Goal: Task Accomplishment & Management: Complete application form

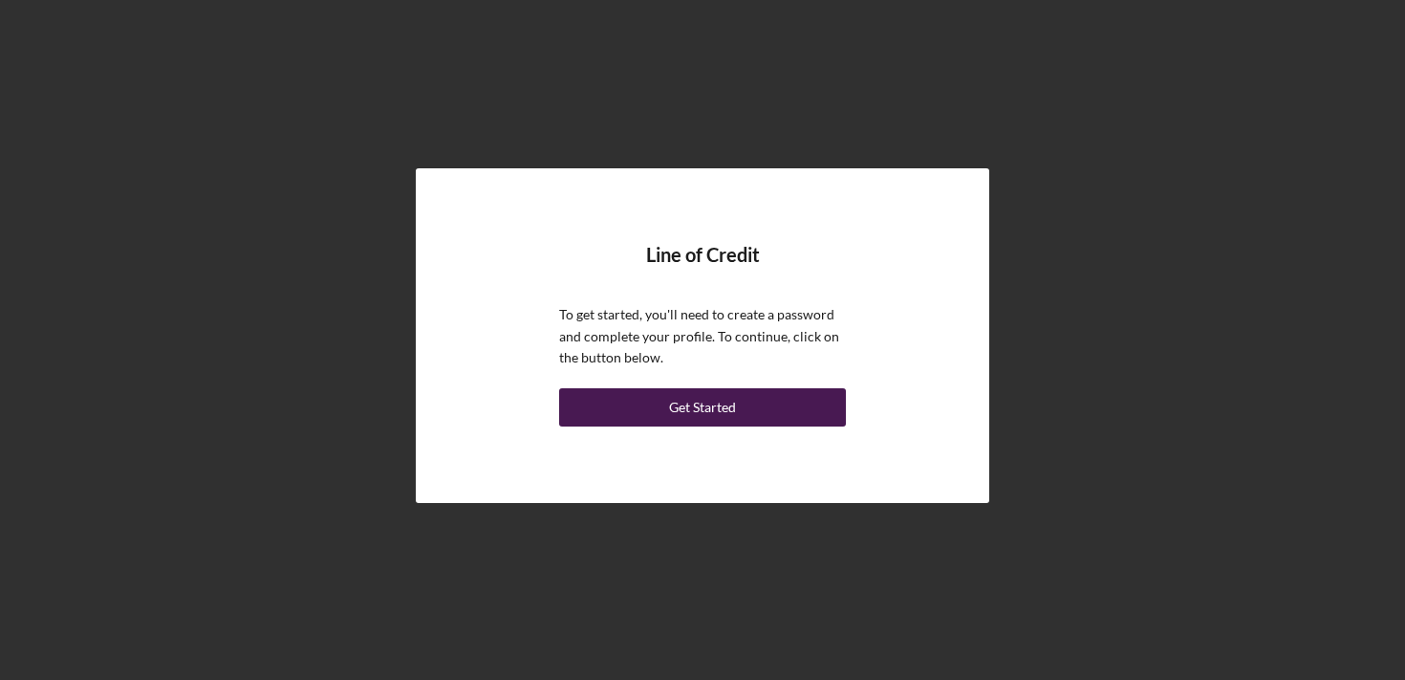
click at [732, 417] on div "Get Started" at bounding box center [702, 407] width 67 height 38
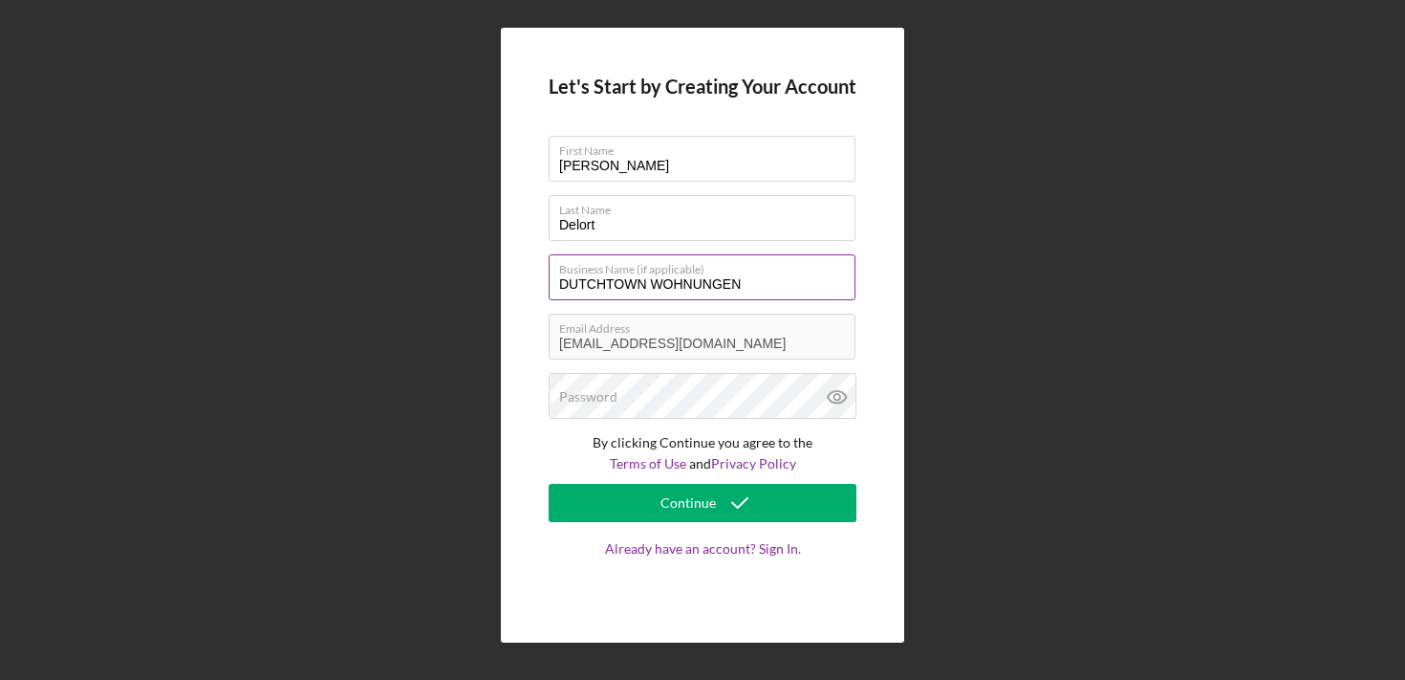
drag, startPoint x: 752, startPoint y: 279, endPoint x: 554, endPoint y: 275, distance: 197.9
click at [554, 276] on input "DUTCHTOWN WOHNUNGEN" at bounding box center [702, 277] width 307 height 46
type input "Lintel and Cornice Development and Construction, LLC"
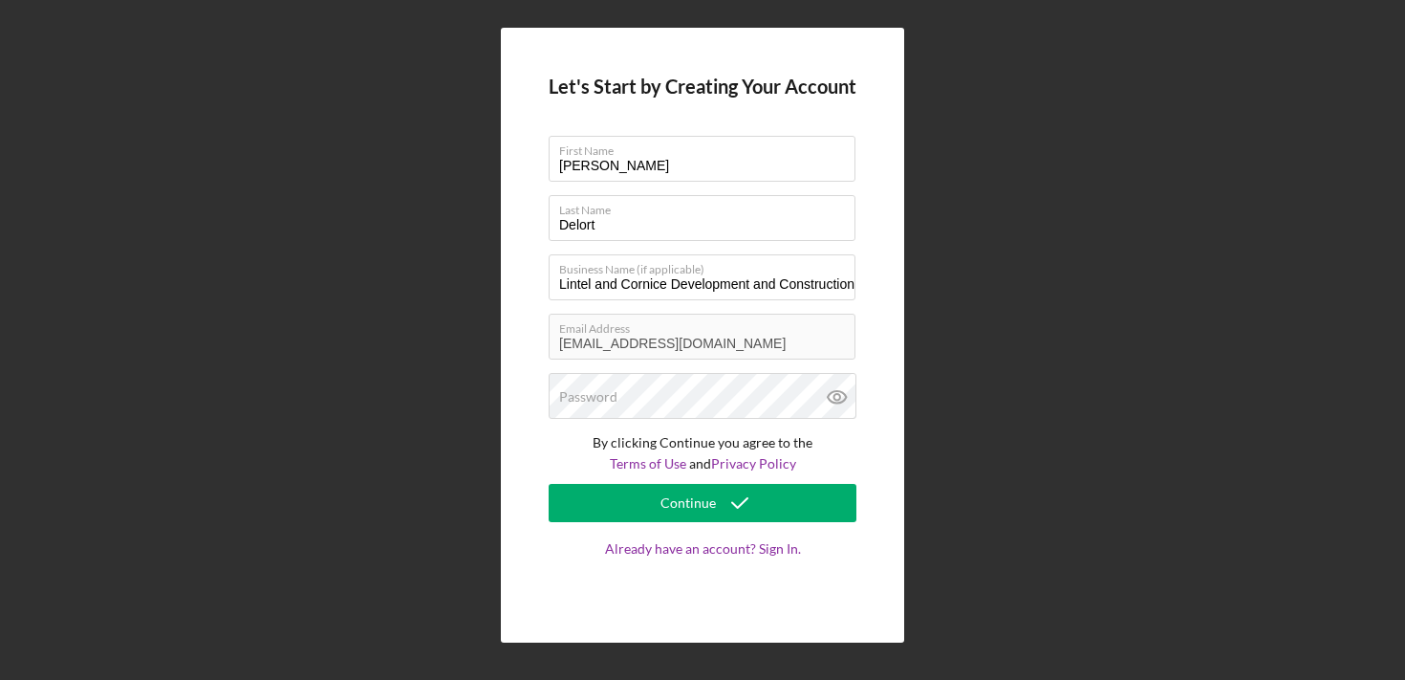
click at [960, 377] on div "Let's Start by Creating Your Account First Name Lucas Last Name Delort Business…" at bounding box center [703, 335] width 1386 height 670
click at [549, 373] on div at bounding box center [549, 373] width 0 height 0
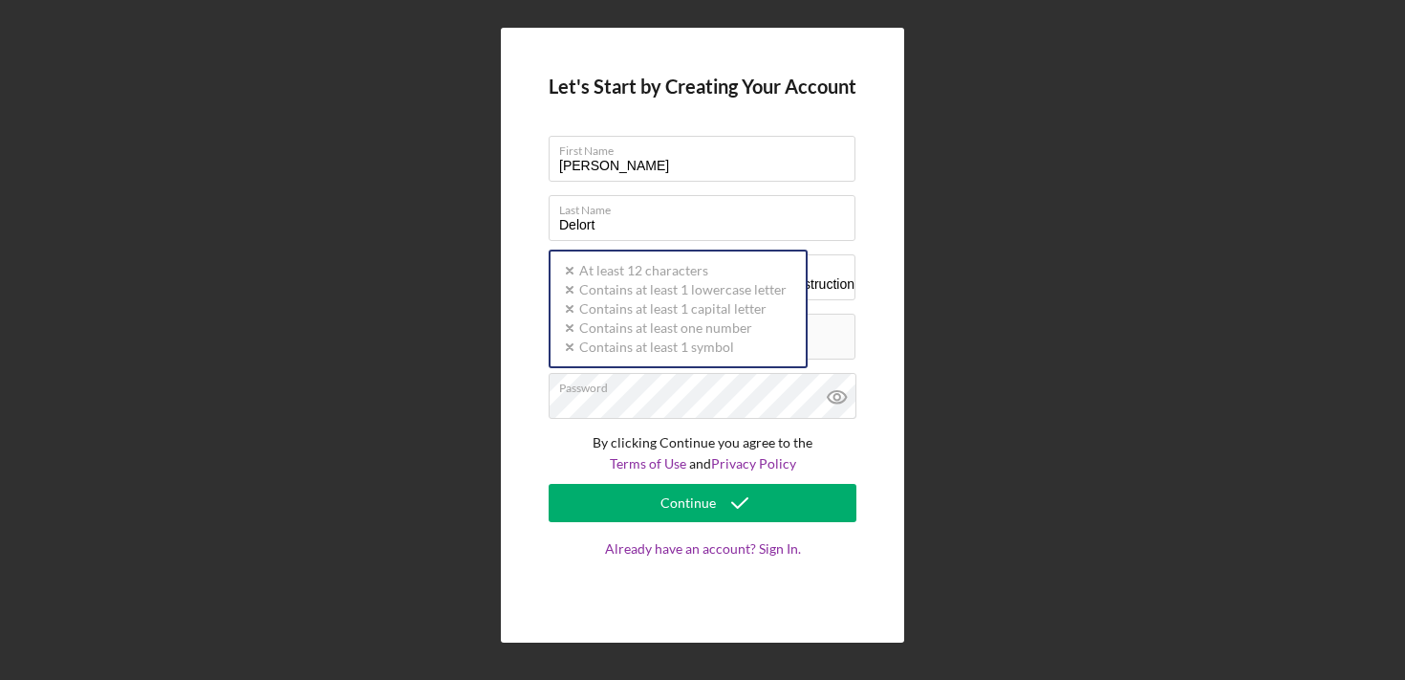
click at [1088, 389] on div "Let's Start by Creating Your Account First Name Lucas Last Name Delort Business…" at bounding box center [703, 335] width 1386 height 670
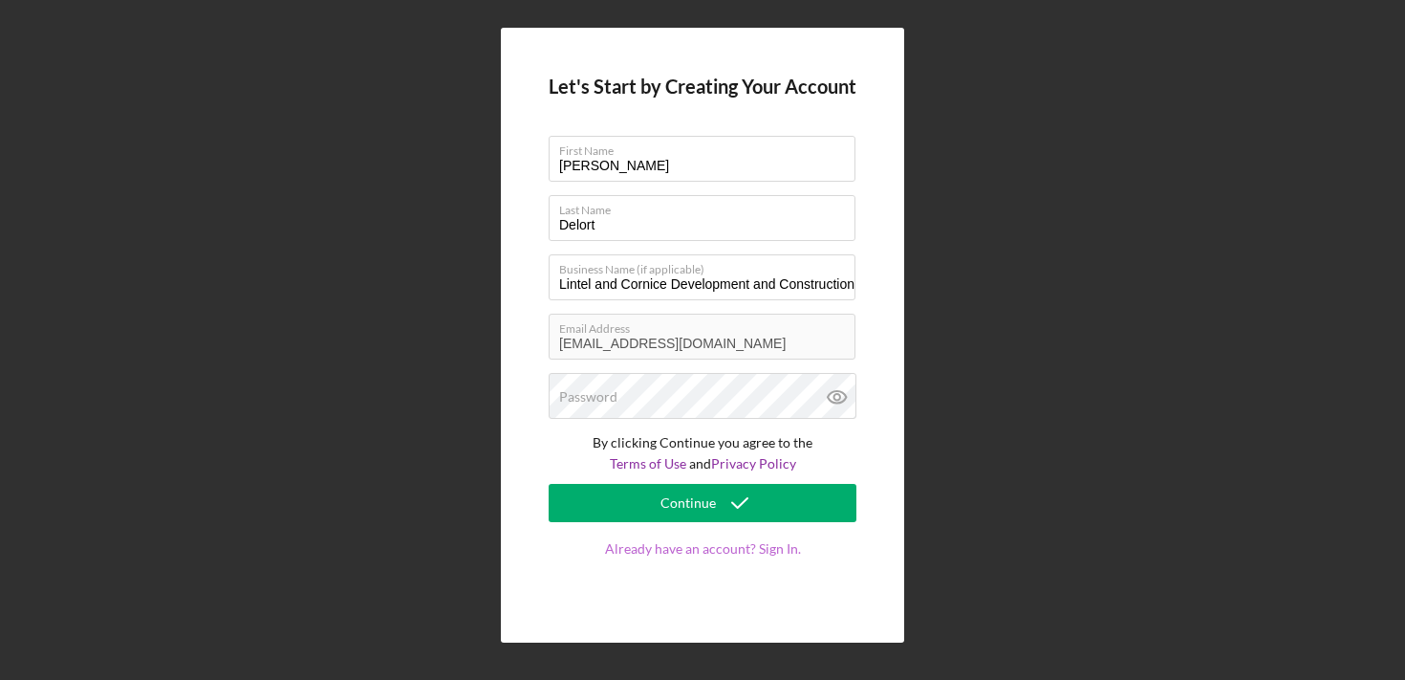
click at [700, 554] on link "Already have an account? Sign In." at bounding box center [703, 568] width 308 height 54
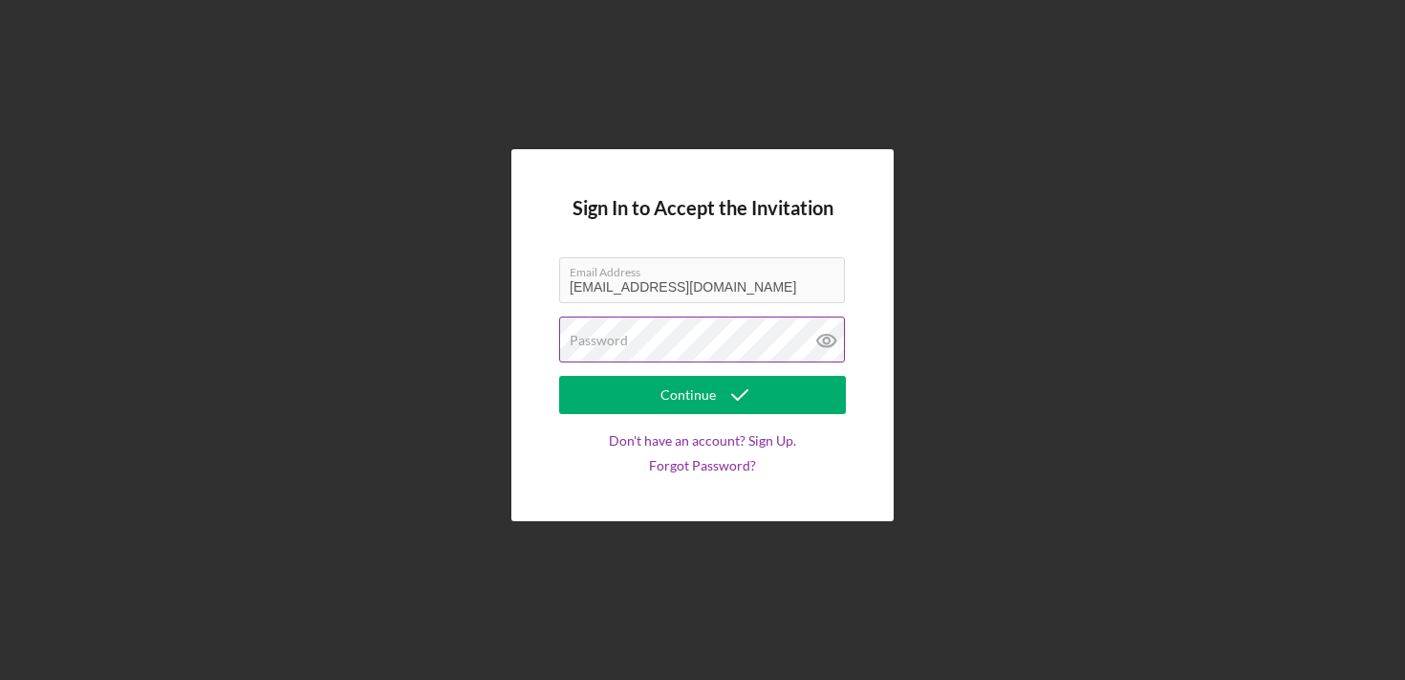
click at [559, 316] on div at bounding box center [559, 316] width 0 height 0
click at [1035, 359] on div "Sign In to Accept the Invitation Email Address delortl@gmail.com Password Conti…" at bounding box center [703, 335] width 1386 height 670
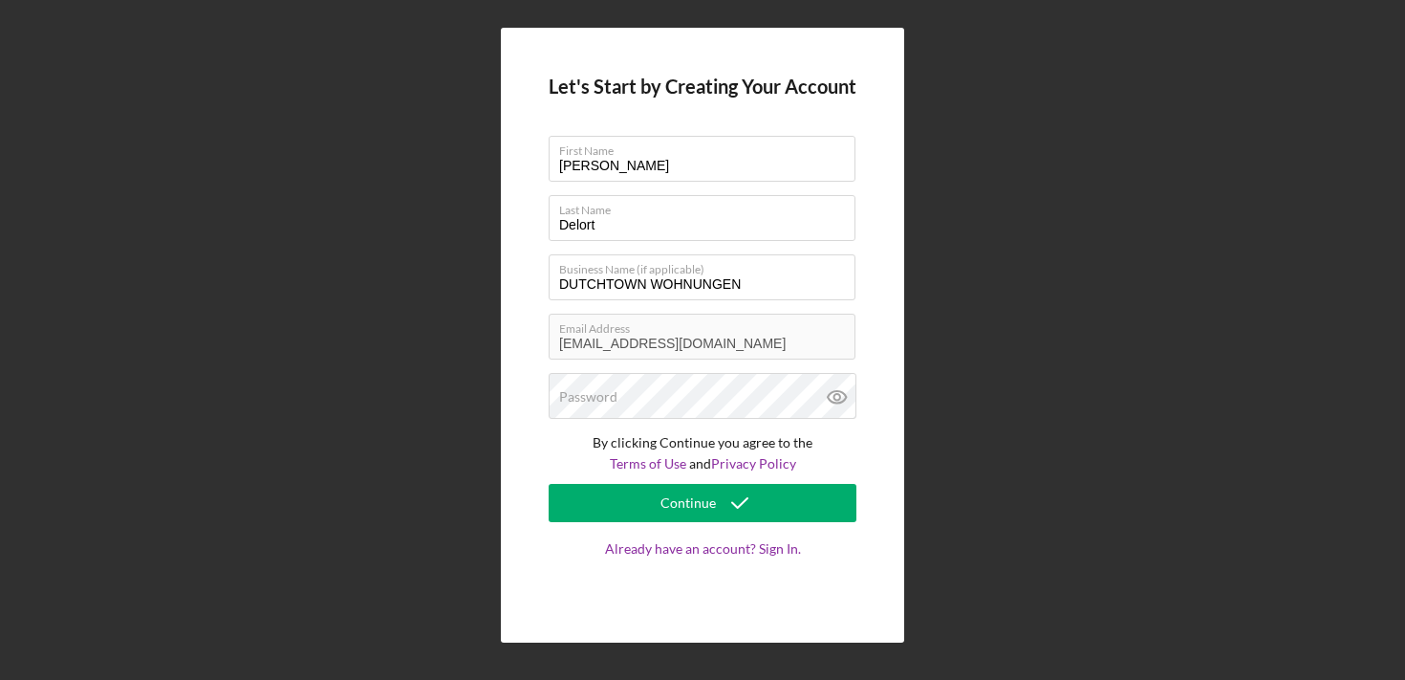
type input "lucas@lintelandcornice.com"
drag, startPoint x: 749, startPoint y: 292, endPoint x: 542, endPoint y: 275, distance: 208.1
click at [542, 275] on div "Let's Start by Creating Your Account First Name Lucas Last Name Delort Business…" at bounding box center [702, 336] width 403 height 616
type input "Lintel and Cornice Development and Construction, LLC"
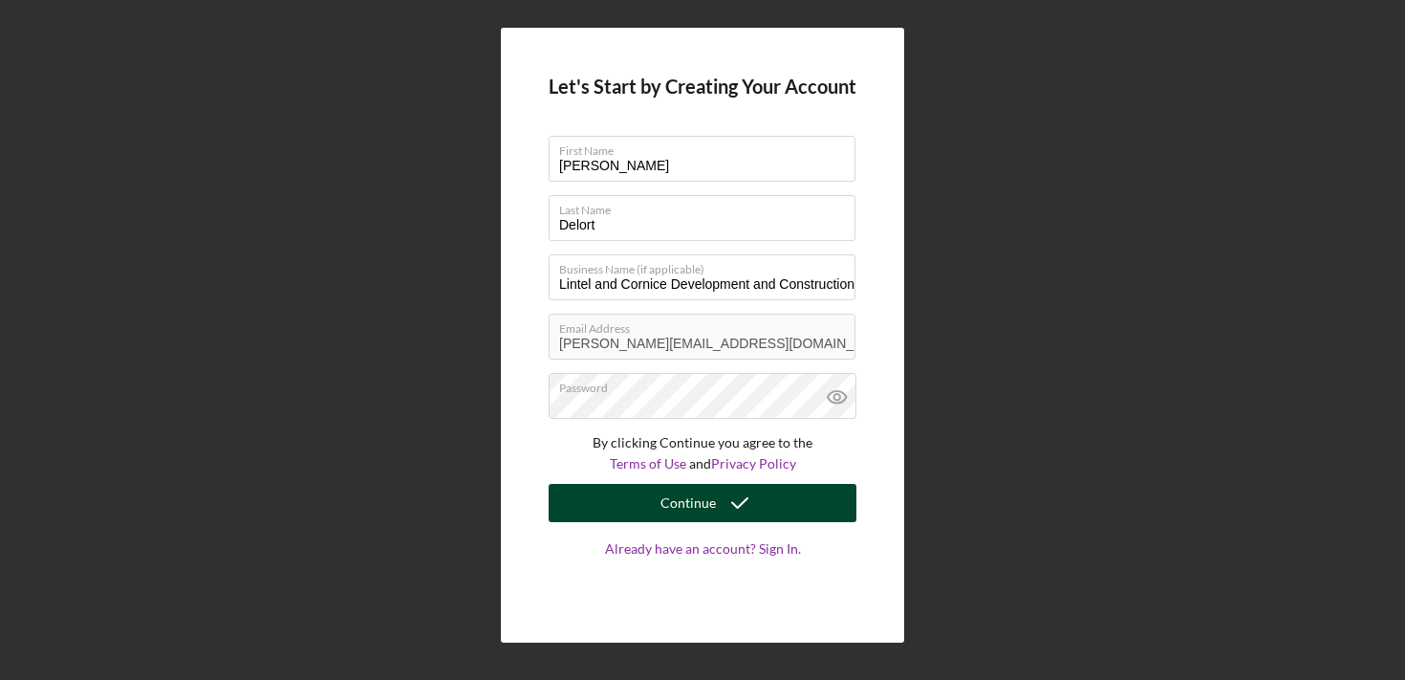
click at [706, 501] on div "Continue" at bounding box center [687, 503] width 55 height 38
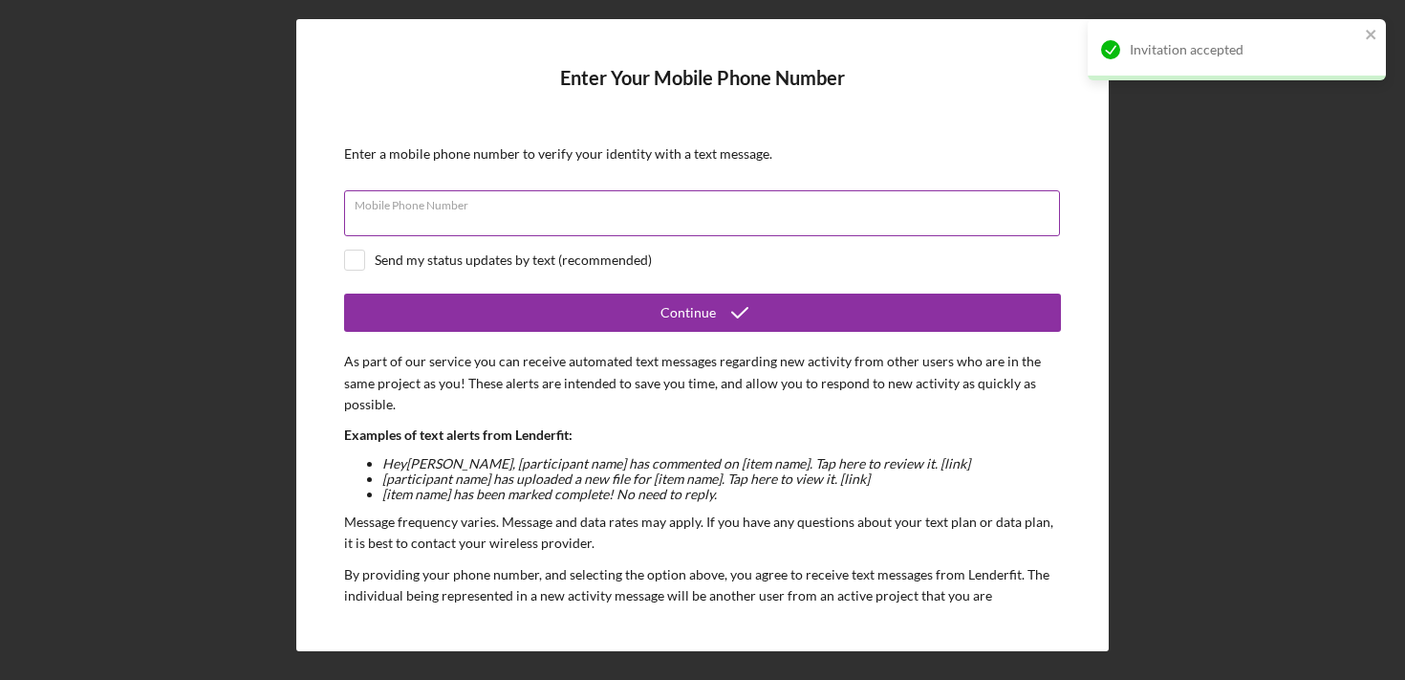
click at [580, 229] on input "Mobile Phone Number" at bounding box center [702, 213] width 716 height 46
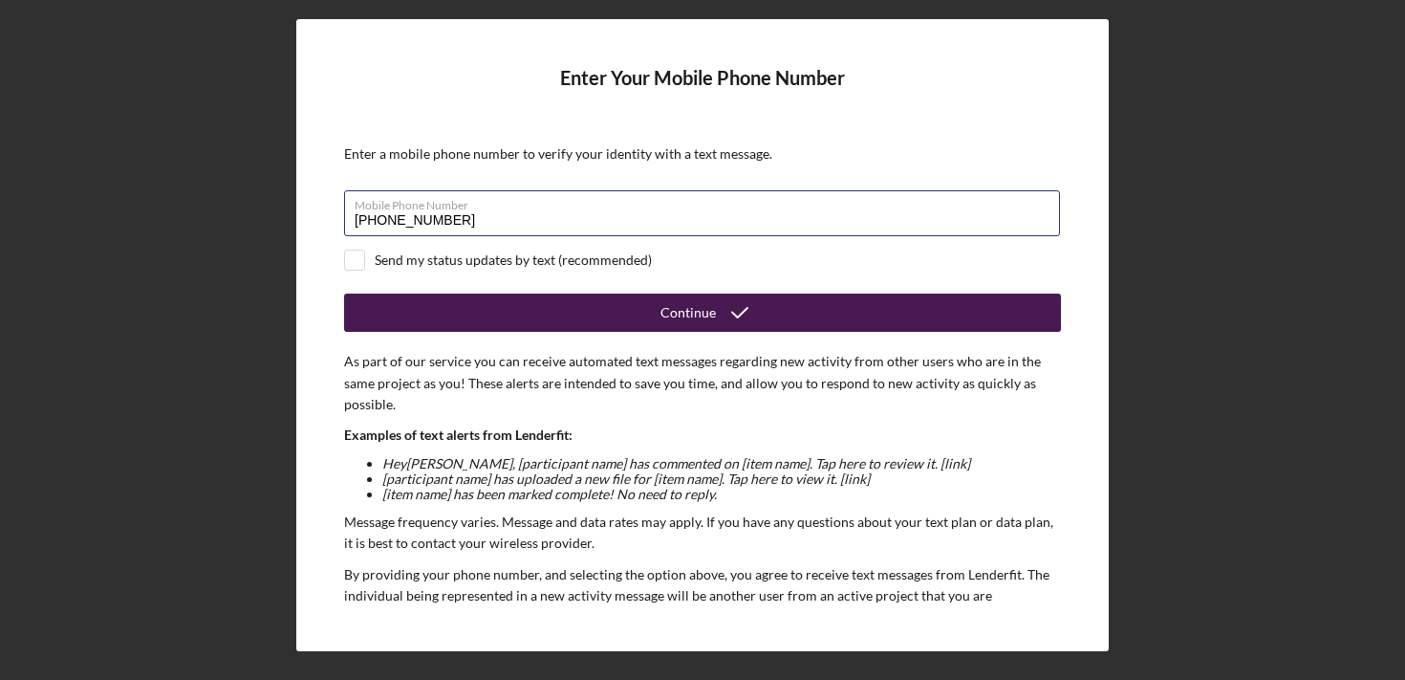
type input "(314) 898-3229"
click at [673, 305] on div "Continue" at bounding box center [687, 312] width 55 height 38
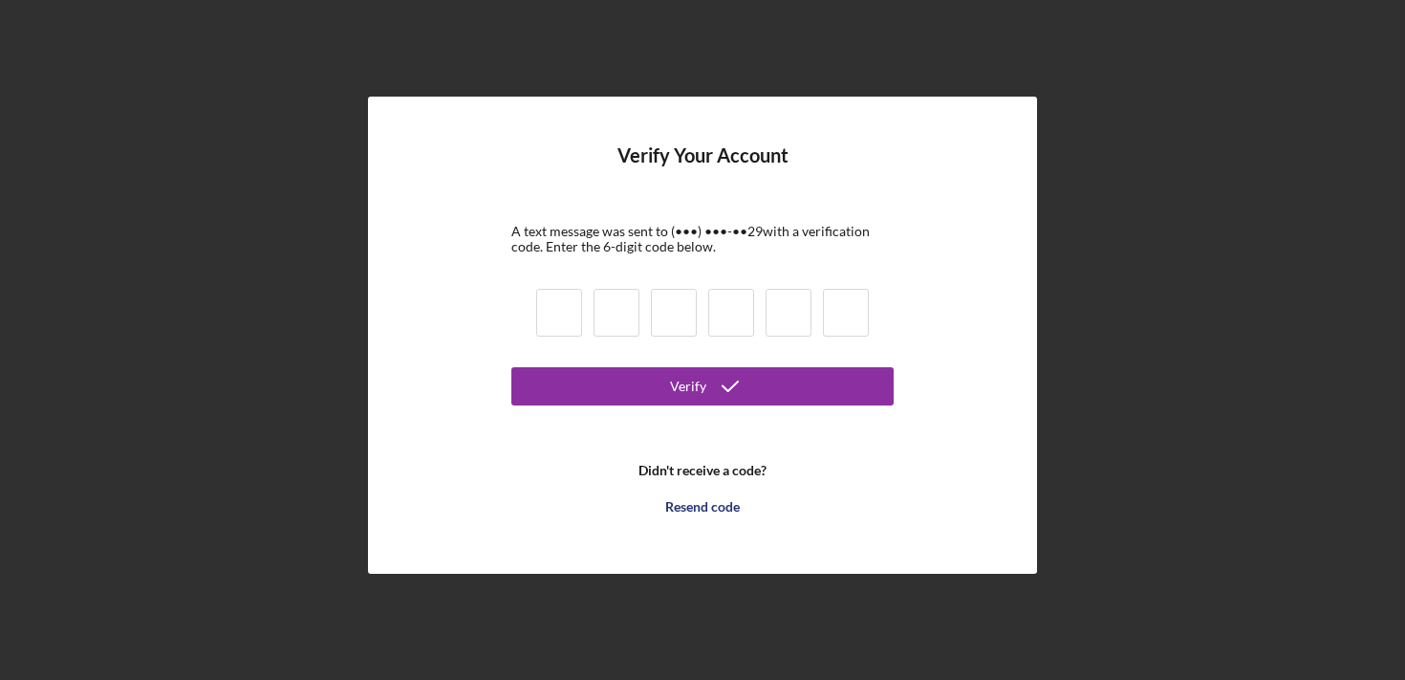
click at [551, 314] on input at bounding box center [559, 313] width 46 height 48
type input "3"
type input "9"
type input "6"
type input "5"
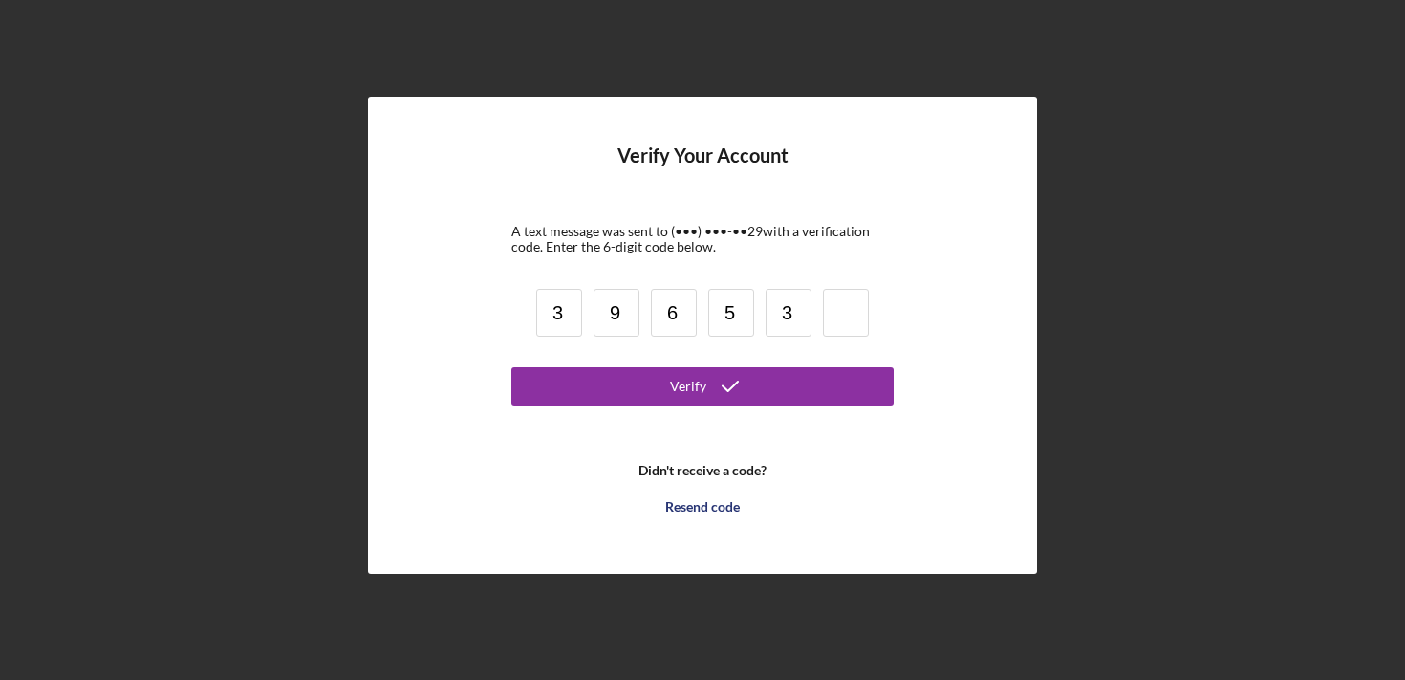
type input "3"
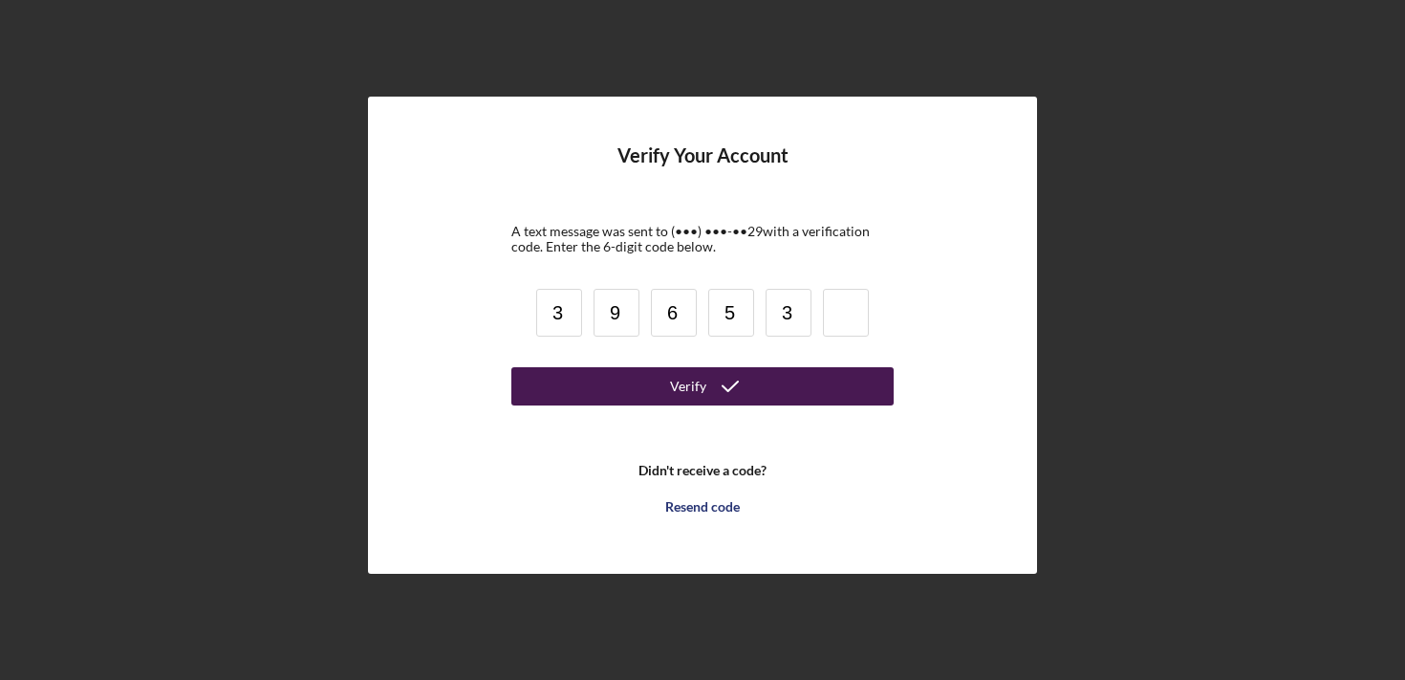
click at [671, 381] on button "Verify" at bounding box center [702, 386] width 382 height 38
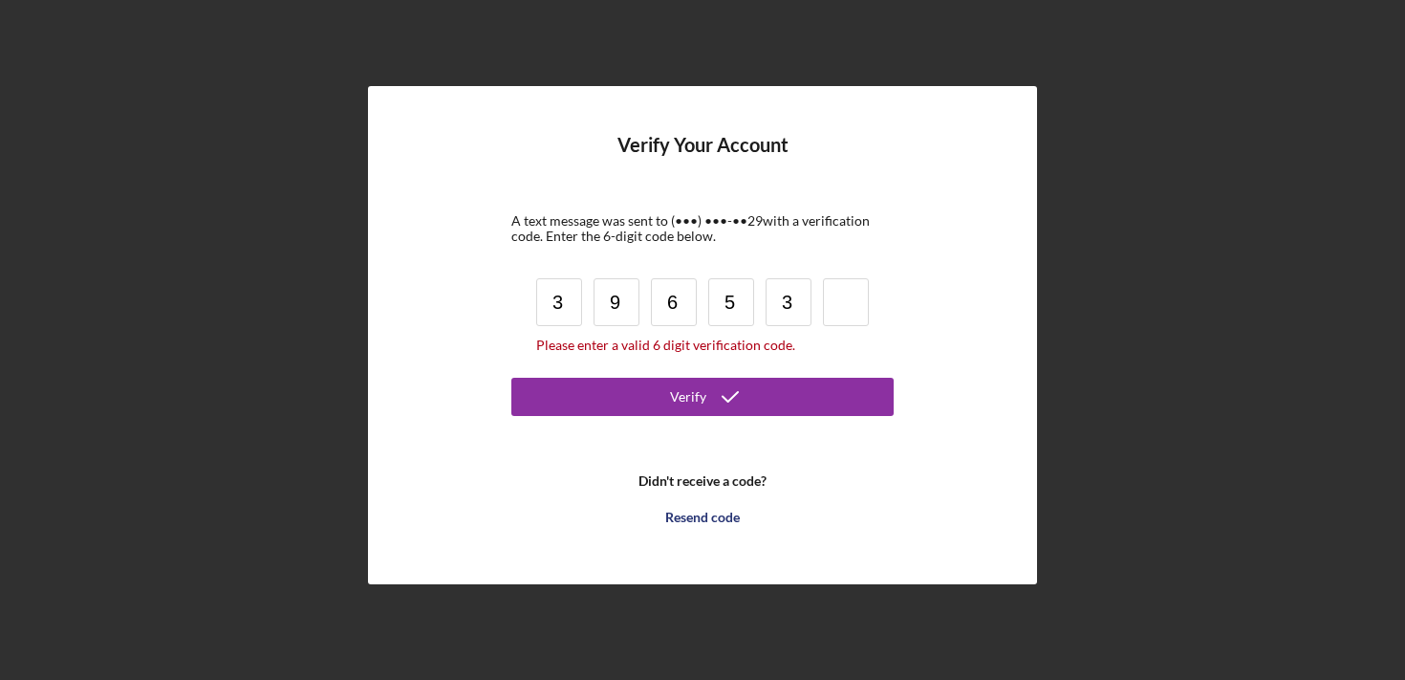
click at [832, 309] on input at bounding box center [846, 302] width 46 height 48
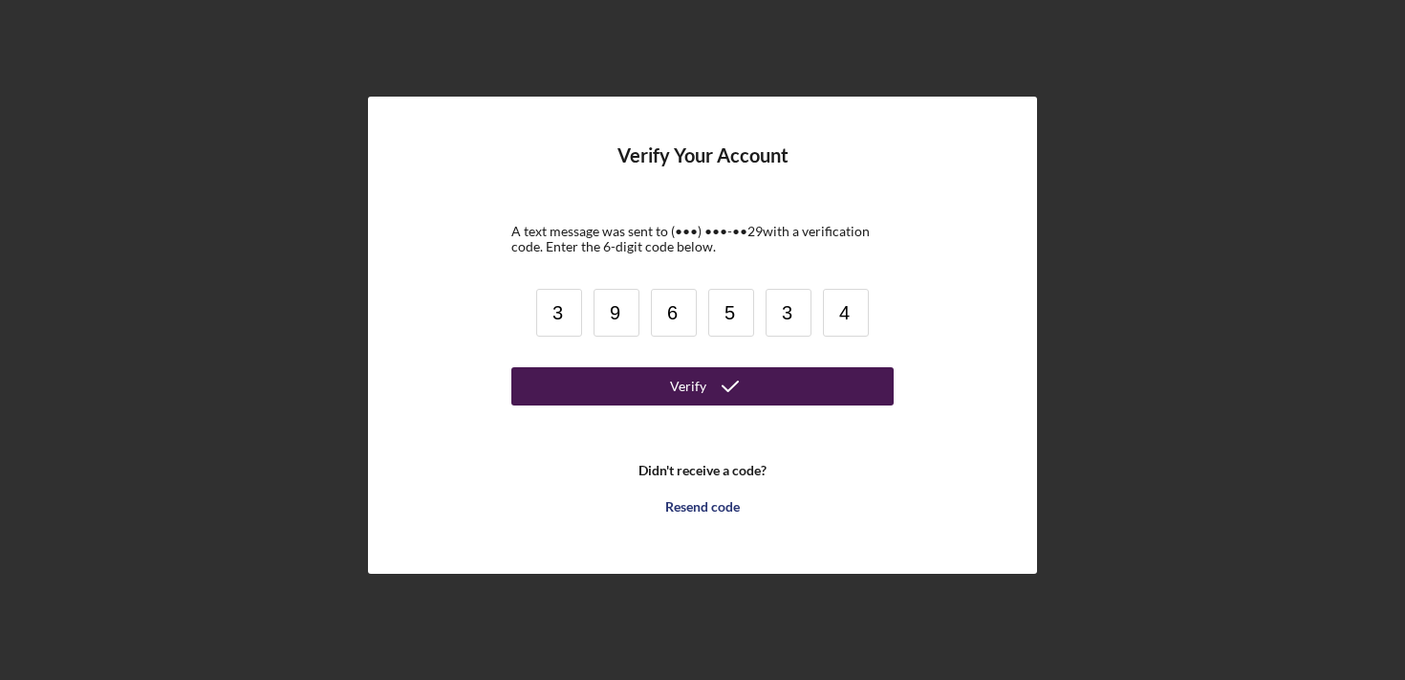
type input "4"
click at [759, 378] on button "Verify" at bounding box center [702, 386] width 382 height 38
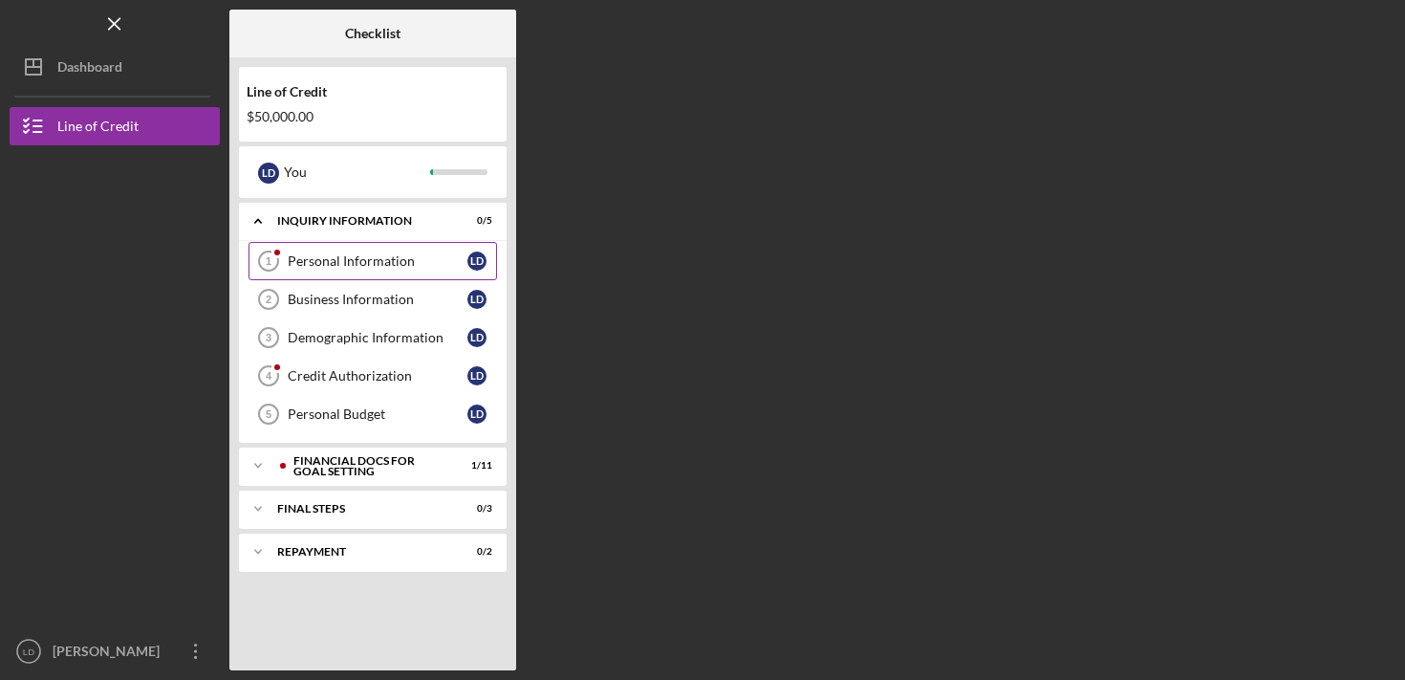
click at [367, 265] on div "Personal Information" at bounding box center [378, 260] width 180 height 15
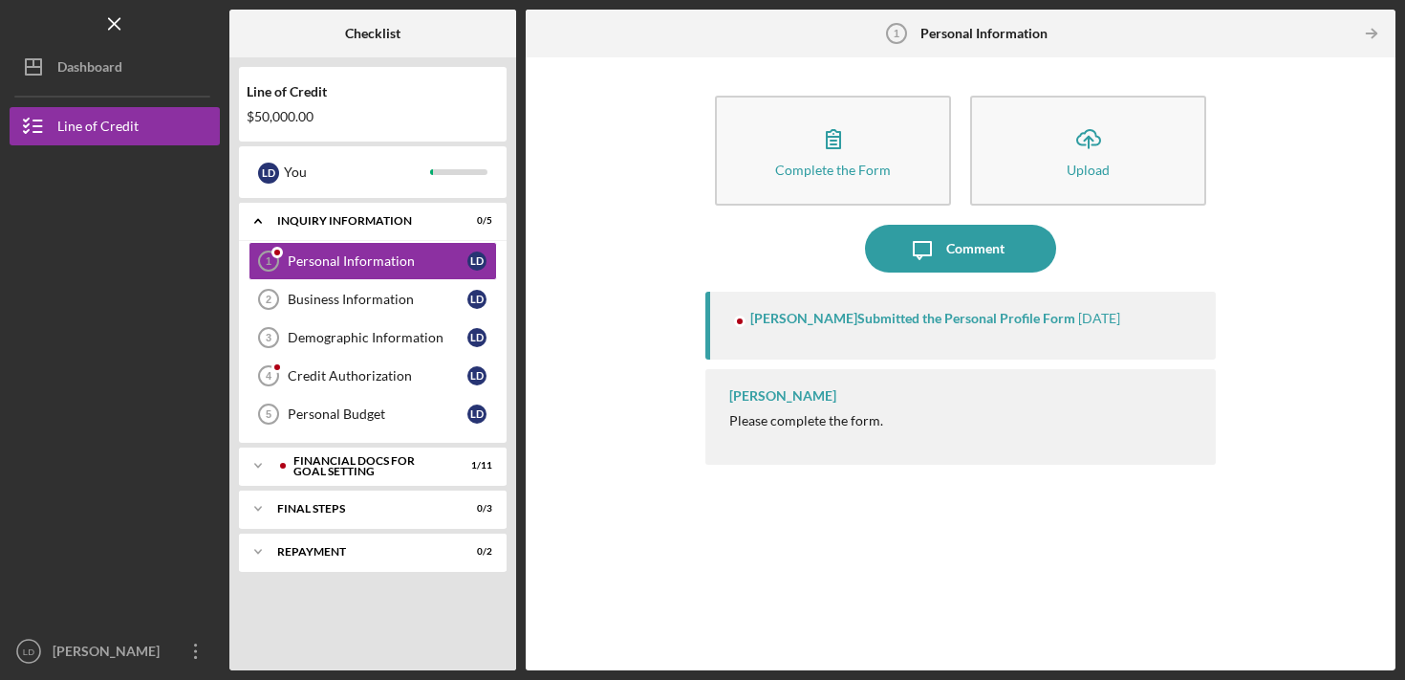
click at [914, 316] on div "Peyton McGovern Submitted the Personal Profile Form" at bounding box center [912, 318] width 325 height 15
click at [844, 321] on div "Peyton McGovern Submitted the Personal Profile Form" at bounding box center [896, 318] width 325 height 15
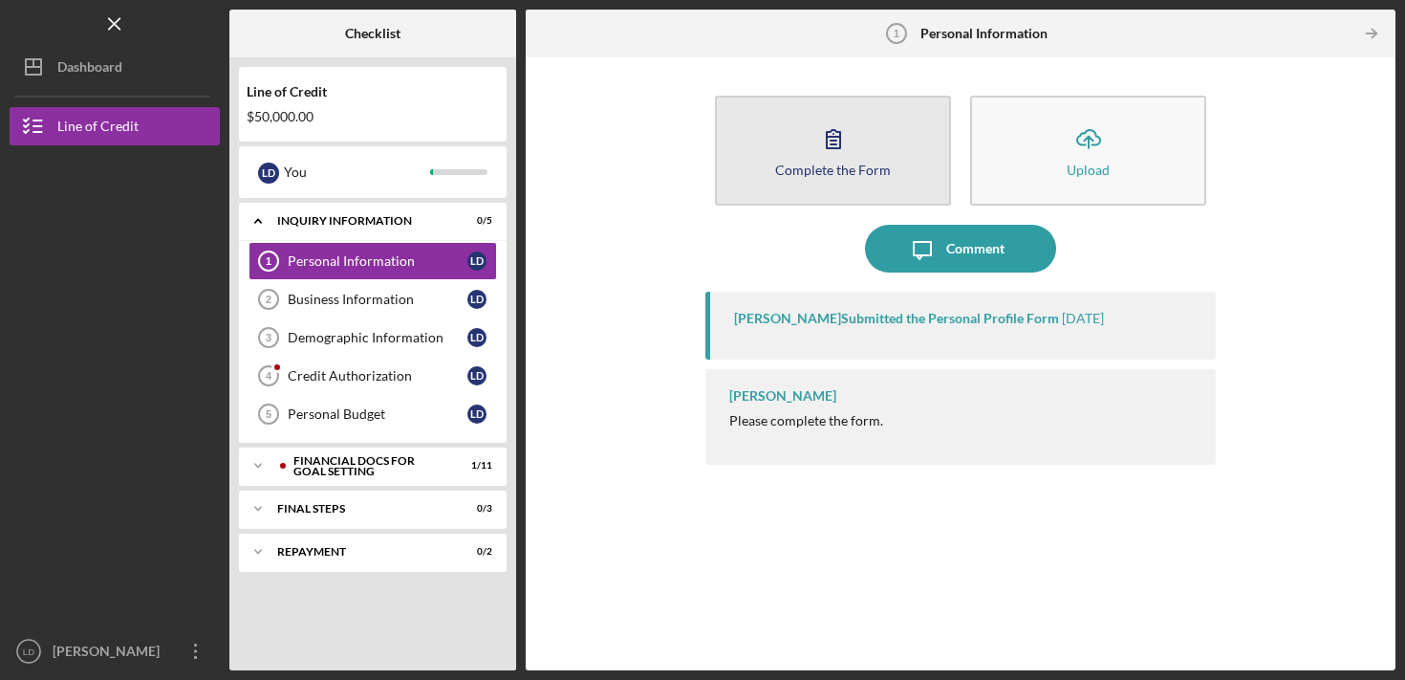
click at [817, 162] on div "Complete the Form" at bounding box center [833, 169] width 116 height 14
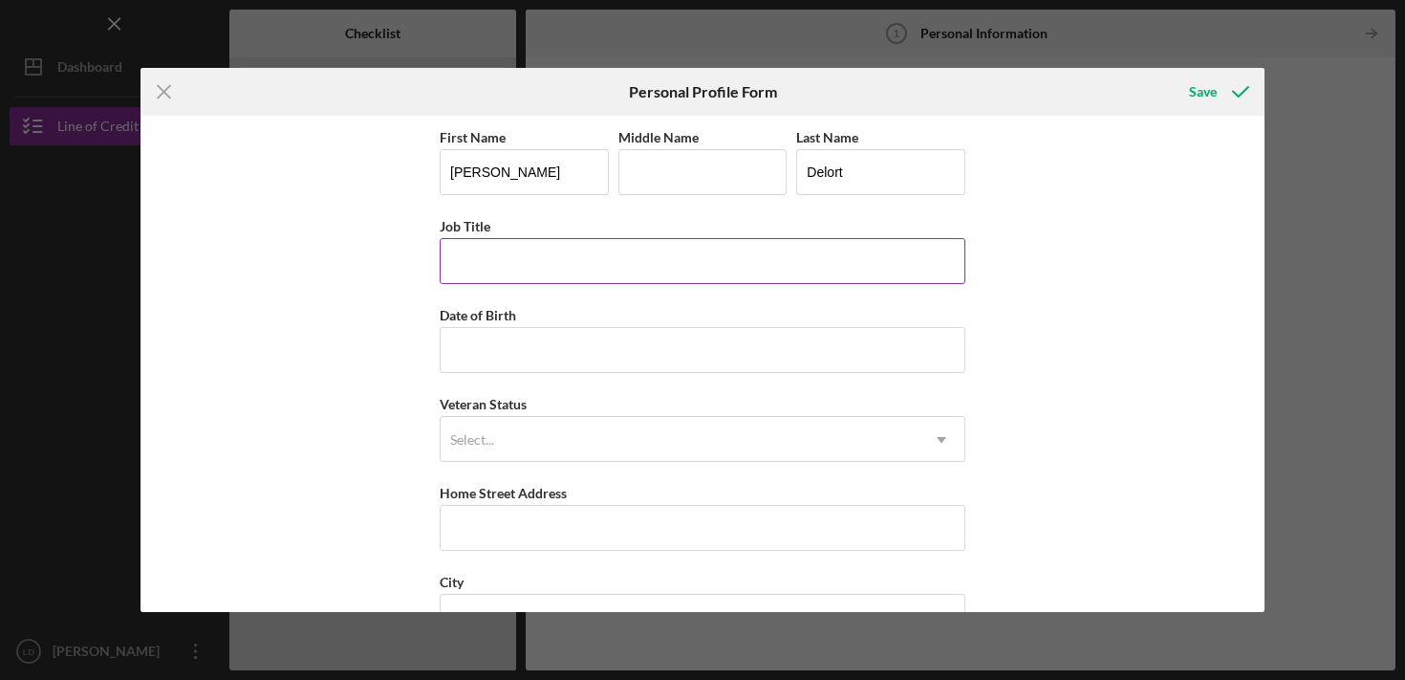
click at [563, 260] on input "Job Title" at bounding box center [703, 261] width 526 height 46
type input "Owner"
type input "1m/dd/yyyy"
type input "01/10/1991"
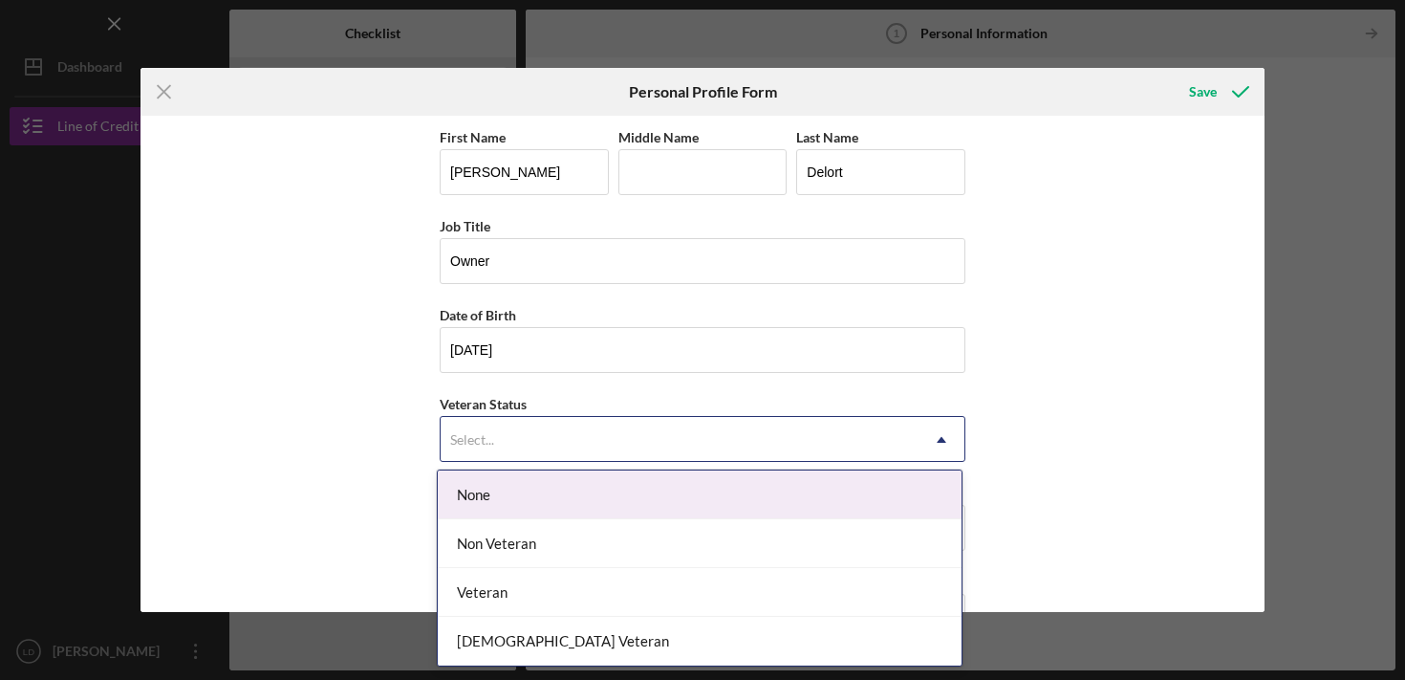
click at [581, 428] on div "Select..." at bounding box center [680, 440] width 478 height 44
click at [538, 502] on div "None" at bounding box center [700, 494] width 524 height 49
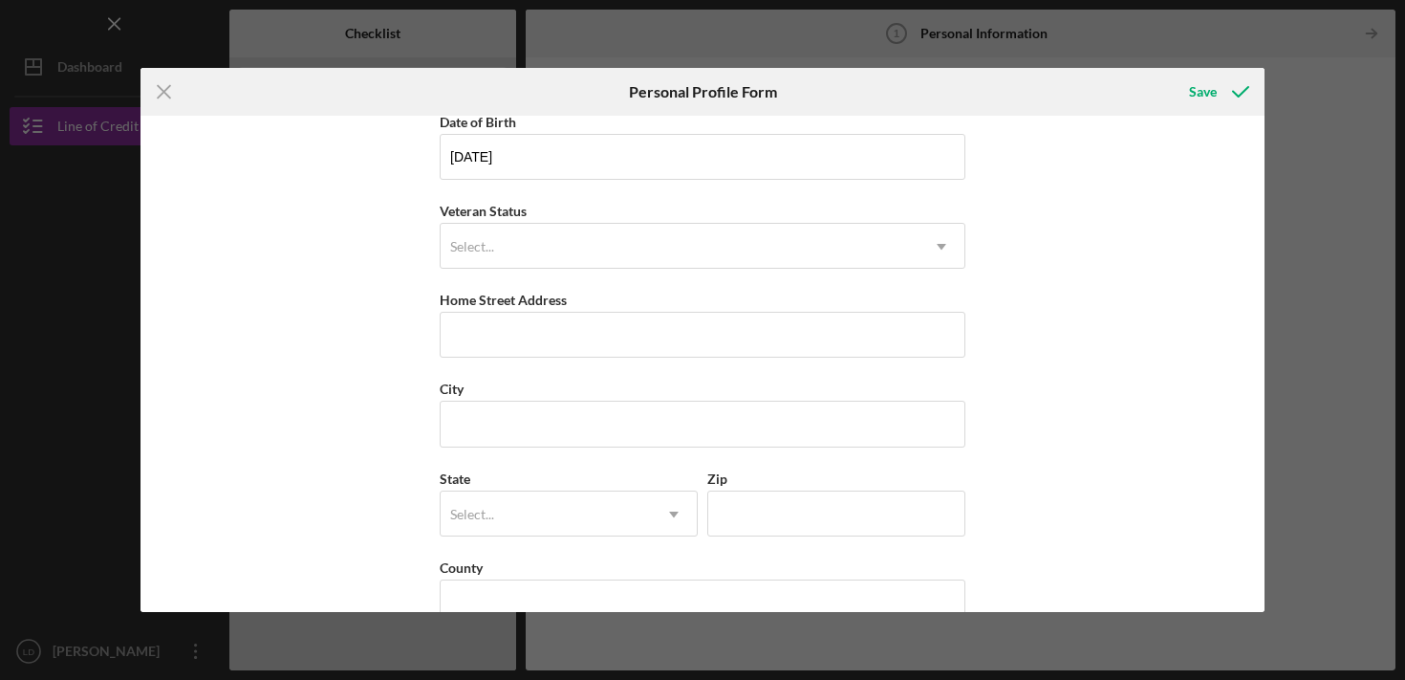
scroll to position [195, 0]
click at [537, 250] on div "Select..." at bounding box center [680, 245] width 478 height 44
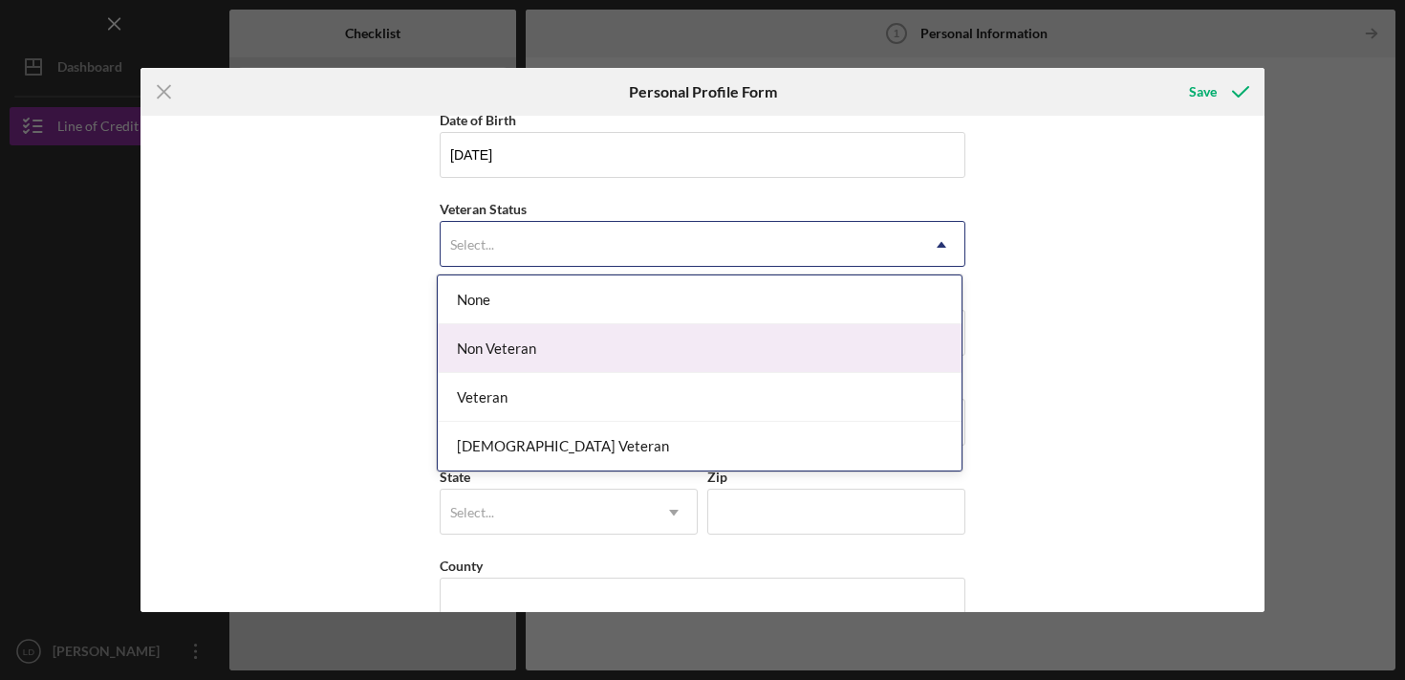
click at [526, 356] on div "Non Veteran" at bounding box center [700, 348] width 524 height 49
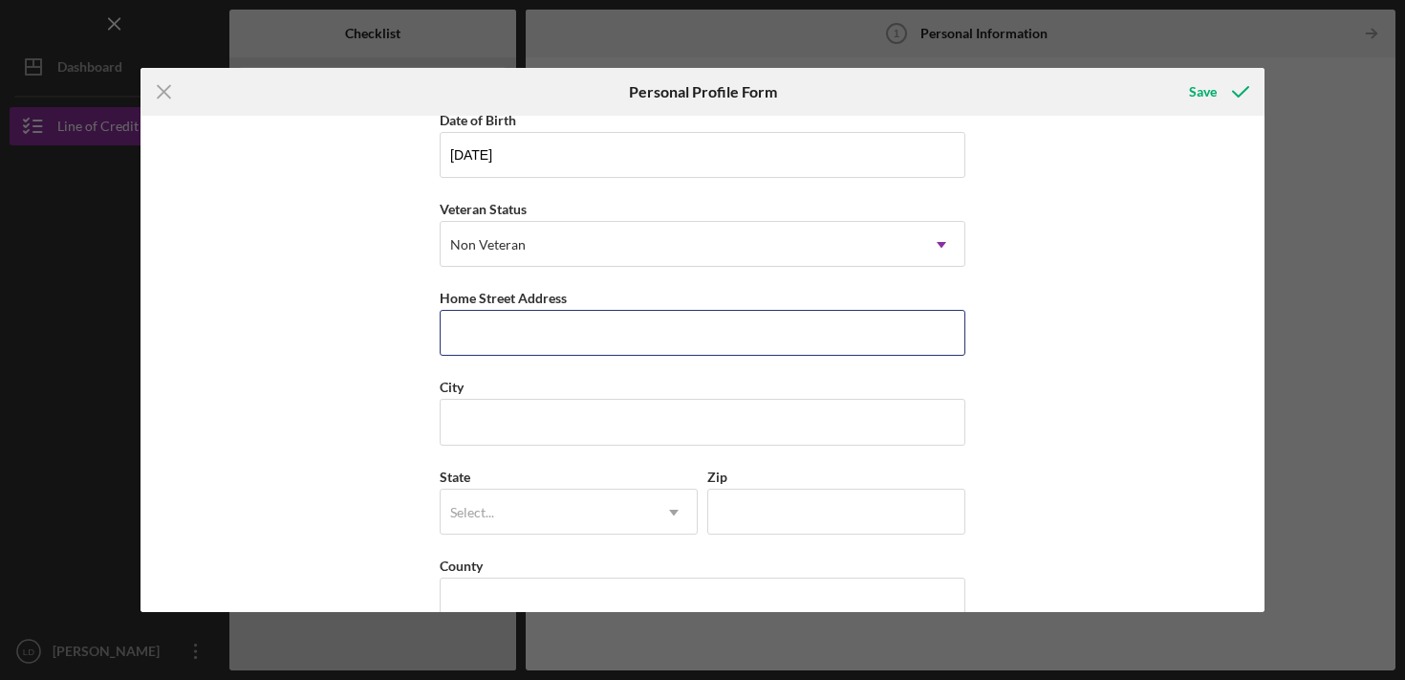
click at [526, 356] on body "Icon/Menu Personal Information 1 Personal Information Checklist Line of Credit …" at bounding box center [702, 340] width 1405 height 680
type input "3501 California Ave."
type input "St. Louis"
type input "MO"
type input "63118"
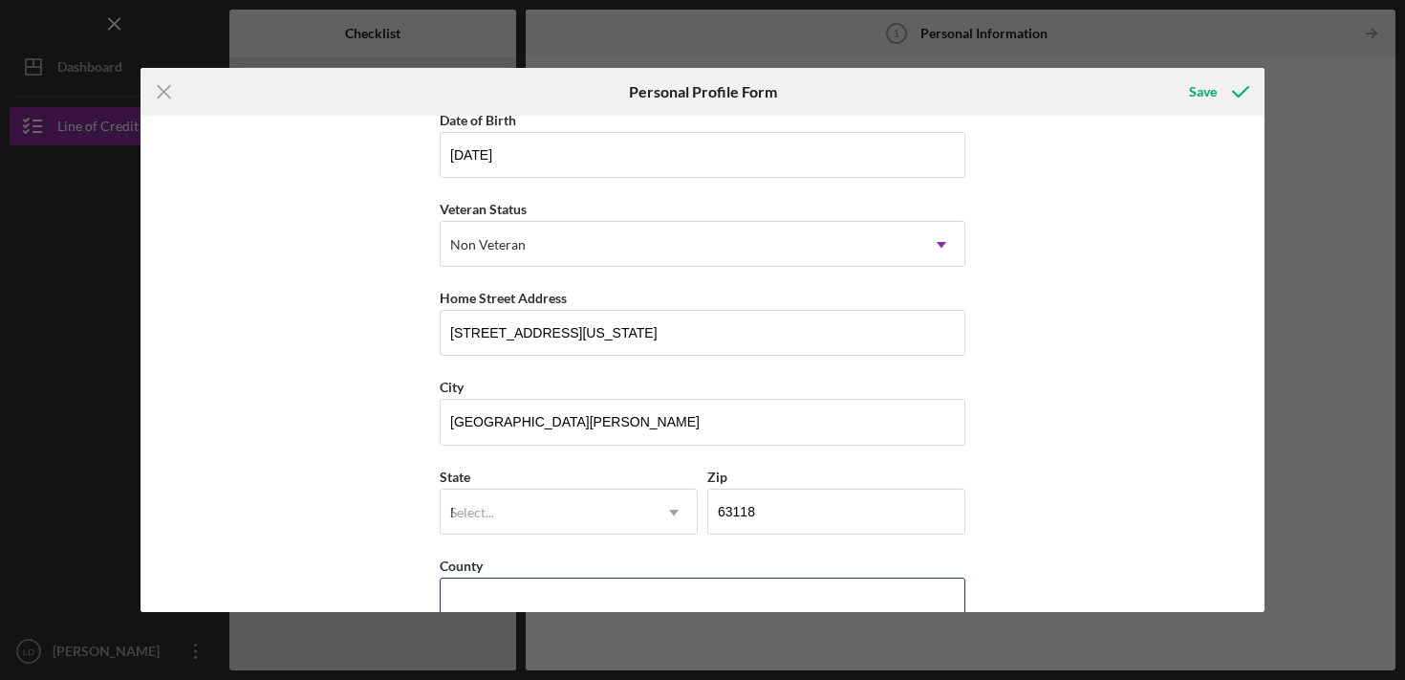
type input "United States"
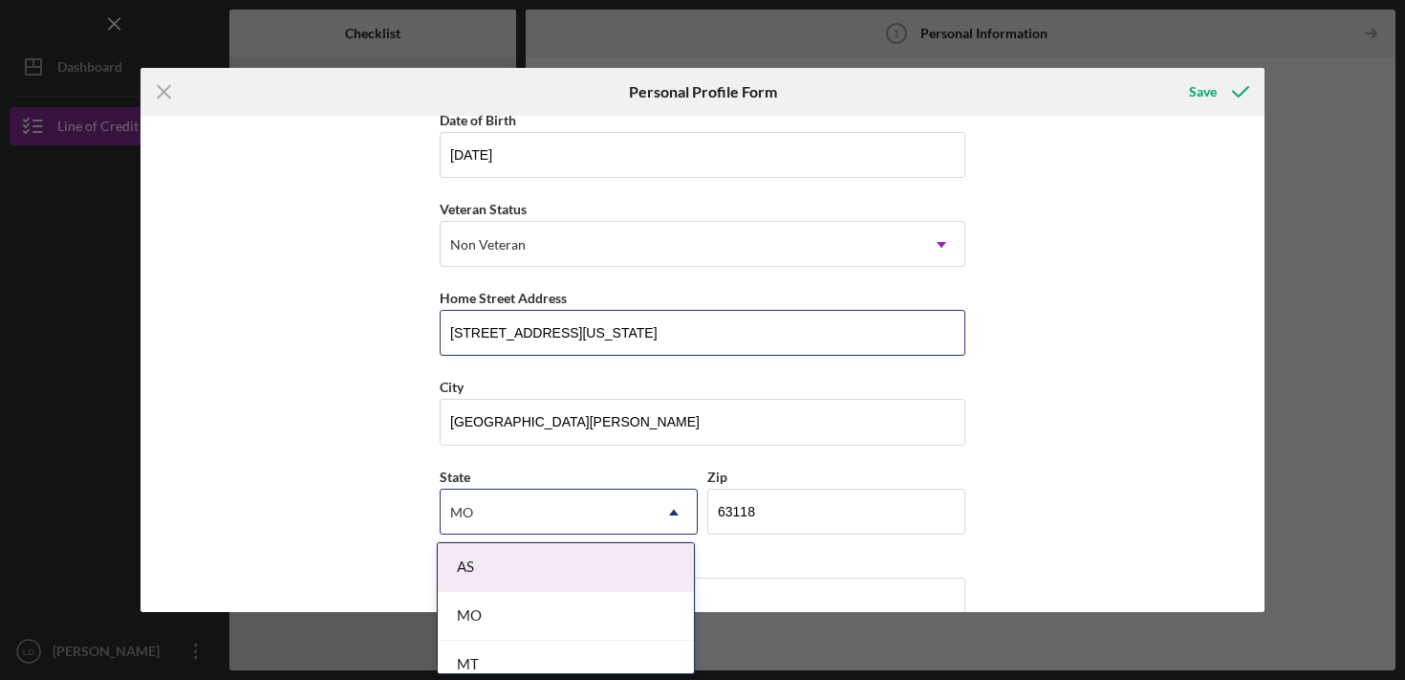
scroll to position [234, 0]
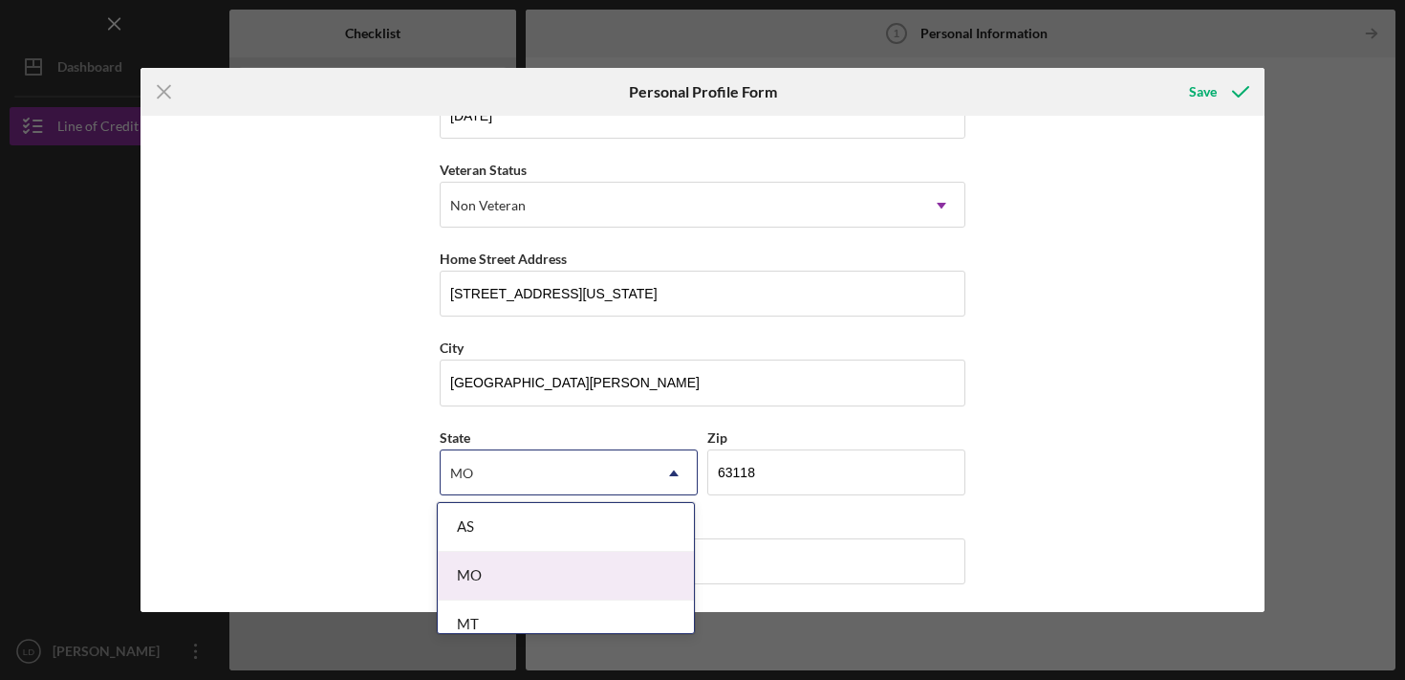
click at [477, 589] on div "MO" at bounding box center [566, 576] width 256 height 49
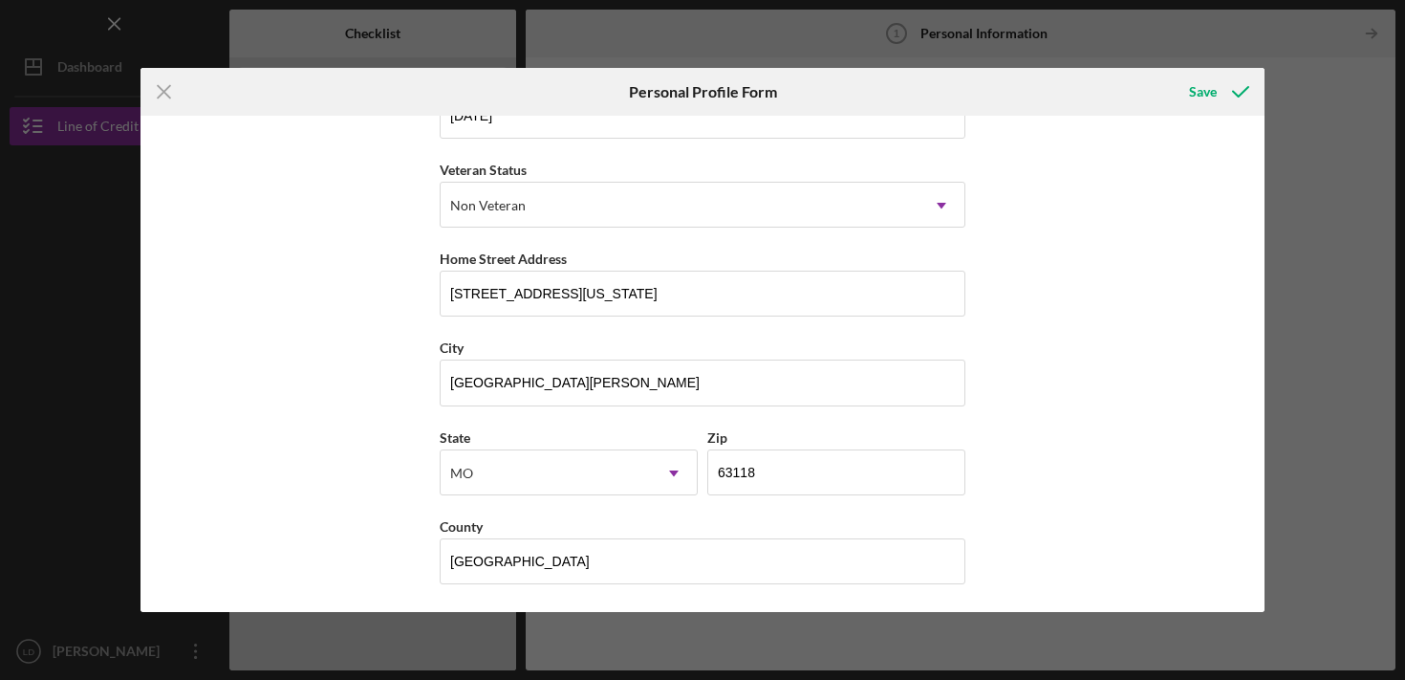
click at [314, 451] on div "First Name Lucas Middle Name Last Name Delort Job Title Owner Date of Birth 01/…" at bounding box center [703, 364] width 1124 height 496
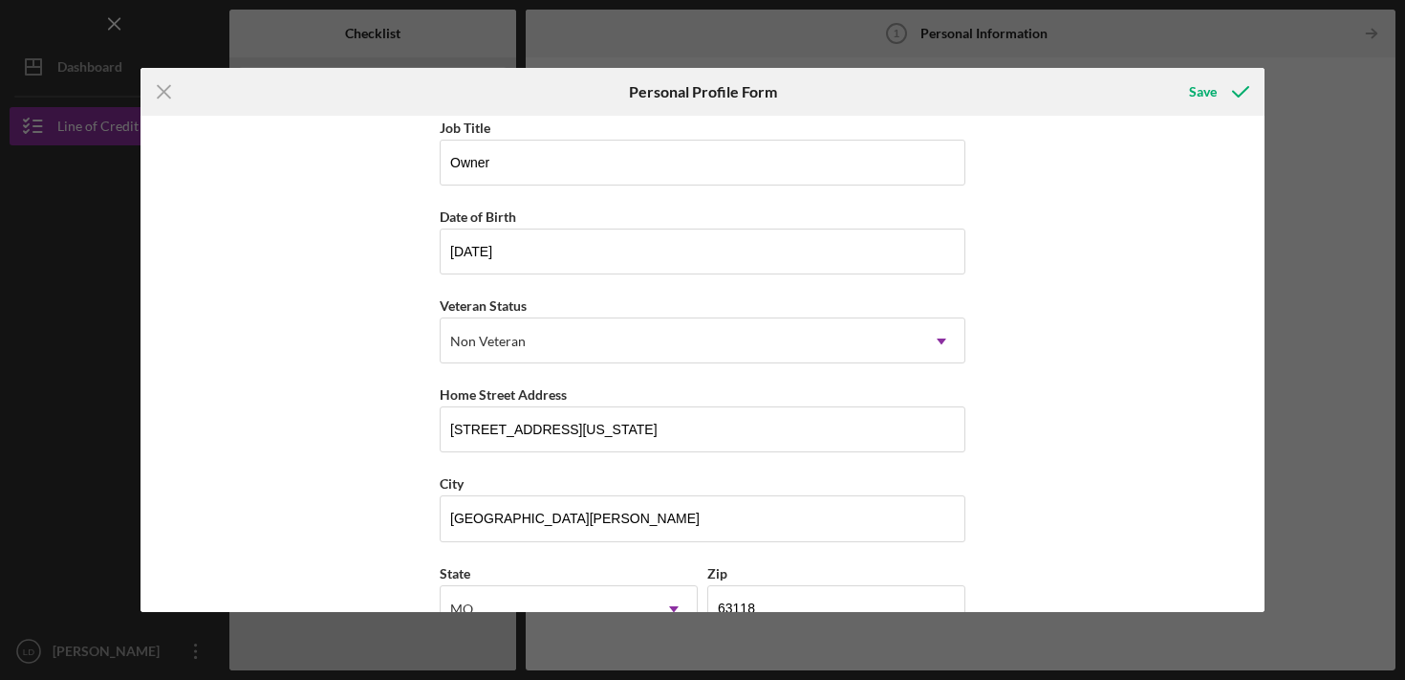
scroll to position [0, 0]
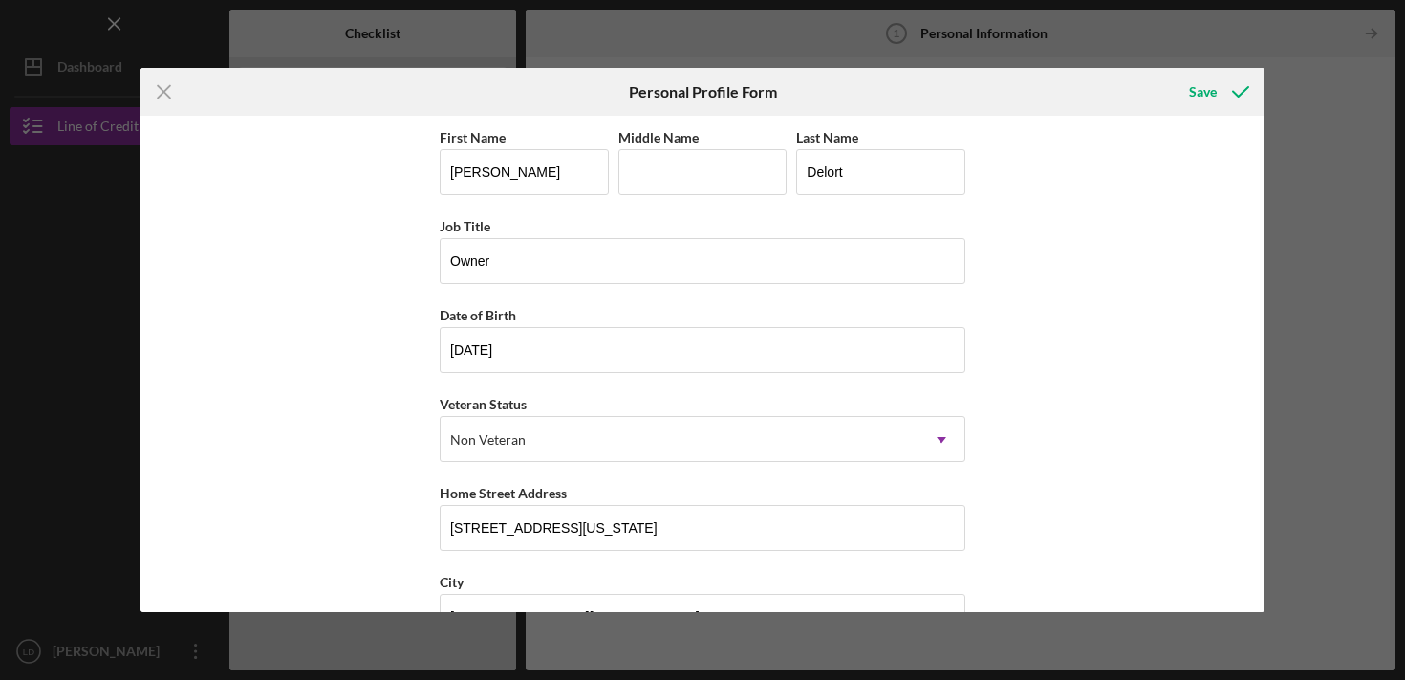
click at [1272, 243] on div "Icon/Menu Close Personal Profile Form Save First Name Lucas Middle Name Last Na…" at bounding box center [702, 340] width 1405 height 680
click at [149, 80] on icon "Icon/Menu Close" at bounding box center [165, 92] width 48 height 48
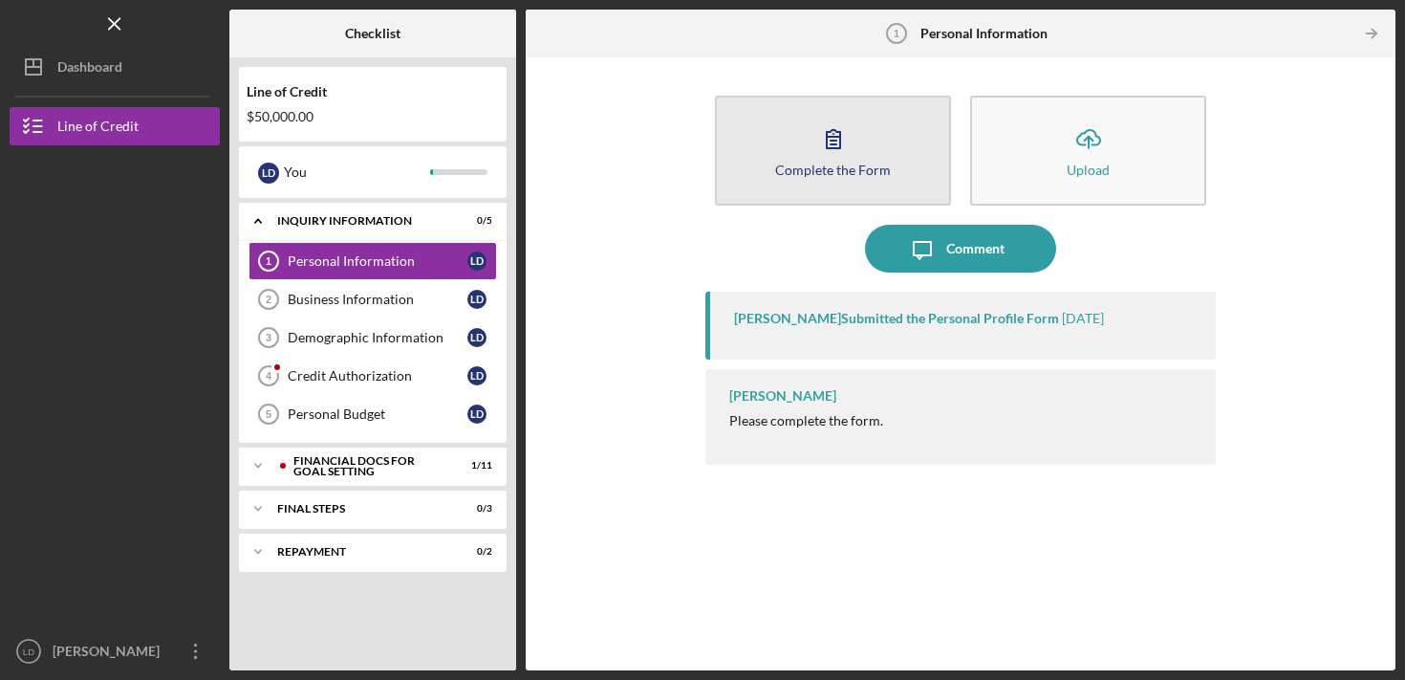
click at [875, 172] on div "Complete the Form" at bounding box center [833, 169] width 116 height 14
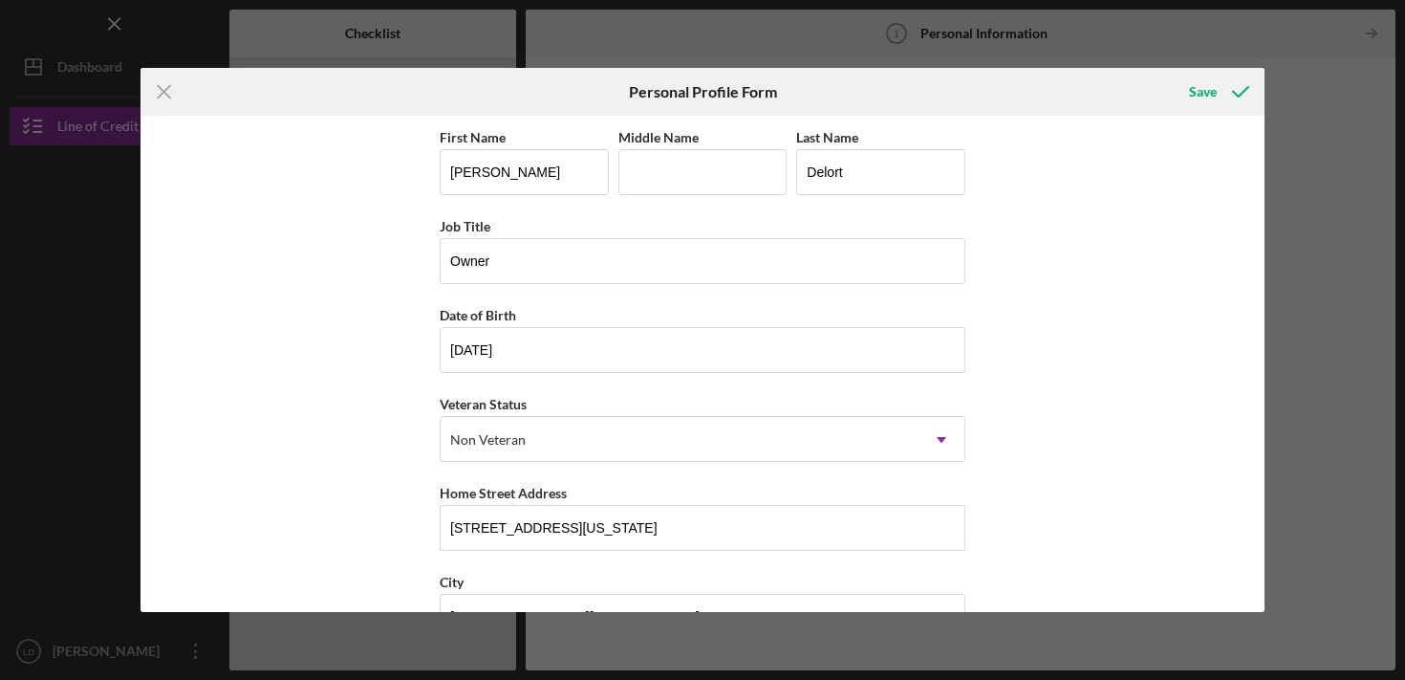
scroll to position [234, 0]
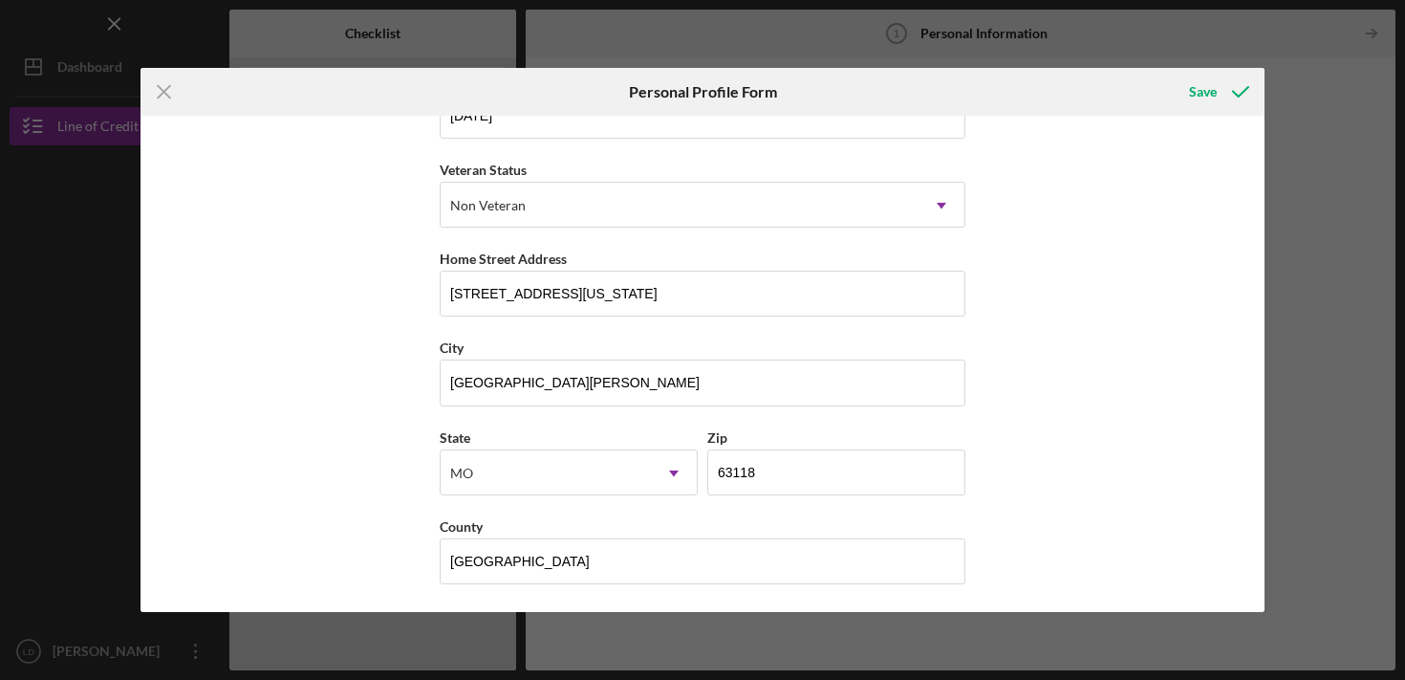
click at [1305, 248] on div "Icon/Menu Close Personal Profile Form Save First Name Lucas Middle Name Last Na…" at bounding box center [702, 340] width 1405 height 680
click at [171, 90] on icon "Icon/Menu Close" at bounding box center [165, 92] width 48 height 48
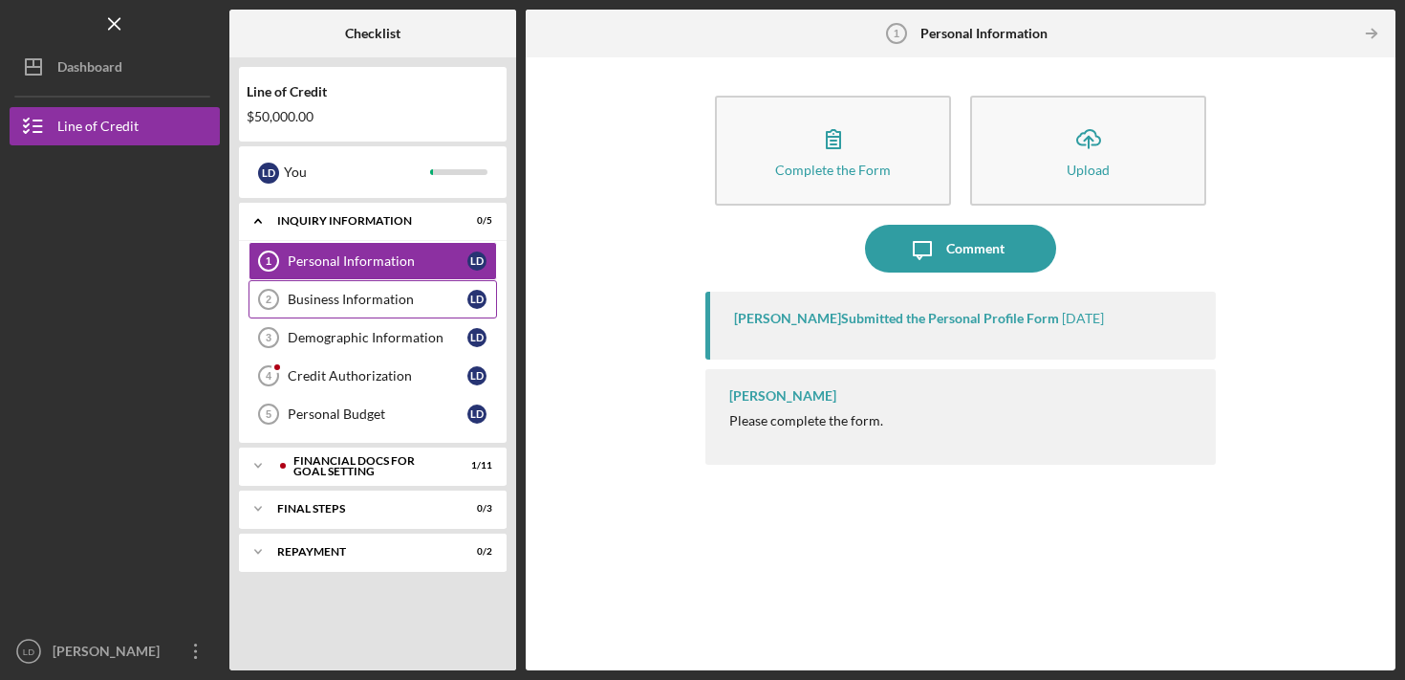
click at [351, 284] on link "Business Information 2 Business Information L D" at bounding box center [373, 299] width 249 height 38
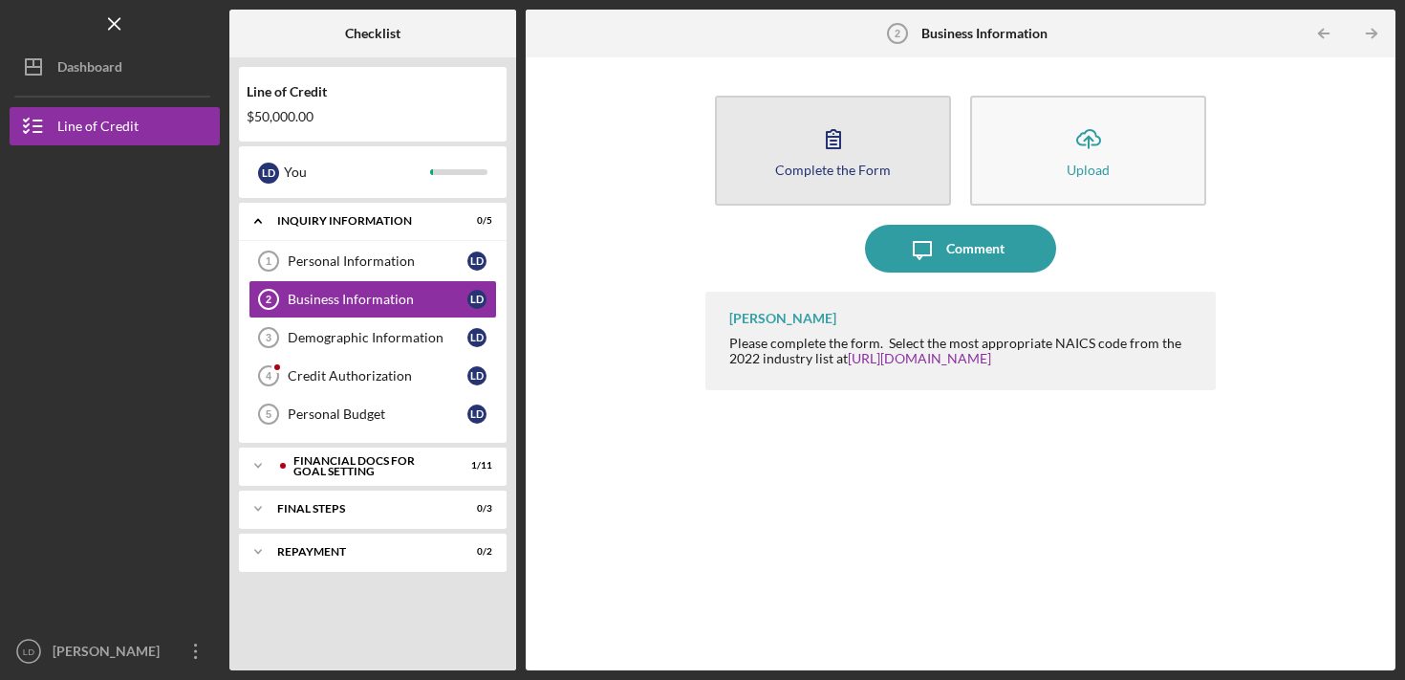
click at [843, 143] on icon "button" at bounding box center [834, 139] width 48 height 48
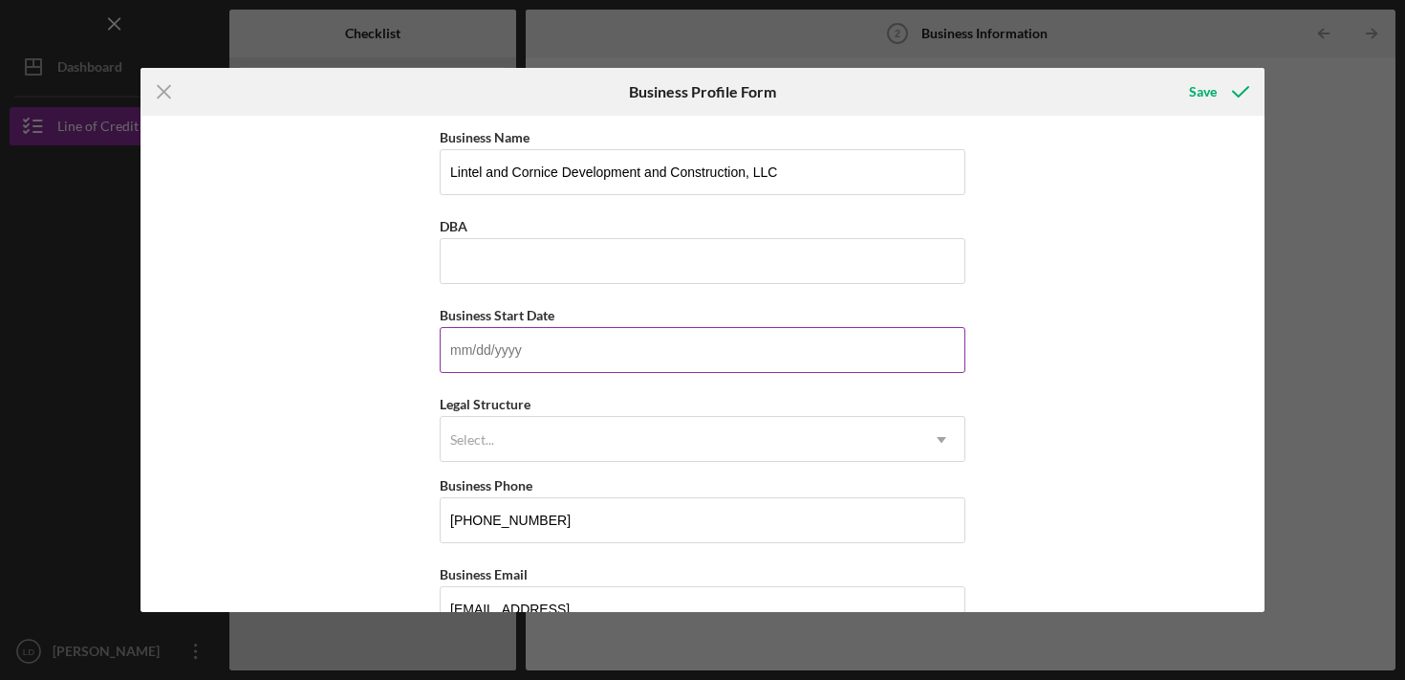
click at [613, 342] on input "Business Start Date" at bounding box center [703, 350] width 526 height 46
click at [485, 345] on input "Business Start Date" at bounding box center [703, 350] width 526 height 46
type input "03/22/2022"
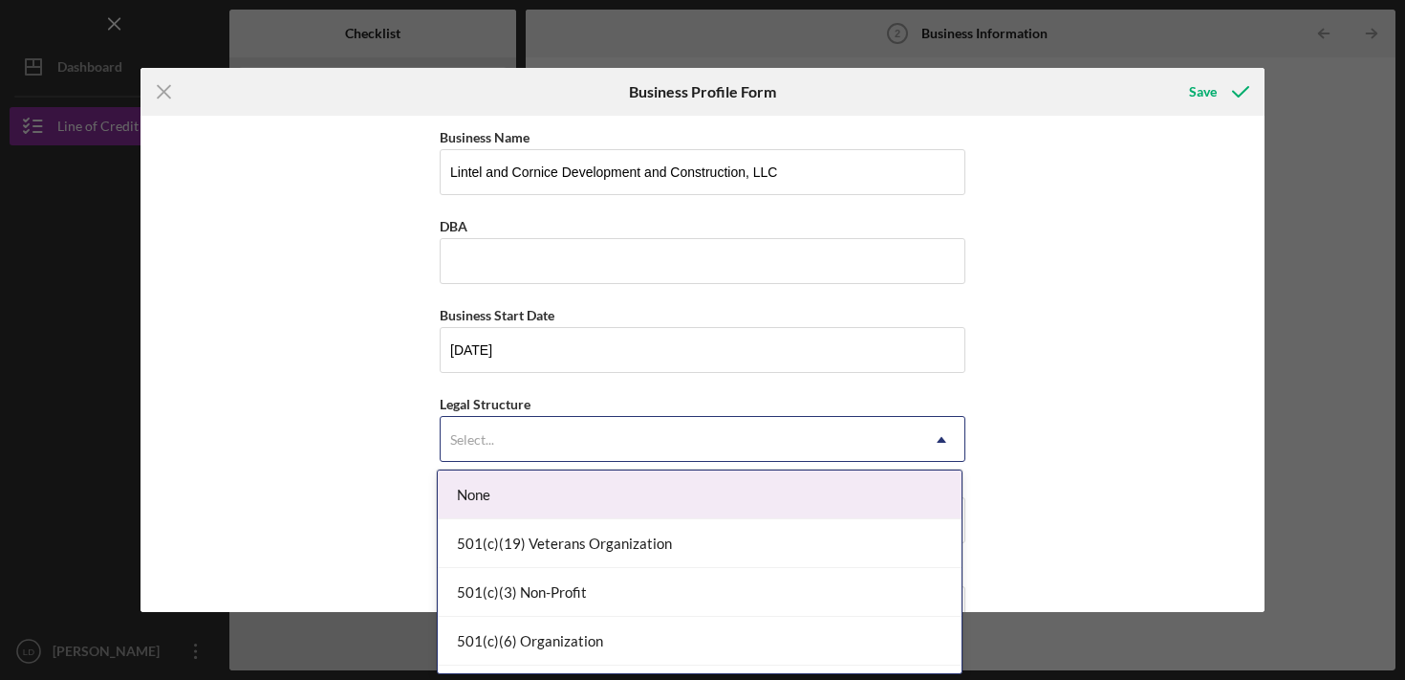
click at [512, 447] on div "Select..." at bounding box center [680, 440] width 478 height 44
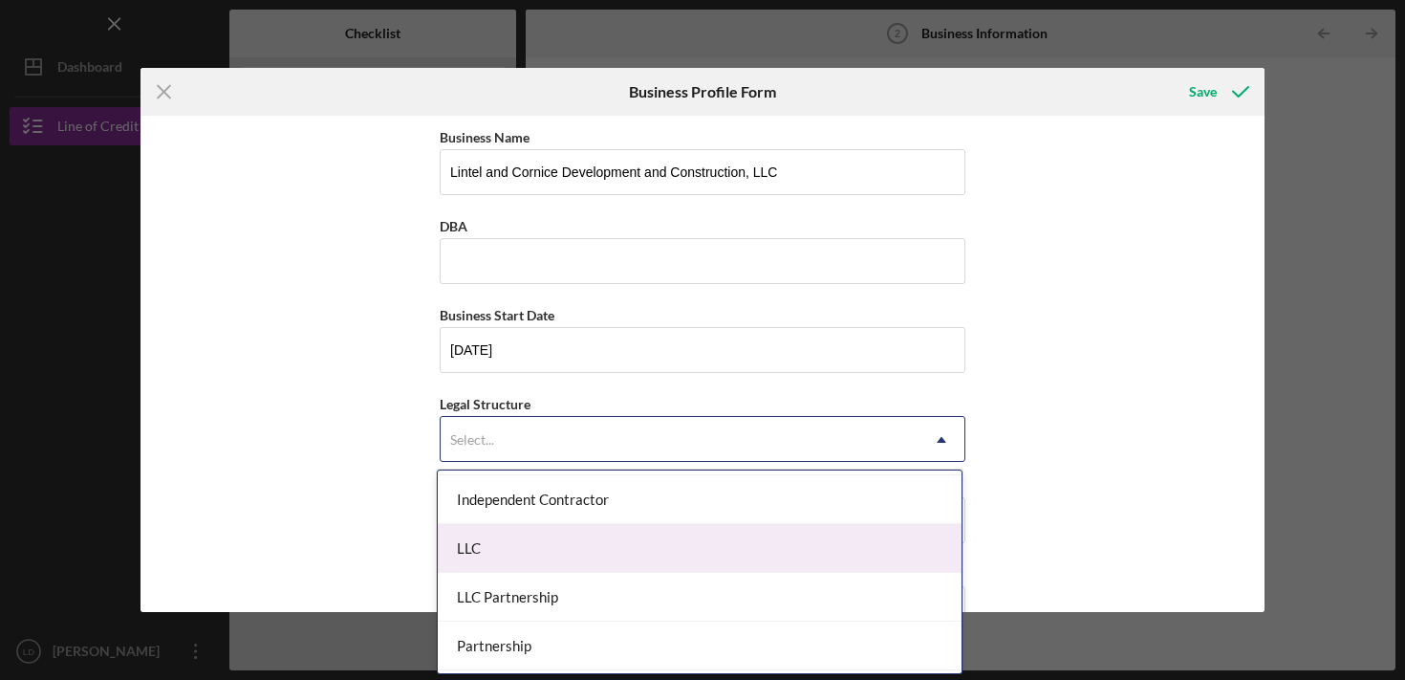
scroll to position [295, 0]
click at [522, 542] on div "LLC" at bounding box center [700, 540] width 524 height 49
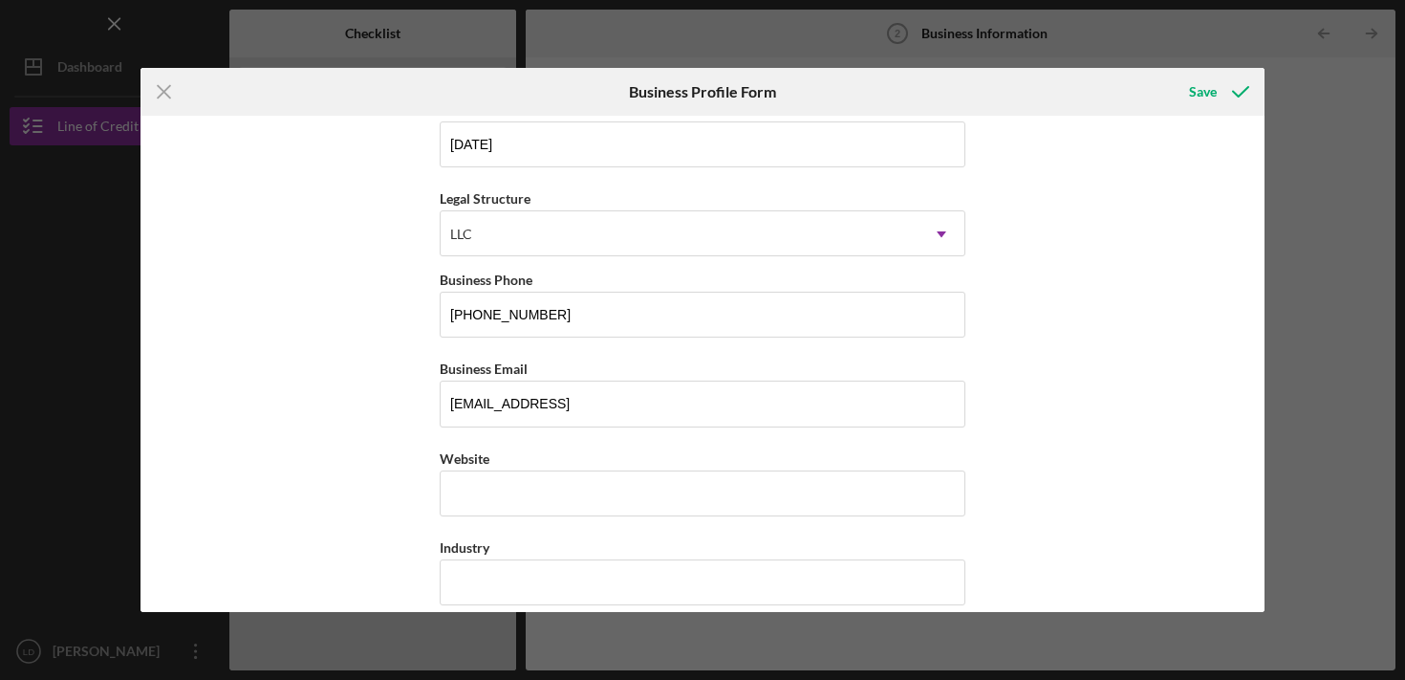
scroll to position [361, 0]
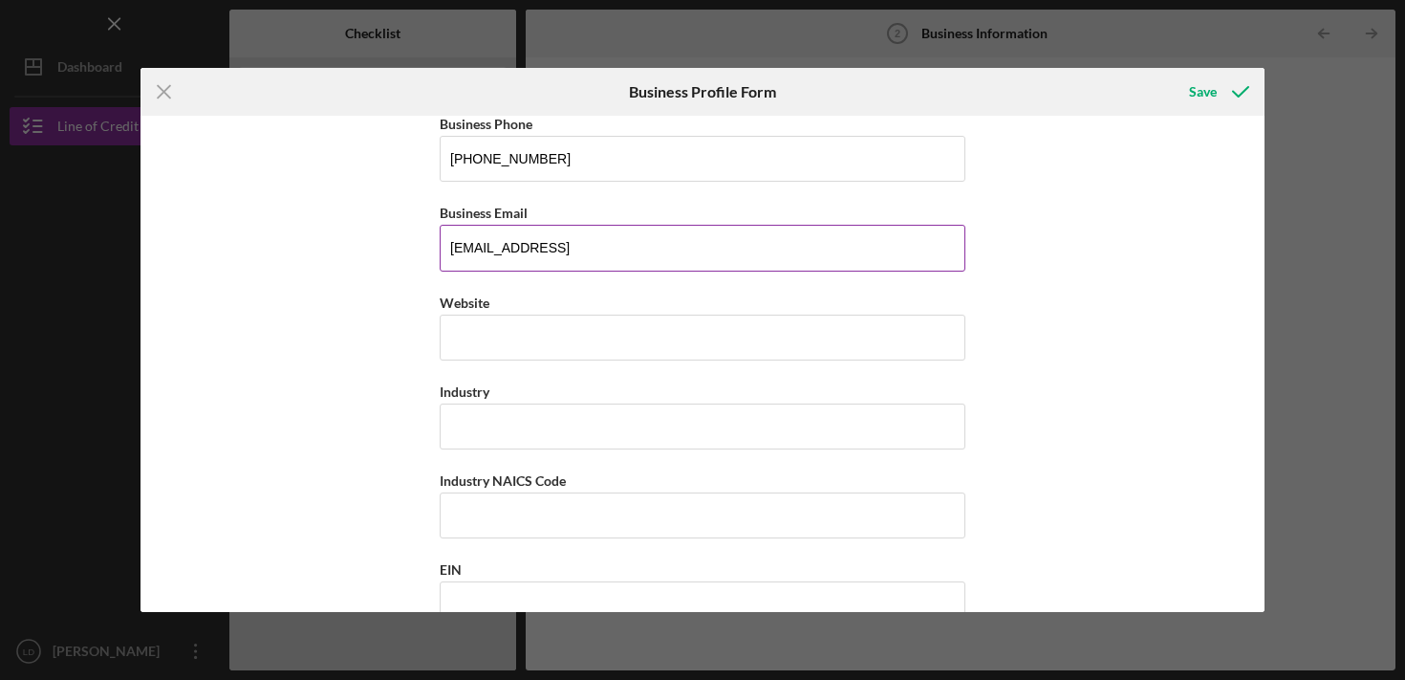
drag, startPoint x: 639, startPoint y: 251, endPoint x: 438, endPoint y: 248, distance: 201.7
click at [440, 248] on input "delortl@gmail.comMMMMMM" at bounding box center [703, 248] width 526 height 46
type input "lucas@lintelandcornice.com"
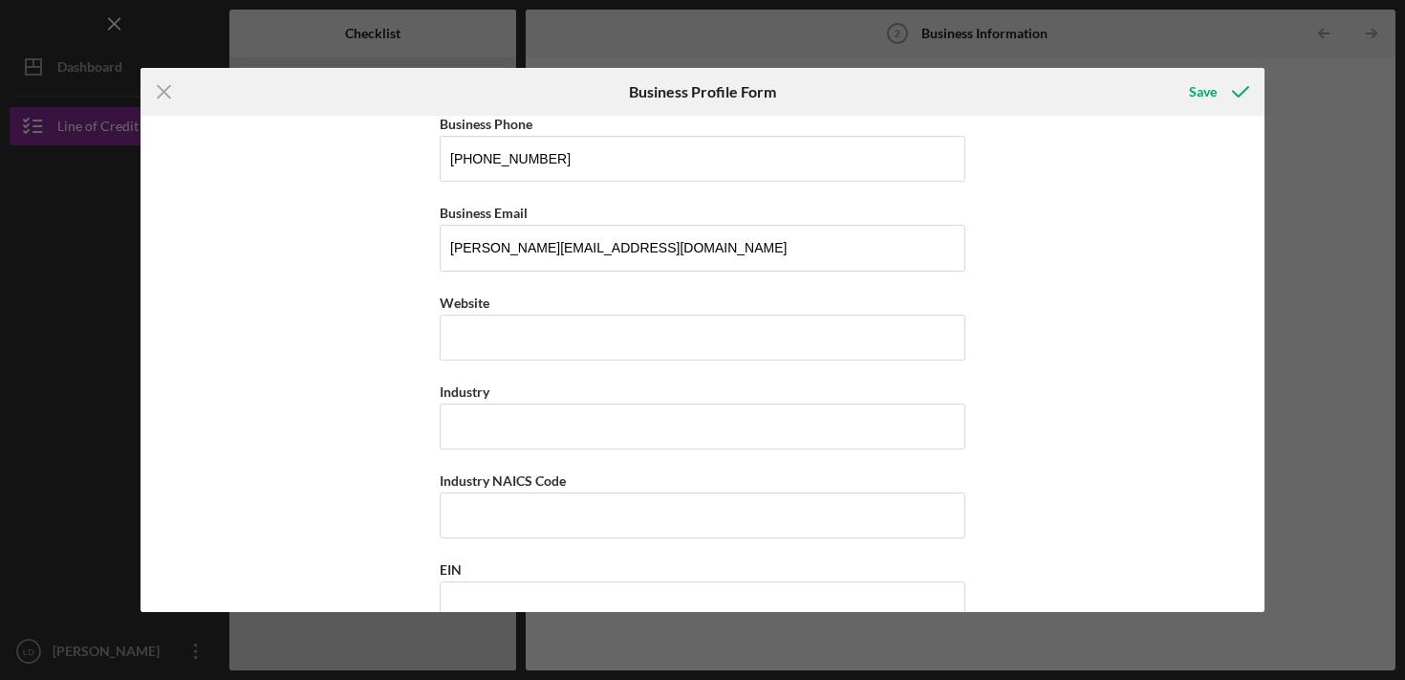
type input "Lintel and Cornice Development and Construction, LLC"
type input "3501 California Avenue"
type input "St. Louis"
type input "MO"
type input "63118"
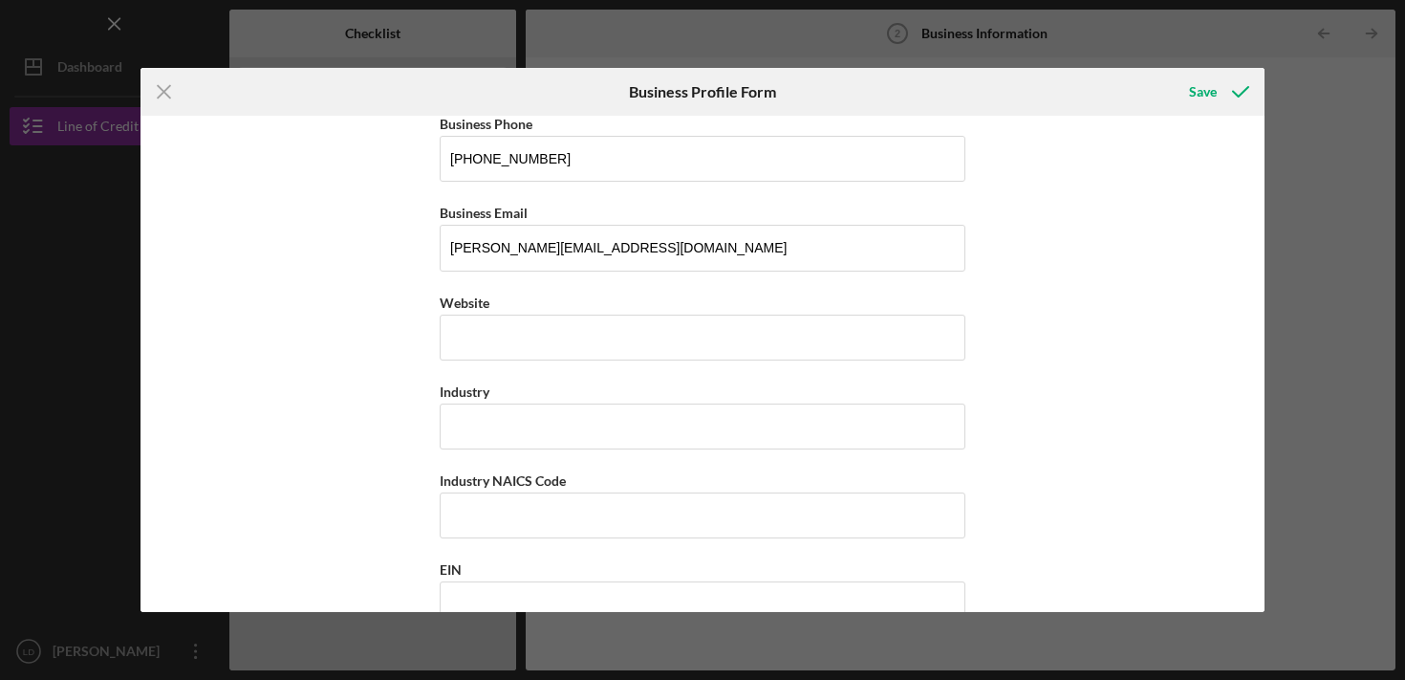
type input "MO"
click at [590, 330] on input "Website" at bounding box center [703, 337] width 526 height 46
type input "www.lintelandcornice.com"
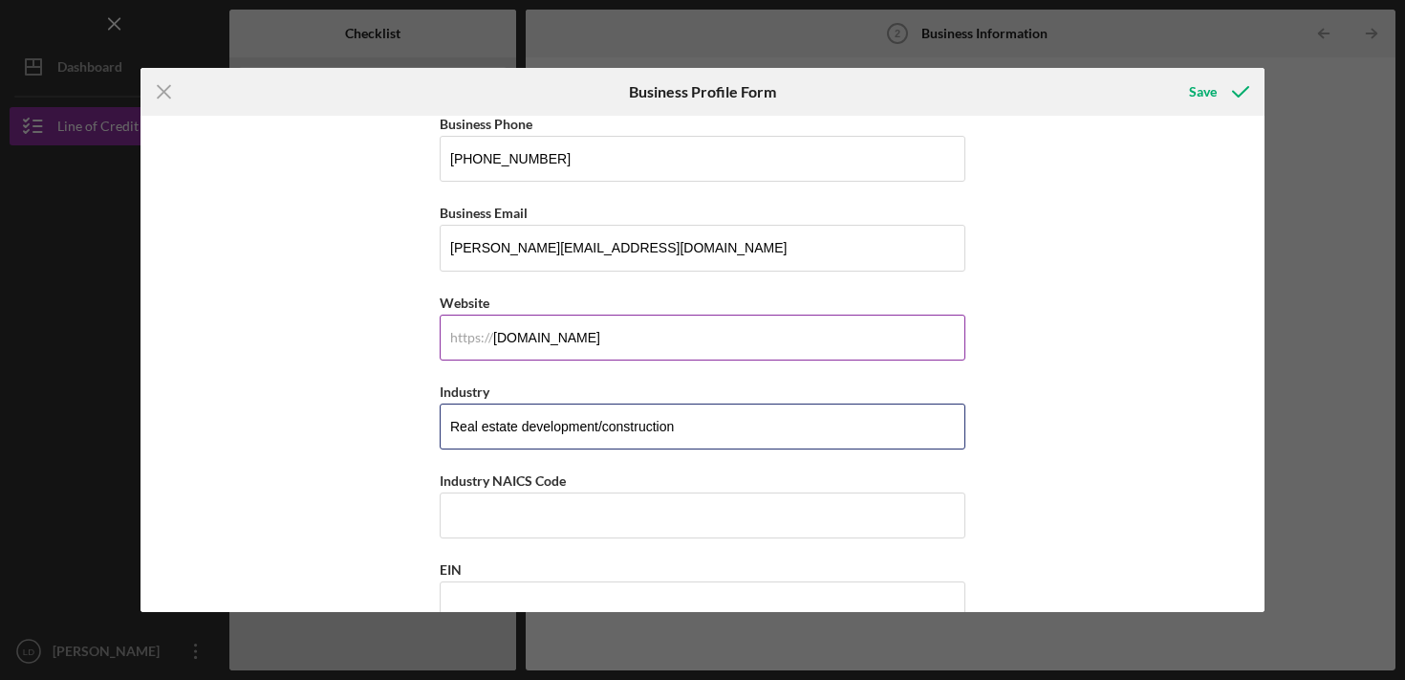
type input "Real estate development/construction"
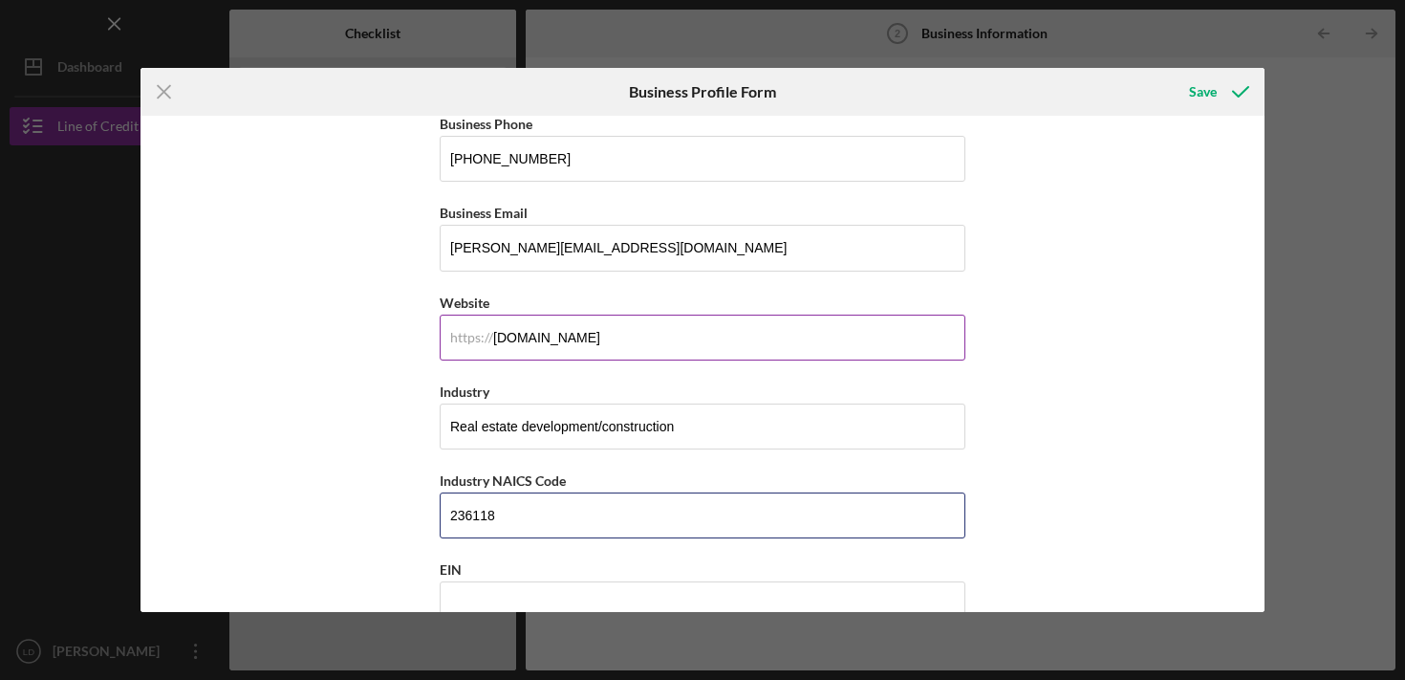
type input "236118"
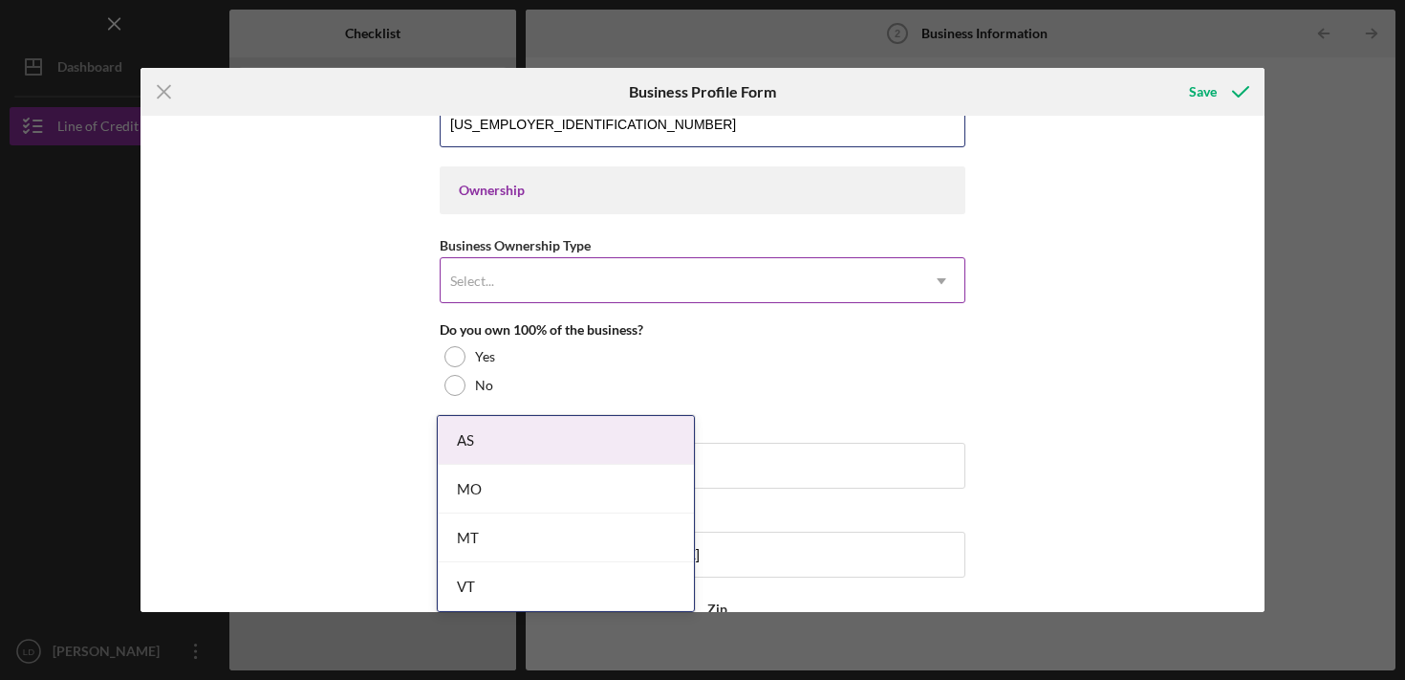
scroll to position [842, 0]
type input "88-1332804"
click at [506, 266] on div "Select..." at bounding box center [680, 280] width 478 height 44
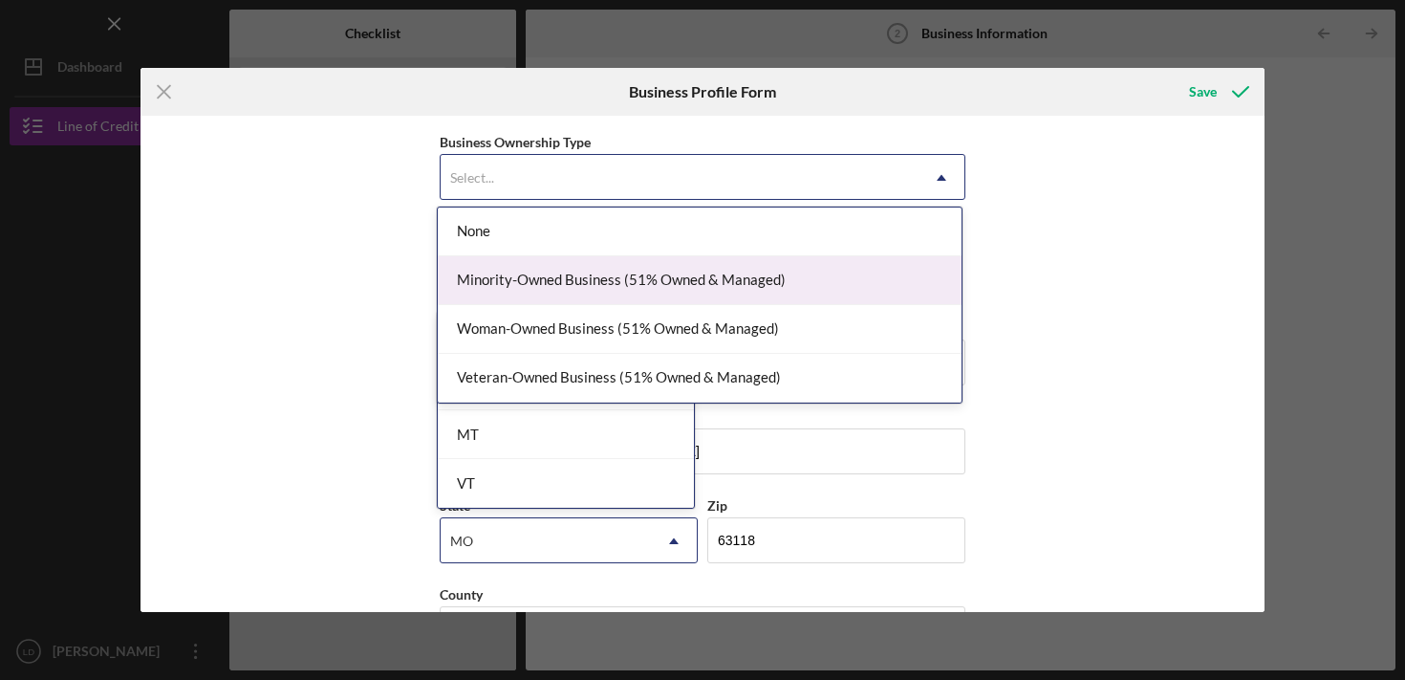
scroll to position [947, 0]
click at [550, 227] on div "None" at bounding box center [700, 230] width 524 height 49
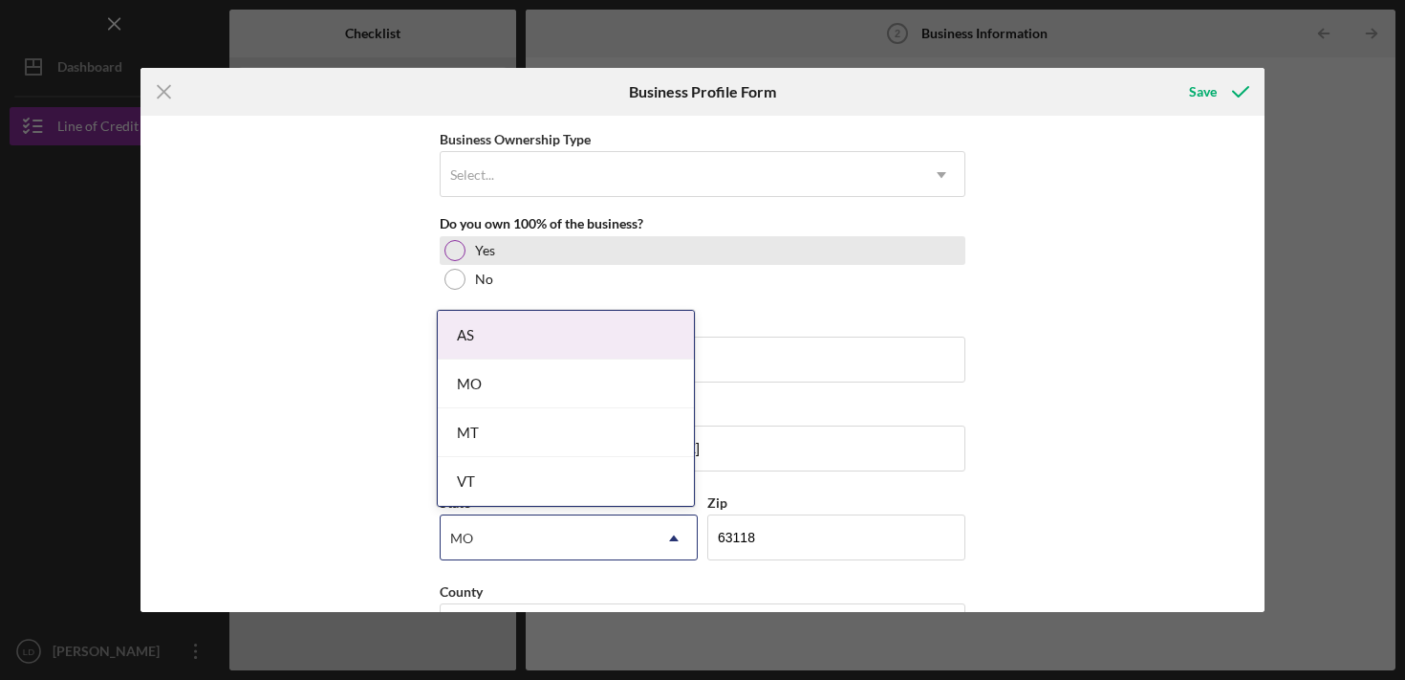
click at [459, 252] on div at bounding box center [454, 250] width 21 height 21
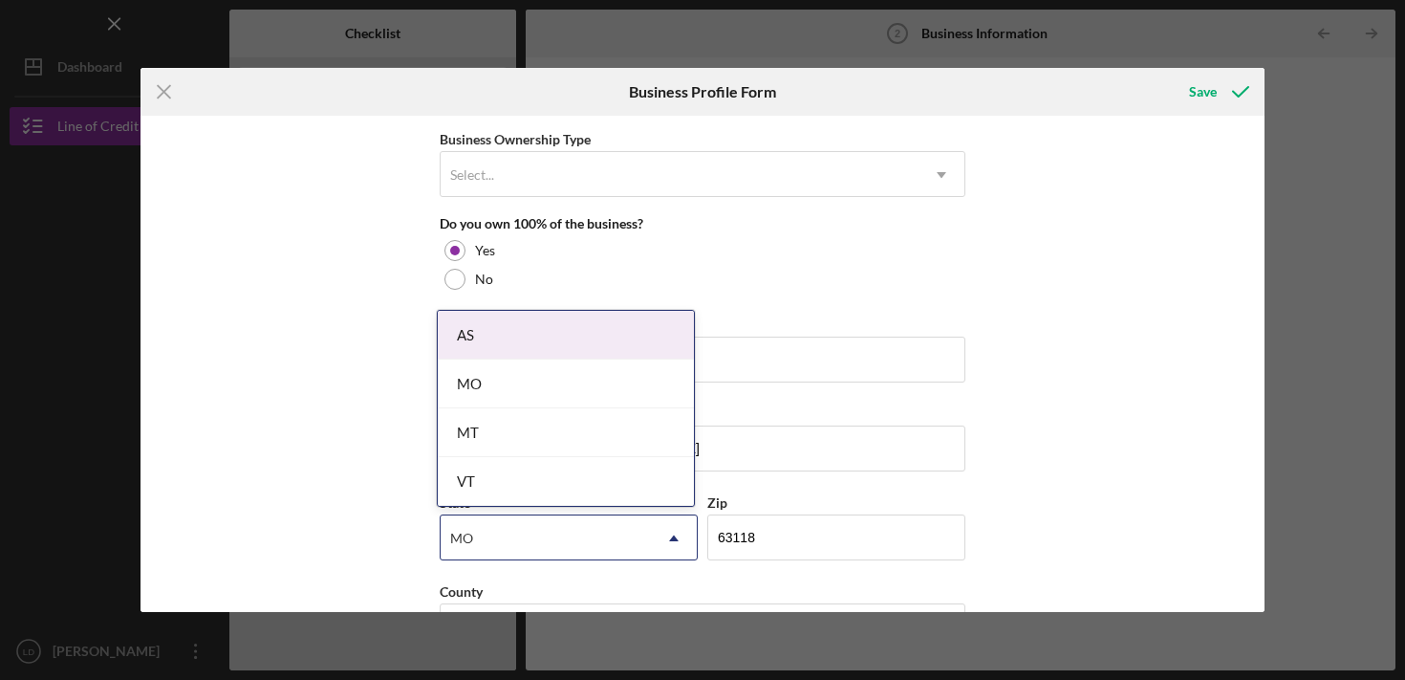
click at [359, 358] on div "Business Name Lintel and Cornice Development and Construction, LLC DBA Lintel a…" at bounding box center [703, 364] width 1124 height 496
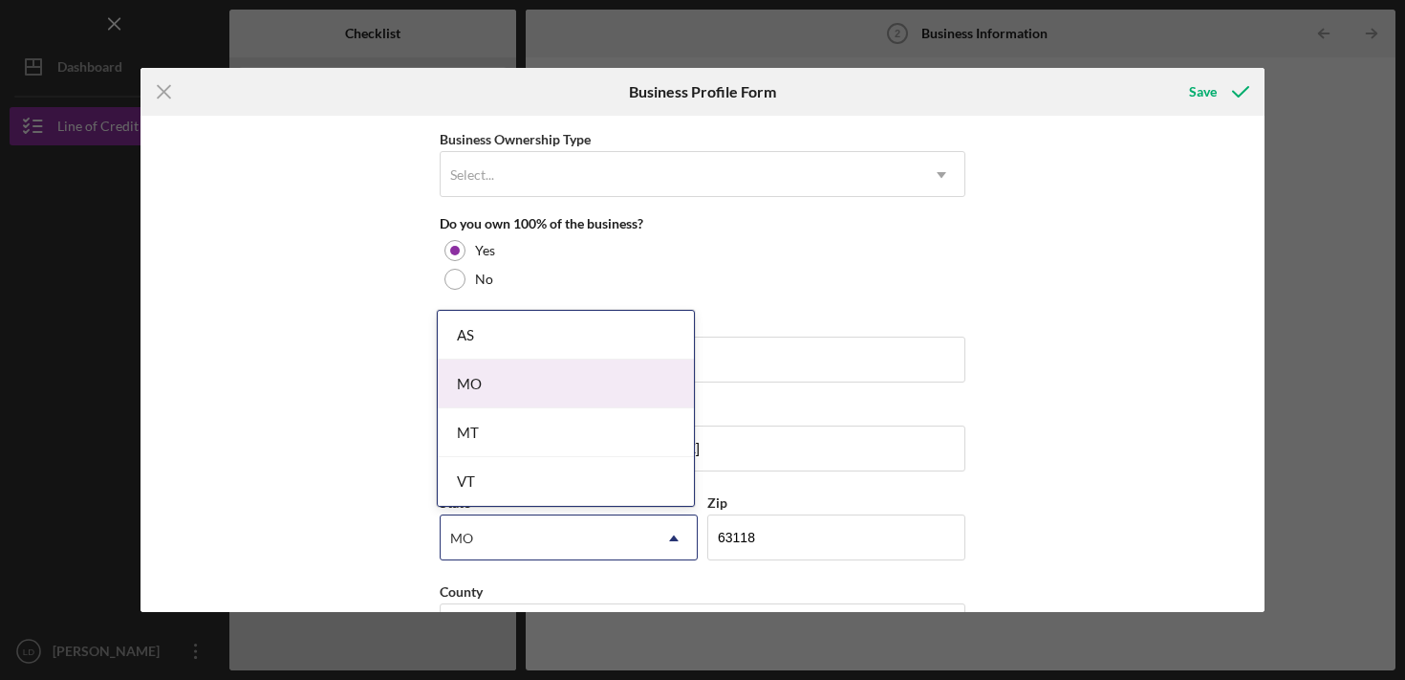
click at [456, 377] on div "MO" at bounding box center [566, 383] width 256 height 49
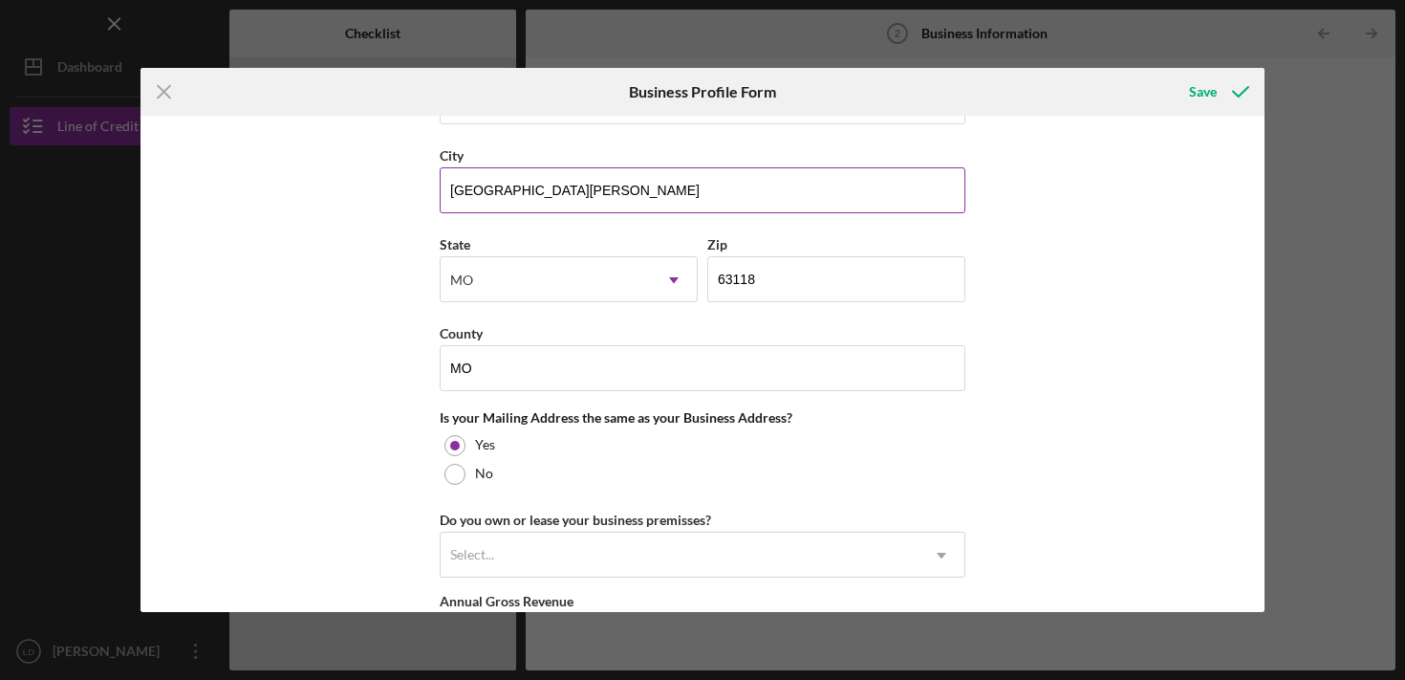
scroll to position [1364, 0]
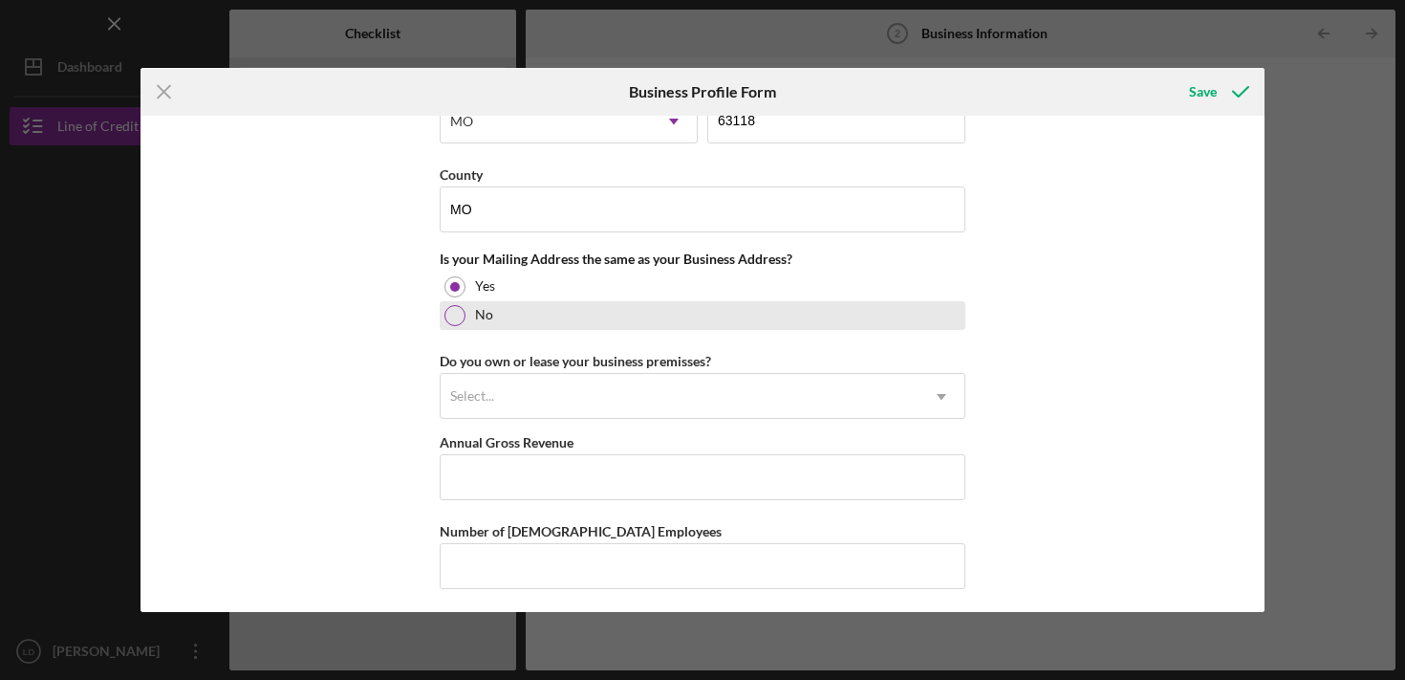
click at [451, 321] on div at bounding box center [454, 315] width 21 height 21
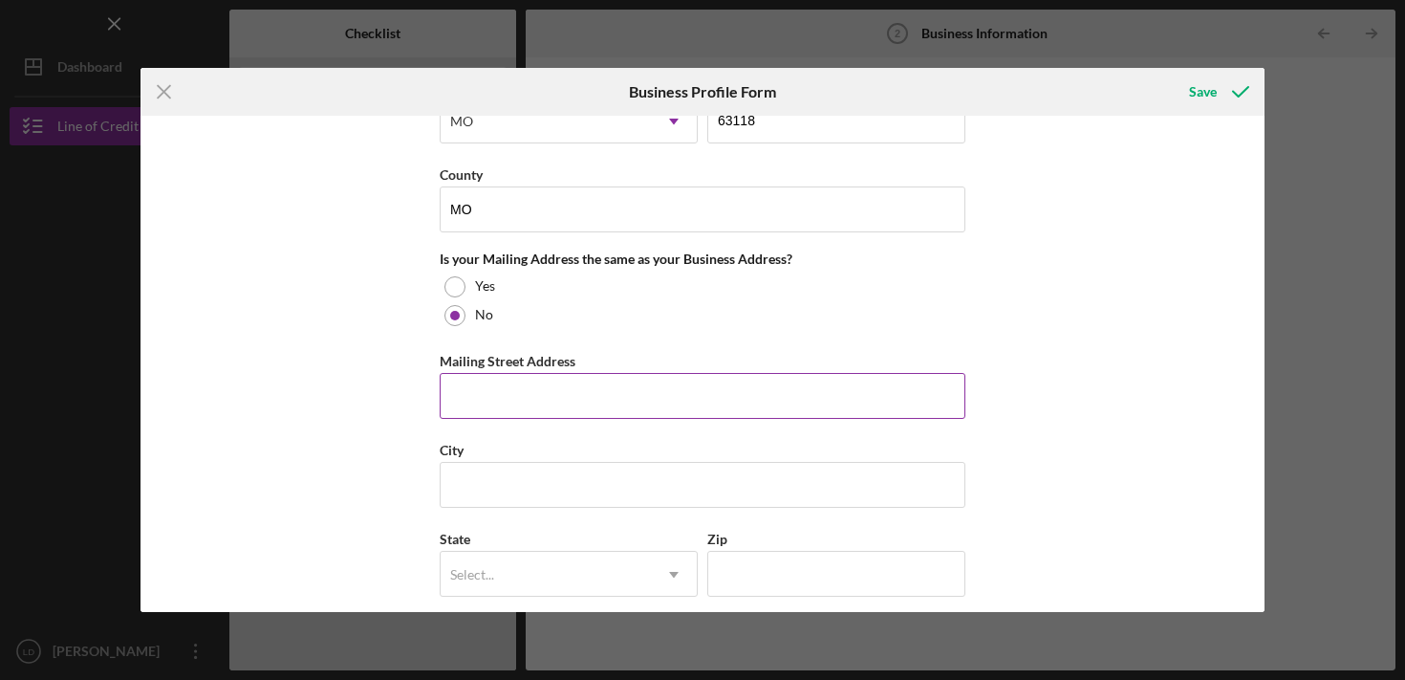
click at [479, 387] on input "Mailing Street Address" at bounding box center [703, 396] width 526 height 46
type input "5850 Macklind Ave, #2004"
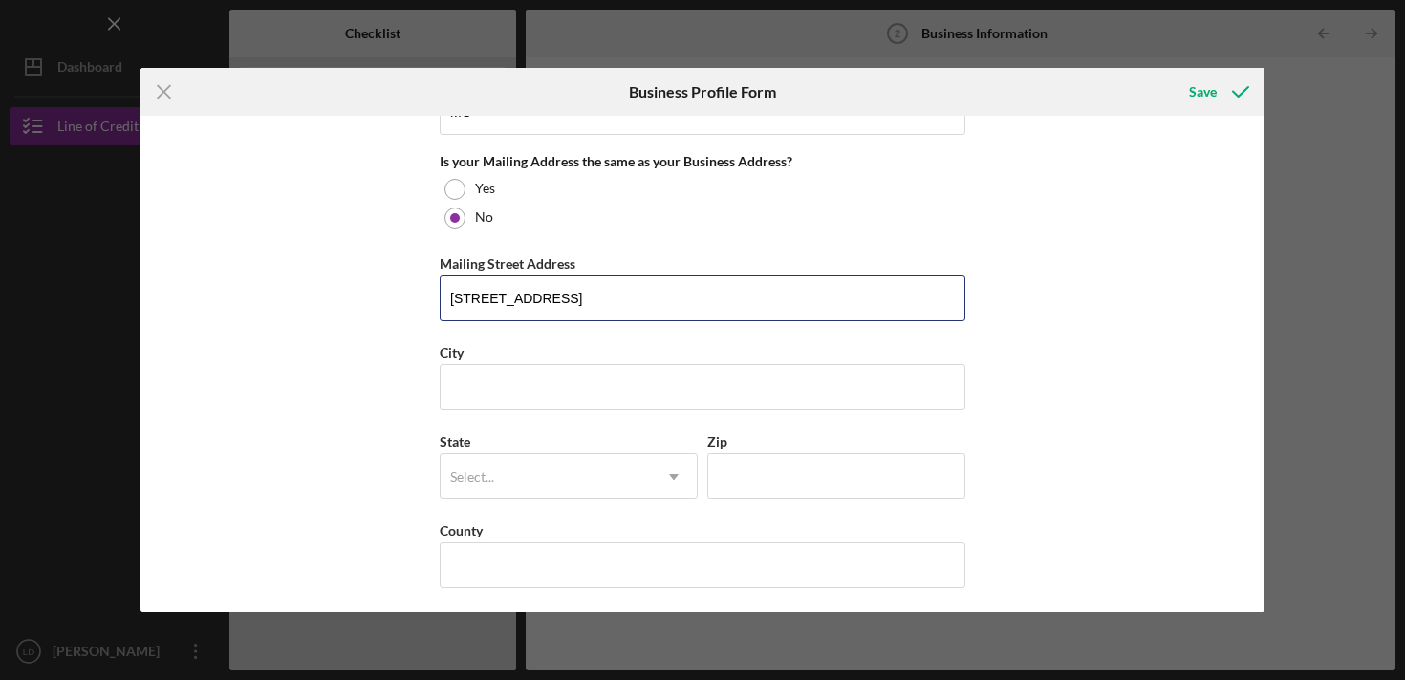
scroll to position [1481, 0]
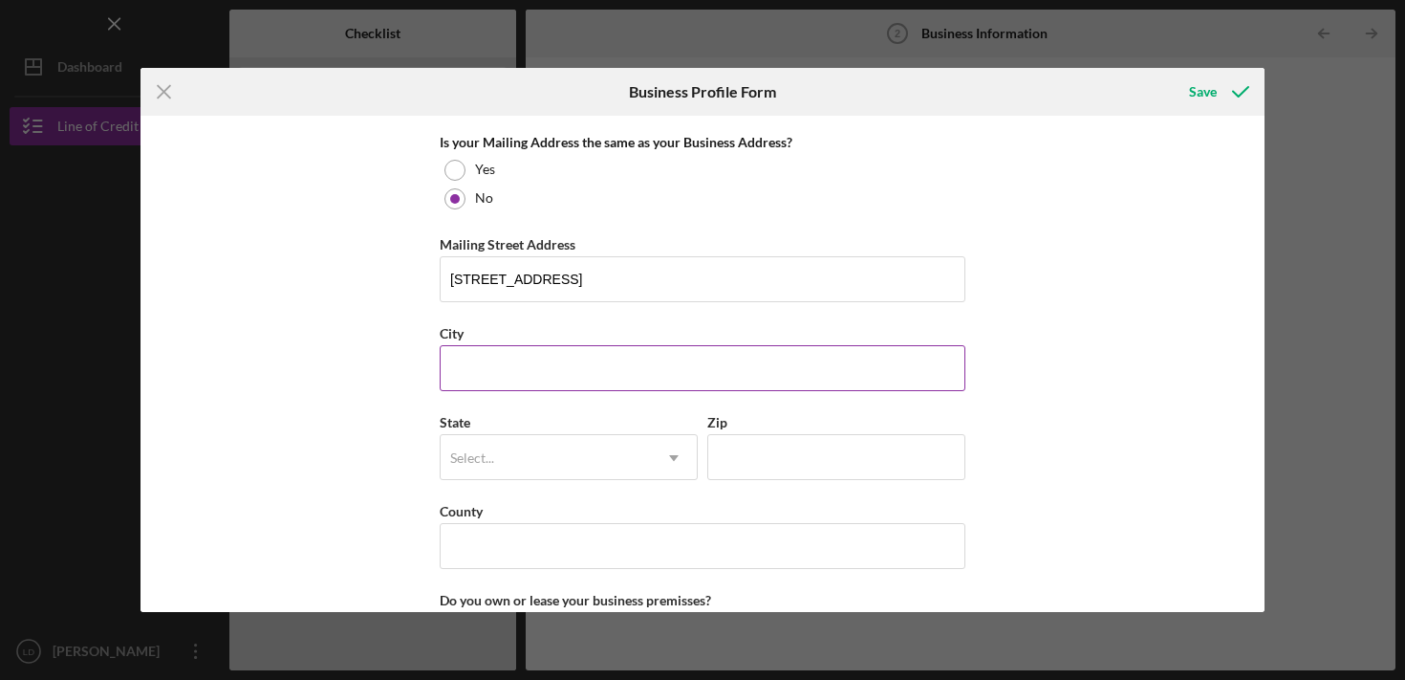
click at [506, 366] on input "City" at bounding box center [703, 368] width 526 height 46
type input "St. Louis"
type input "63109"
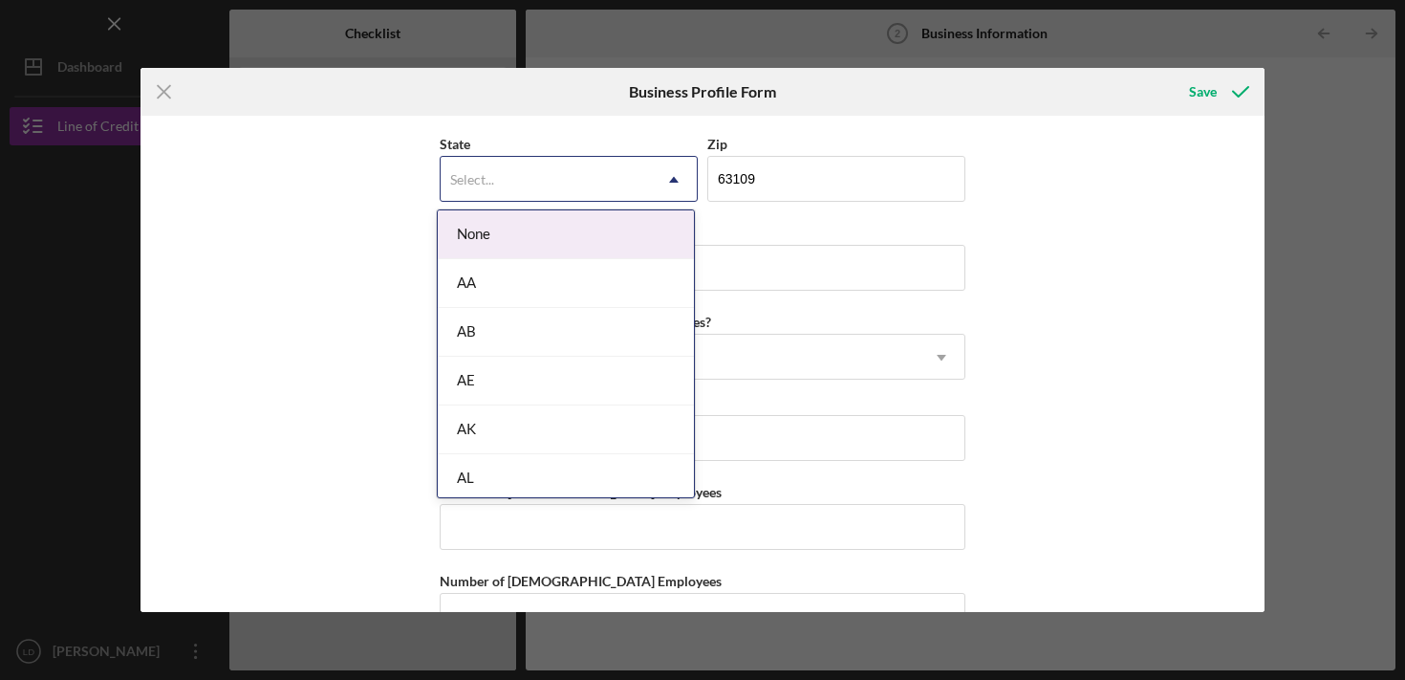
click at [579, 172] on div "Select..." at bounding box center [546, 180] width 210 height 44
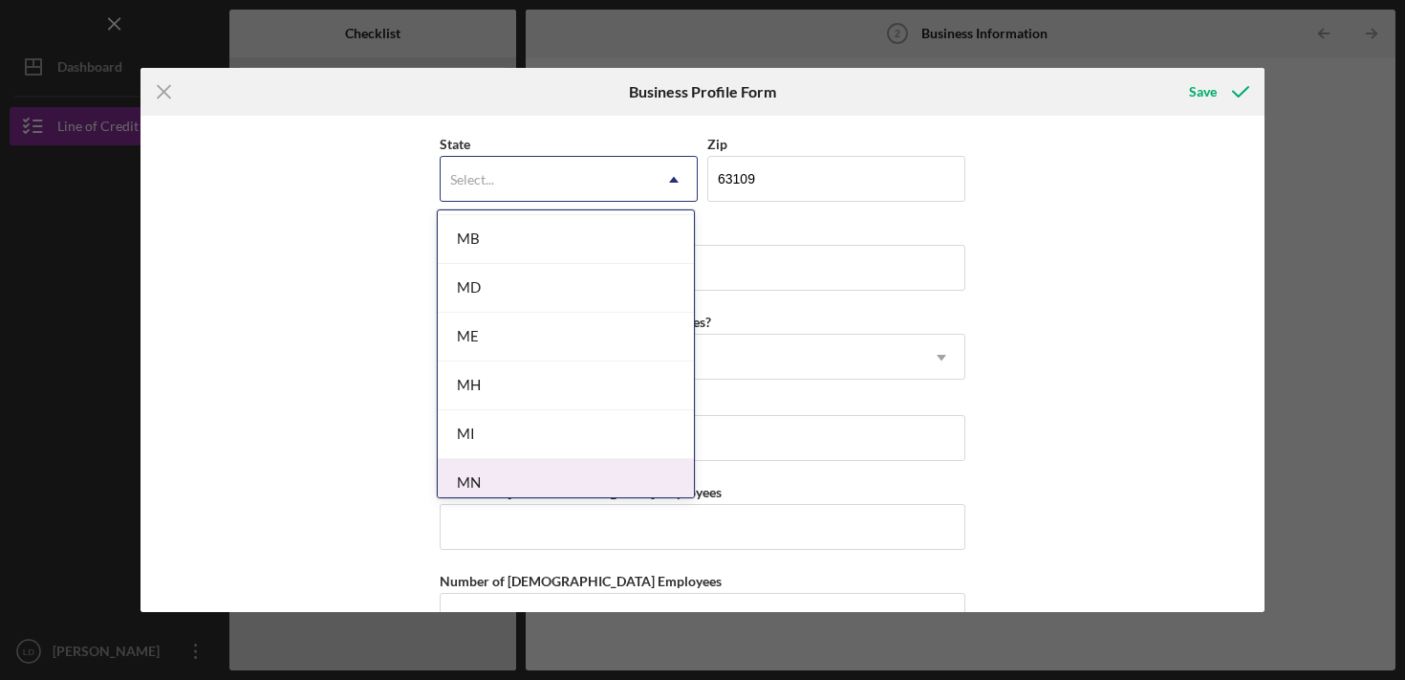
scroll to position [1540, 0]
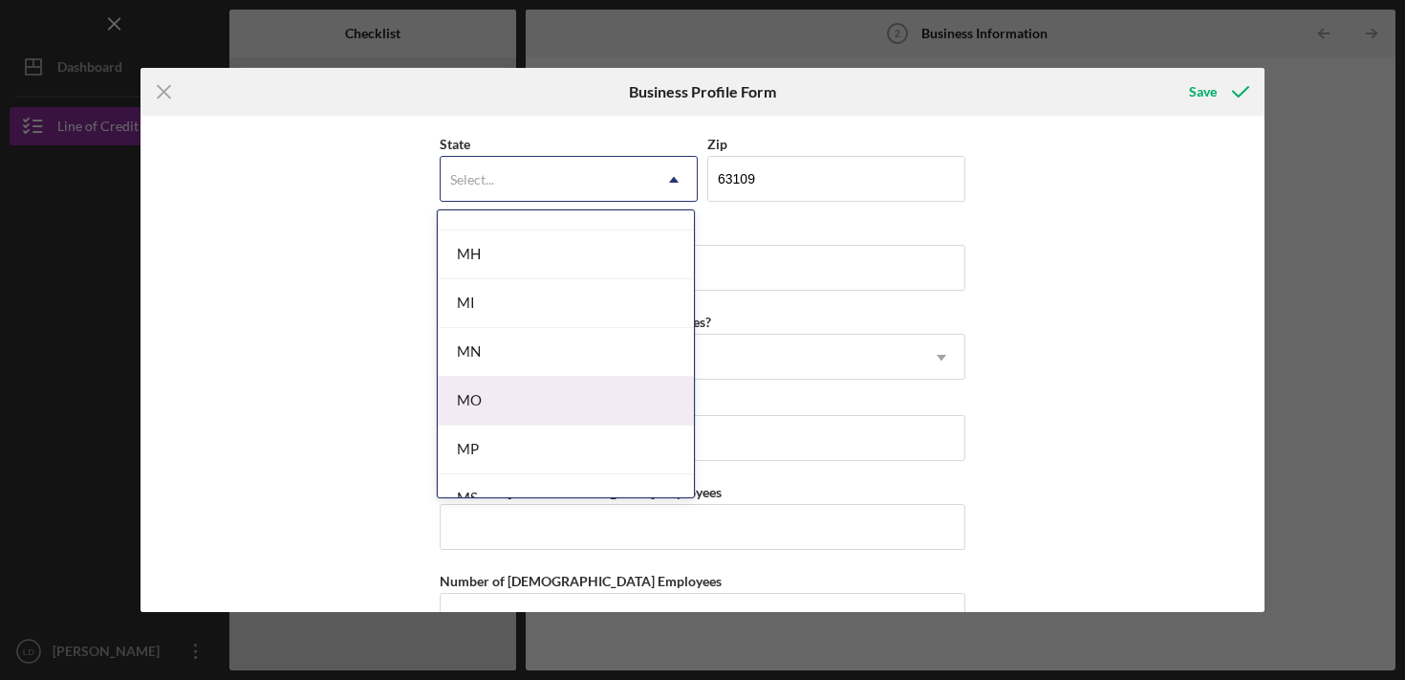
click at [495, 401] on div "MO" at bounding box center [566, 401] width 256 height 49
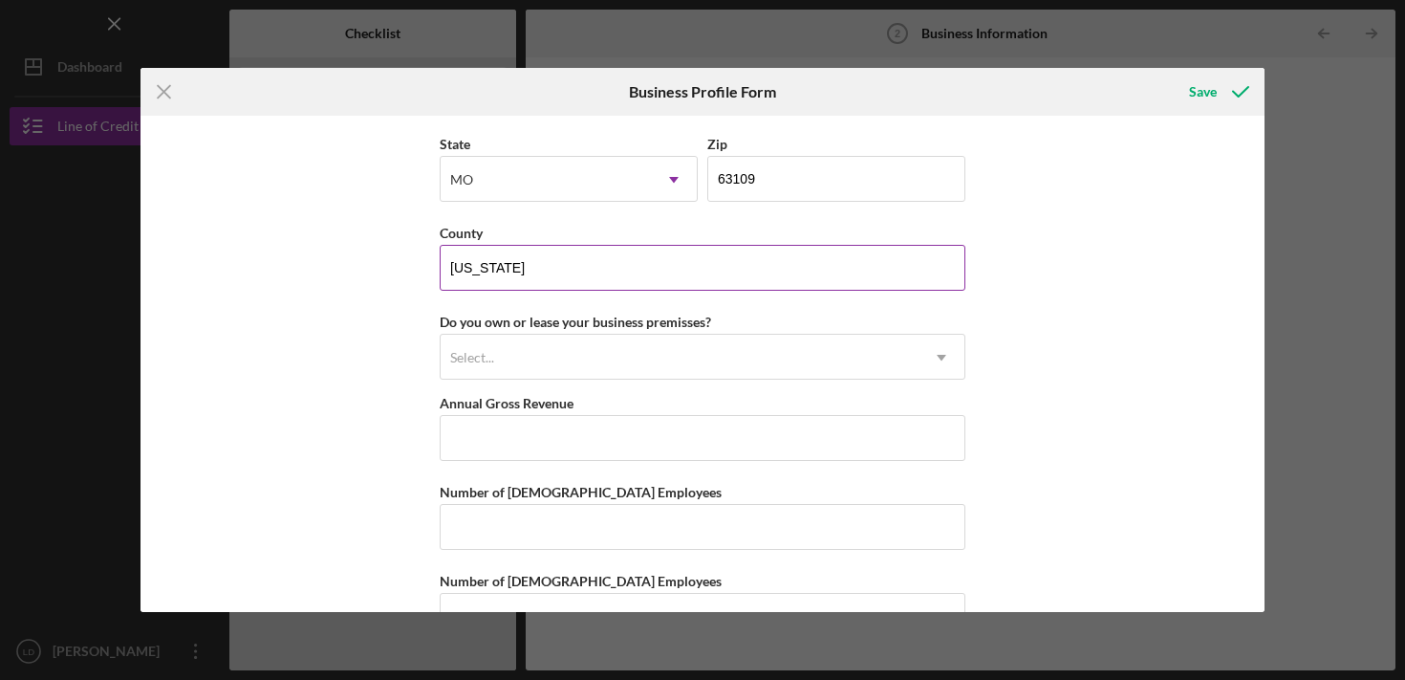
drag, startPoint x: 522, startPoint y: 272, endPoint x: 440, endPoint y: 271, distance: 82.2
click at [443, 272] on input "Missouri" at bounding box center [703, 268] width 526 height 46
type input "S"
type input "t"
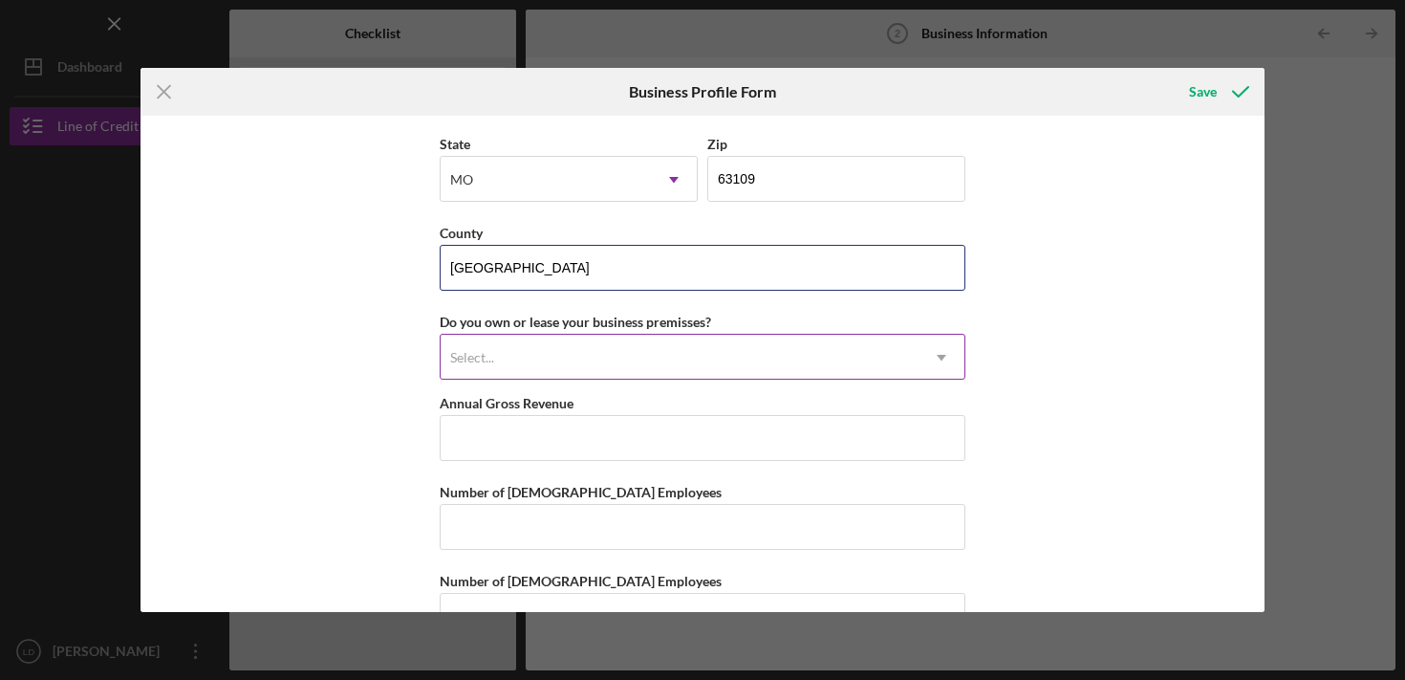
type input "St. Louis City"
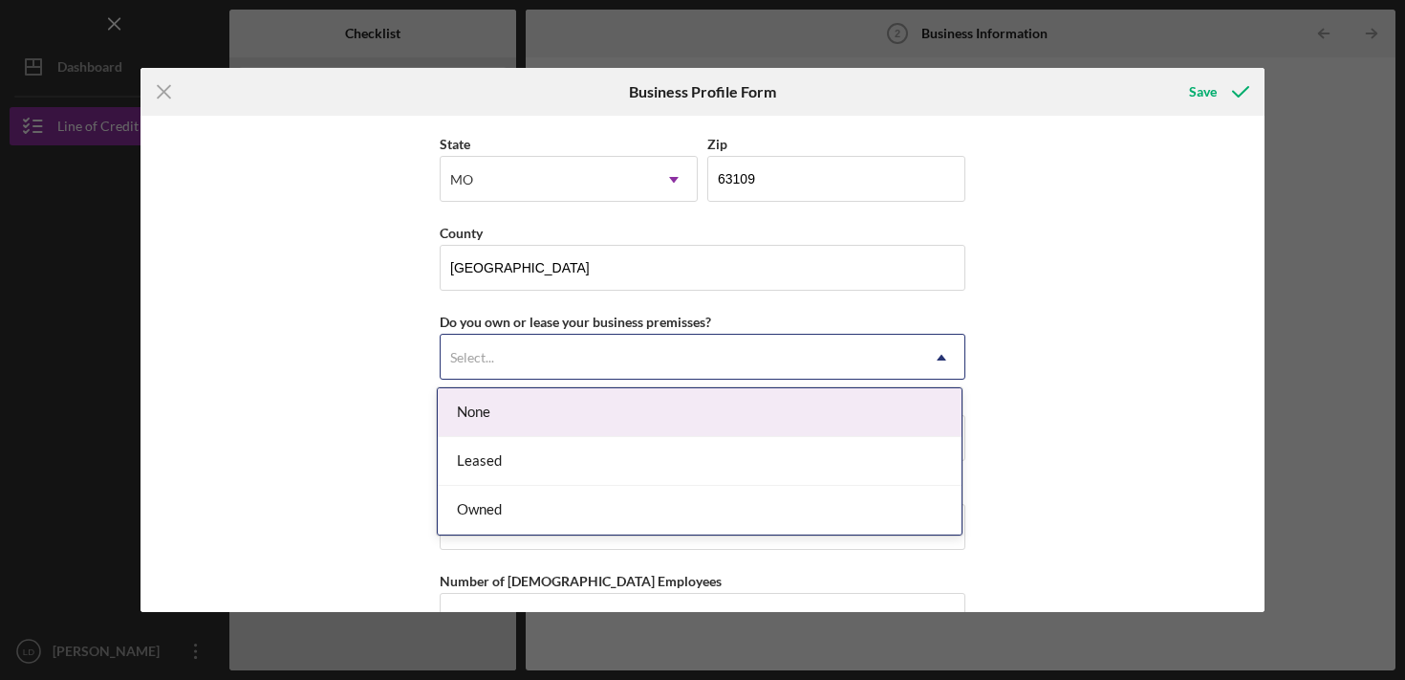
click at [559, 356] on div "Select..." at bounding box center [680, 358] width 478 height 44
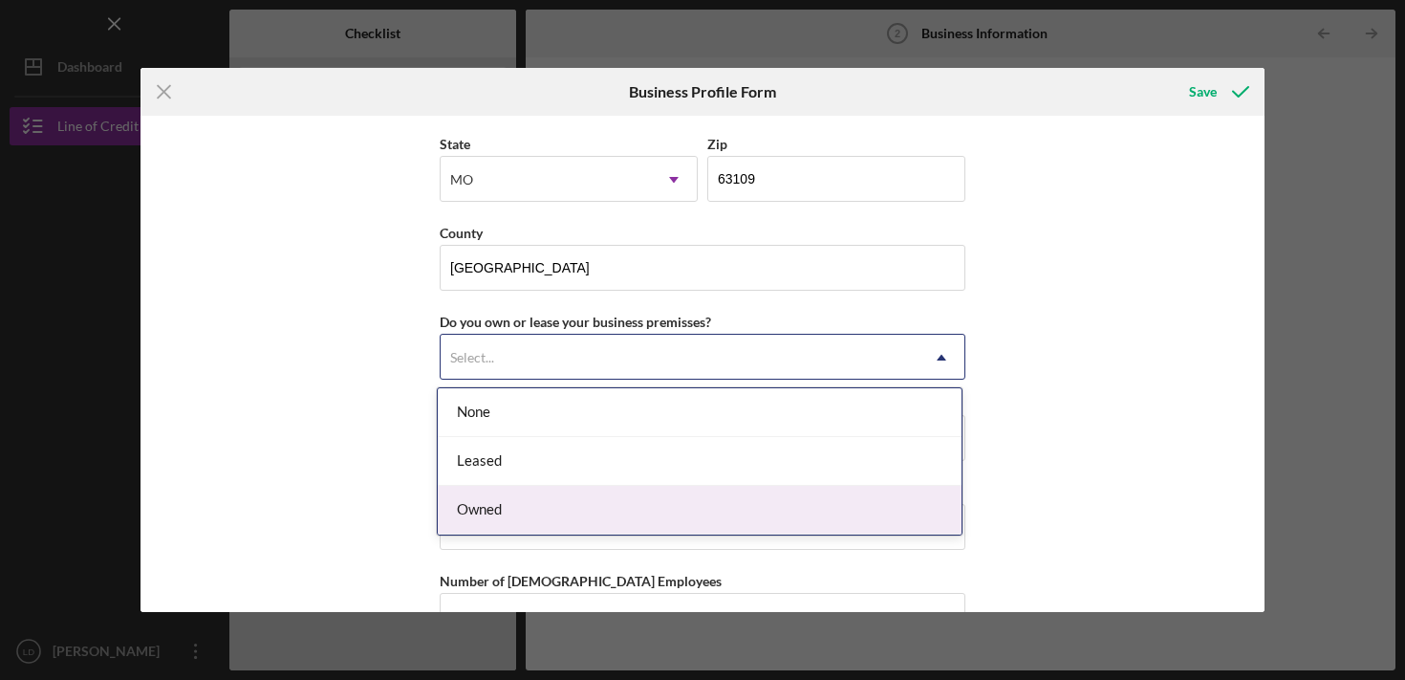
click at [512, 493] on div "Owned" at bounding box center [700, 510] width 524 height 49
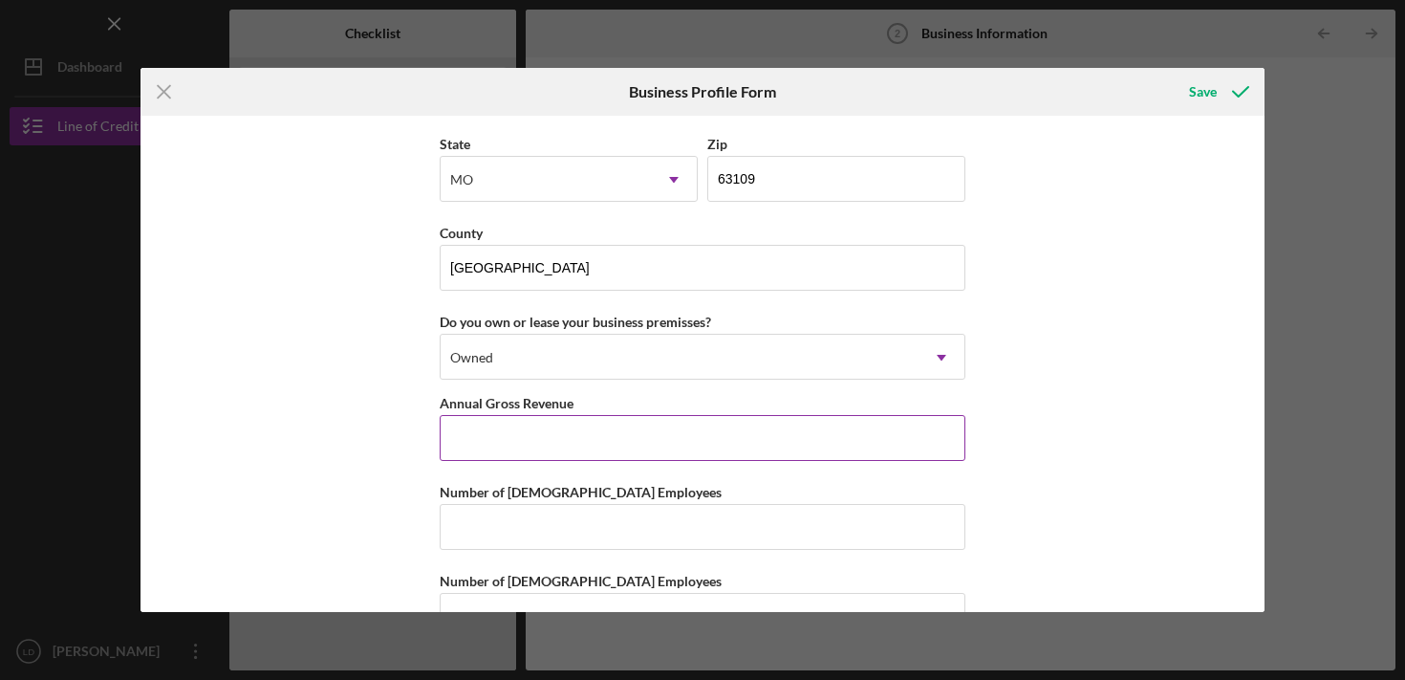
click at [512, 429] on input "Annual Gross Revenue" at bounding box center [703, 438] width 526 height 46
type input "$350,000"
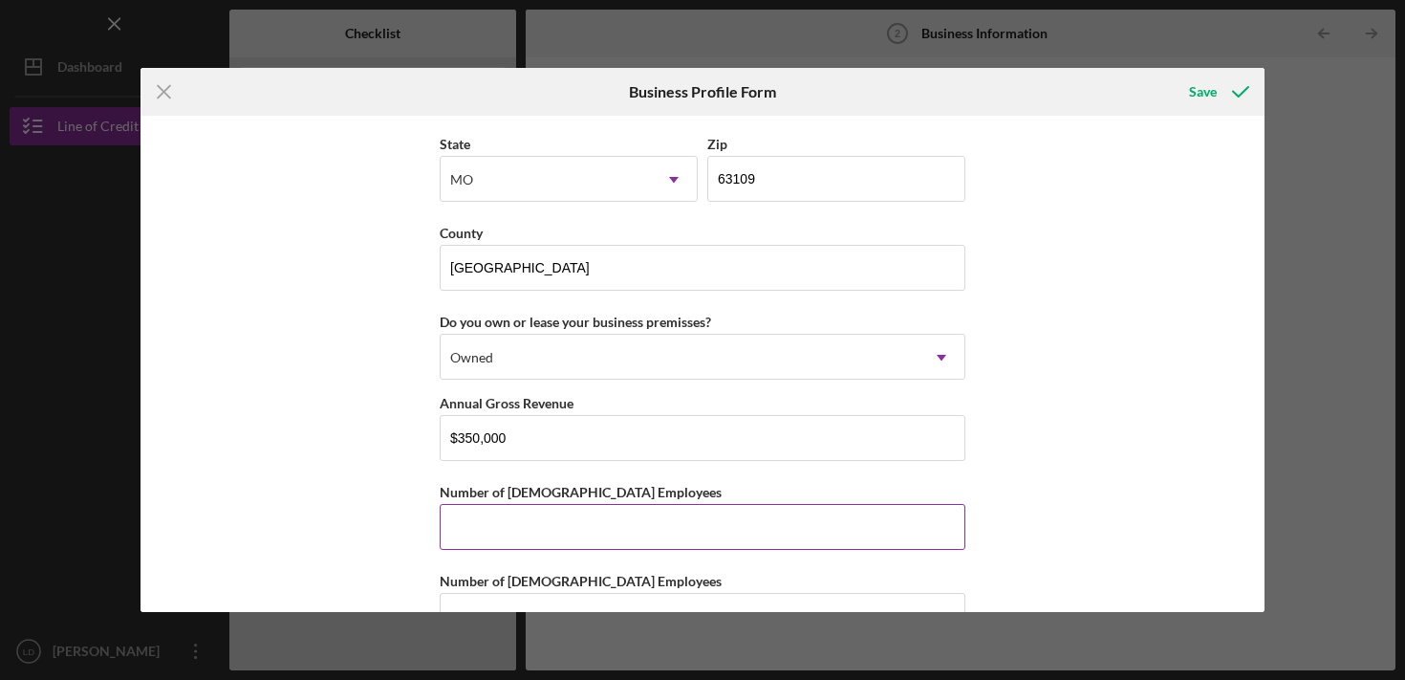
click at [529, 518] on input "Number of Full-Time Employees" at bounding box center [703, 527] width 526 height 46
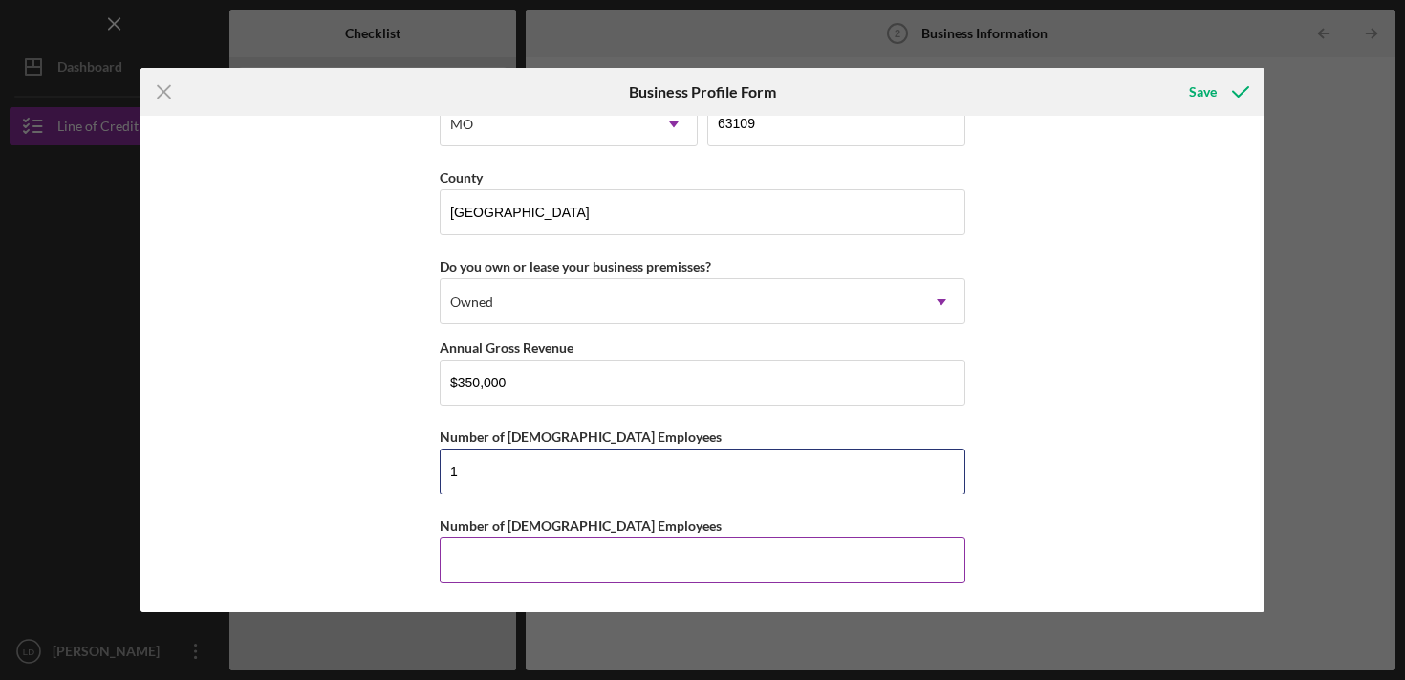
type input "1"
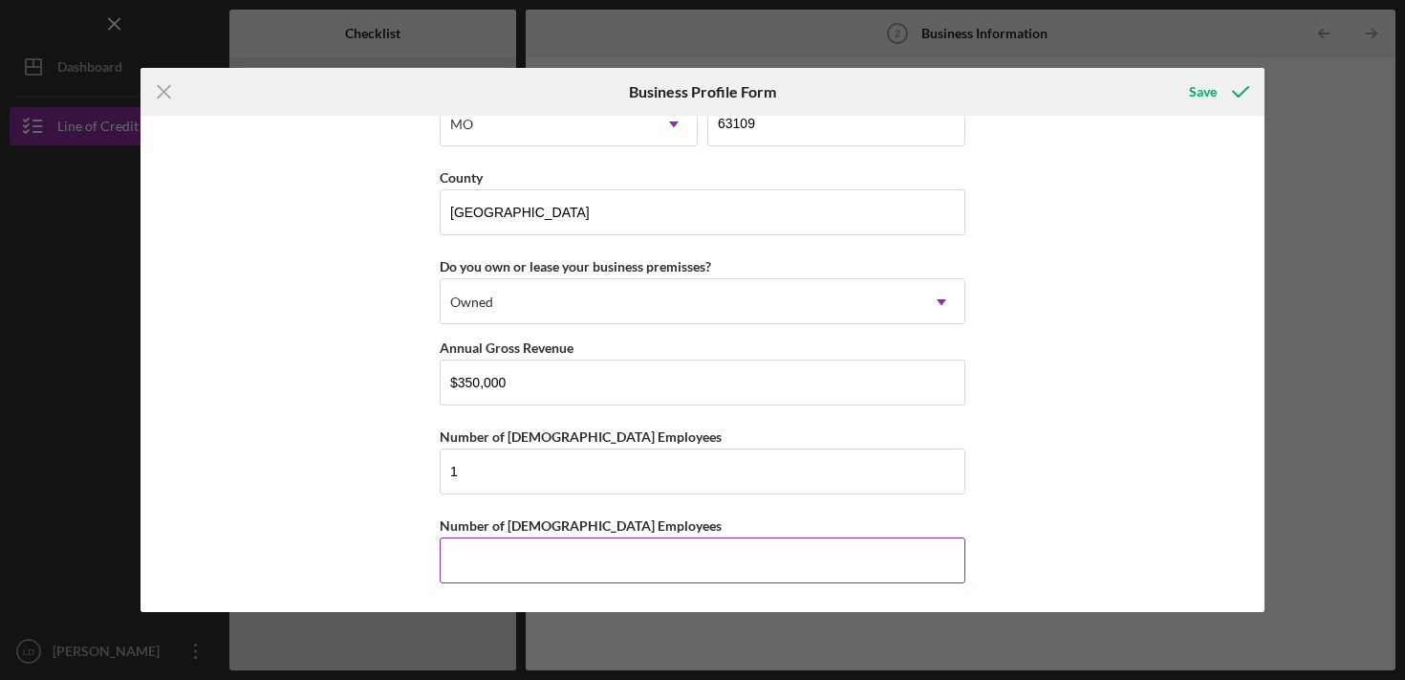
click at [517, 574] on input "Number of Part-Time Employees" at bounding box center [703, 560] width 526 height 46
type input "0"
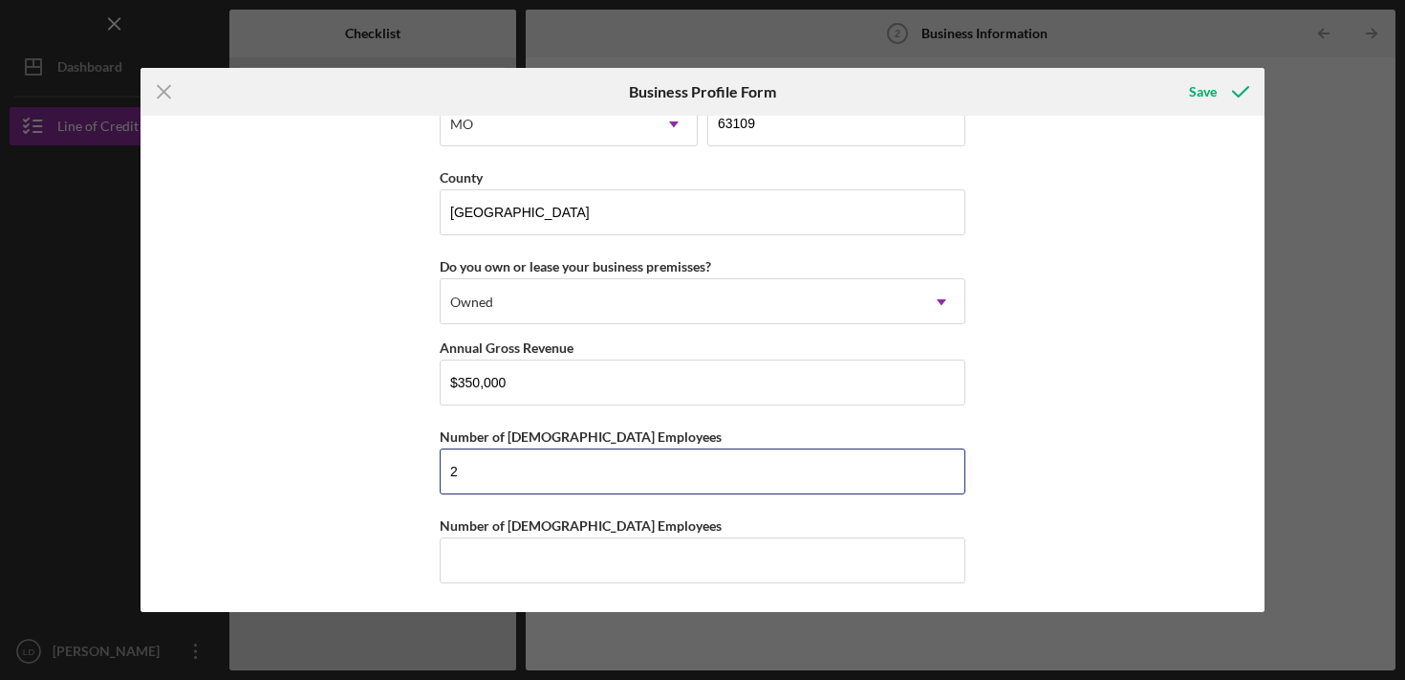
type input "2"
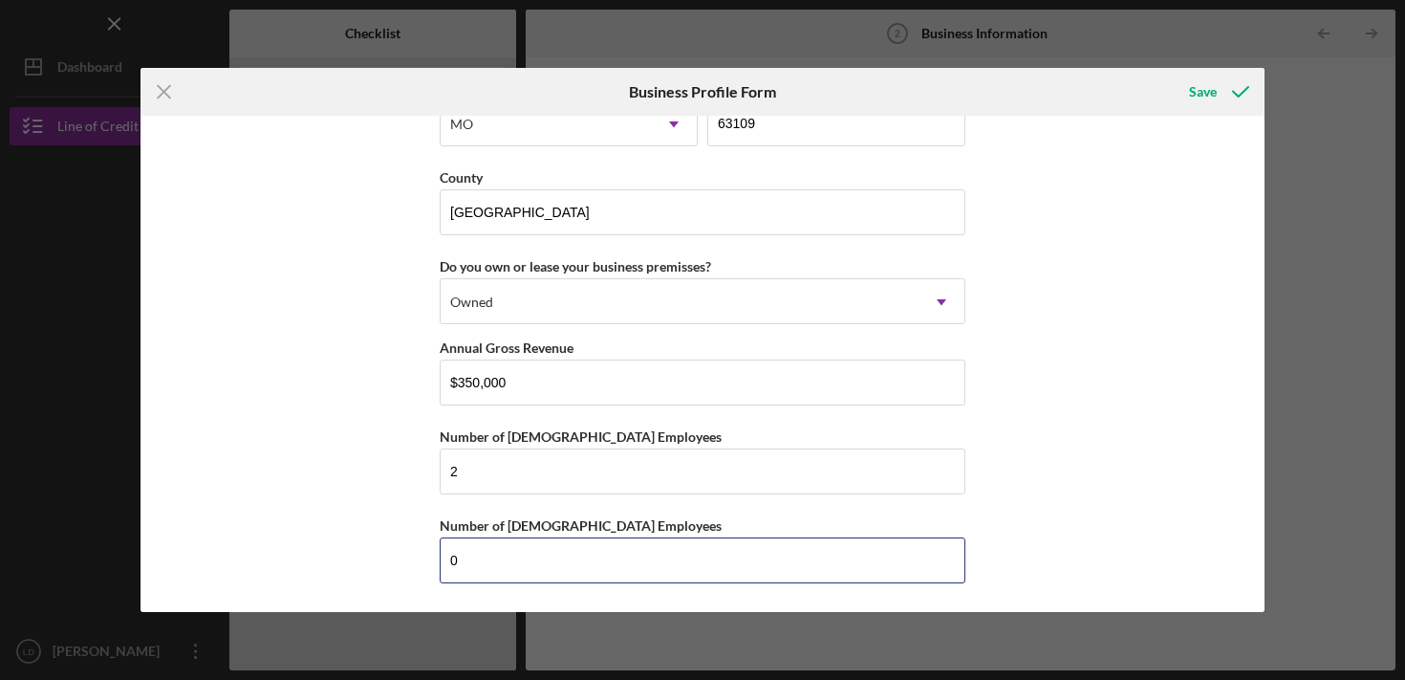
type input "0"
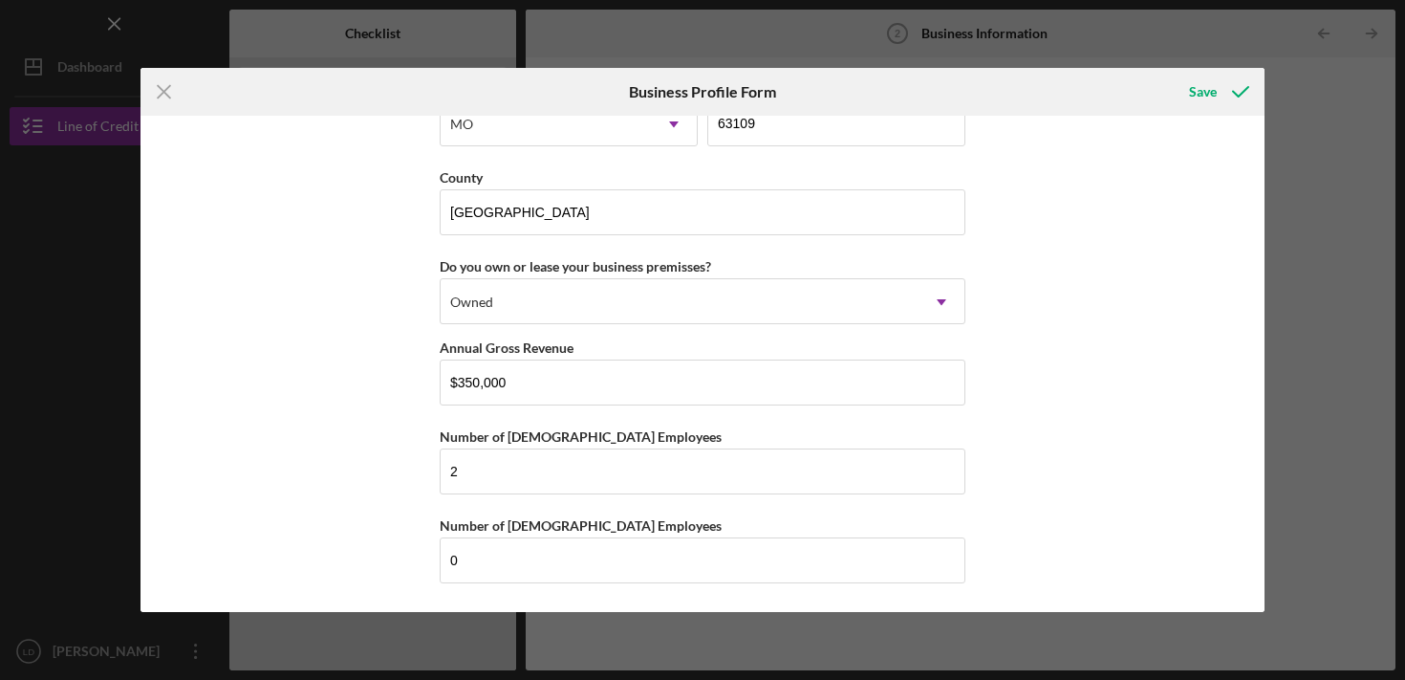
click at [1055, 466] on div "Business Name Lintel and Cornice Development and Construction, LLC DBA Lintel a…" at bounding box center [703, 364] width 1124 height 496
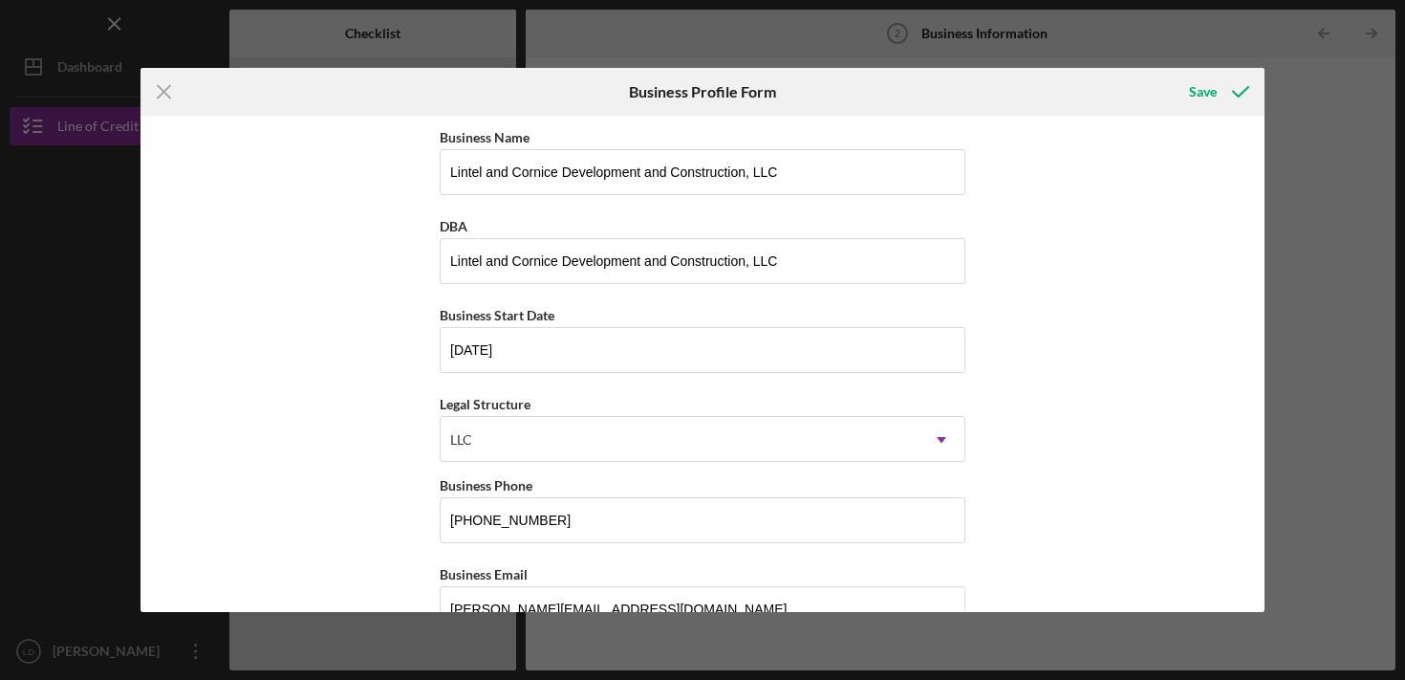
click at [1358, 220] on div "Icon/Menu Close Business Profile Form Save Business Name Lintel and Cornice Dev…" at bounding box center [702, 340] width 1405 height 680
click at [141, 96] on icon "Icon/Menu Close" at bounding box center [165, 92] width 48 height 48
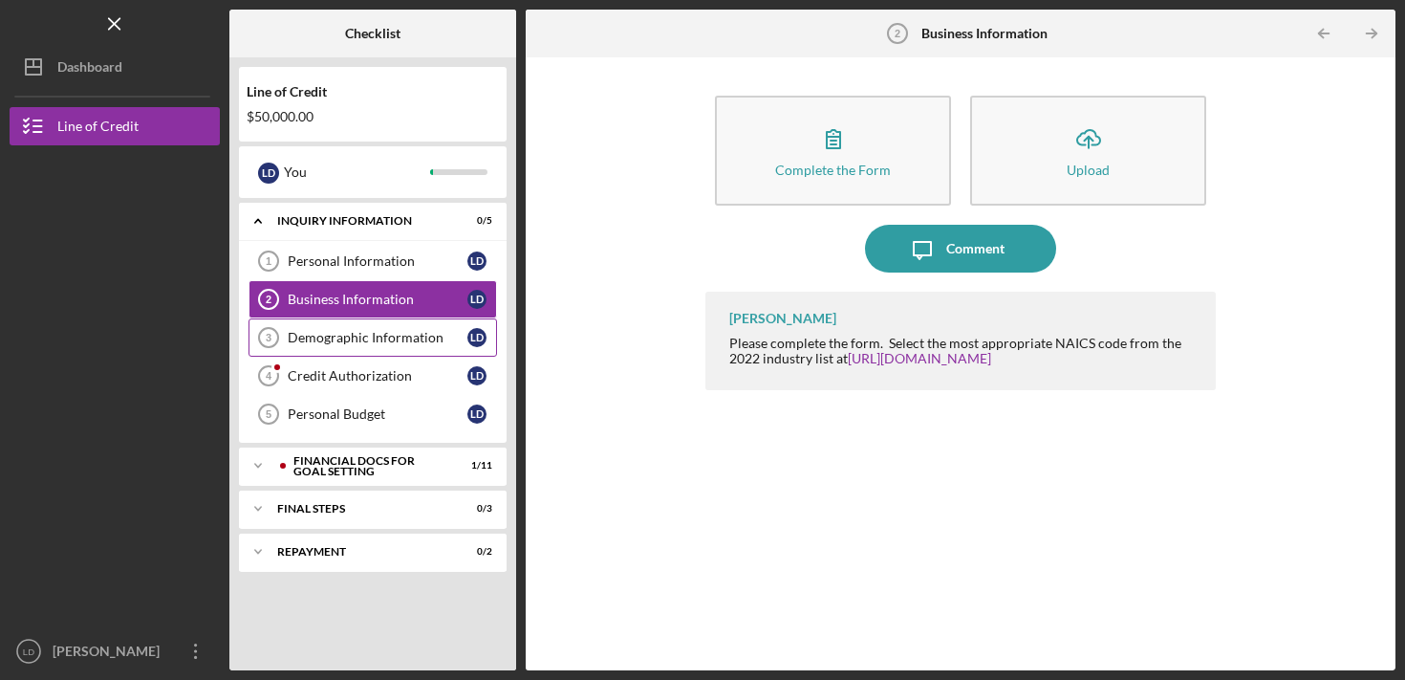
click at [395, 336] on div "Demographic Information" at bounding box center [378, 337] width 180 height 15
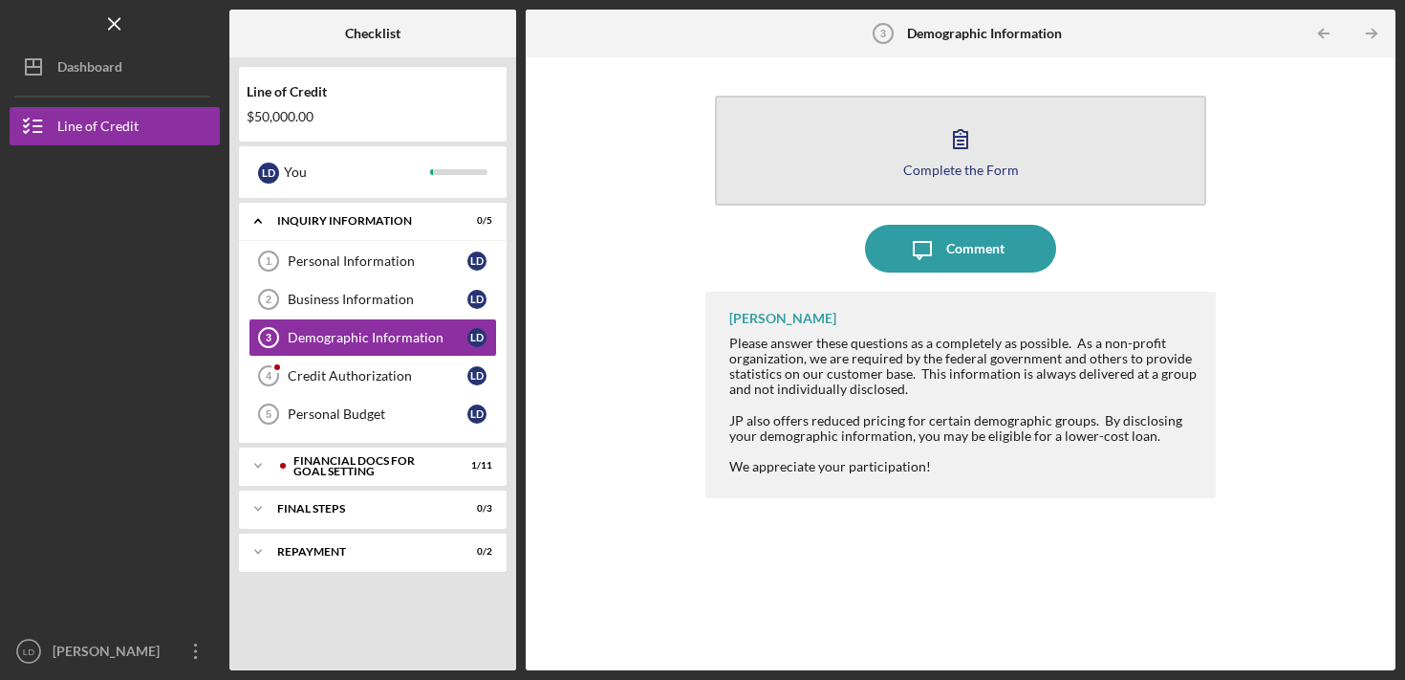
click at [931, 165] on div "Complete the Form" at bounding box center [961, 169] width 116 height 14
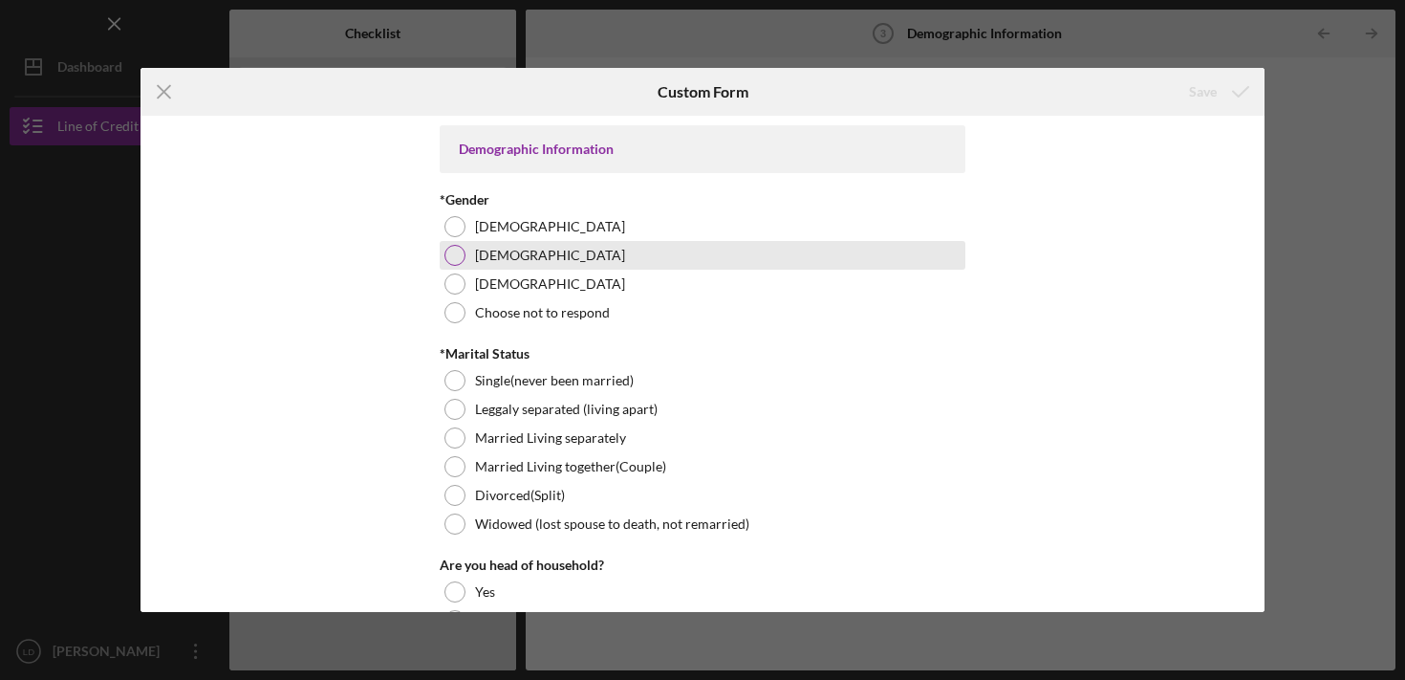
click at [460, 255] on div at bounding box center [454, 255] width 21 height 21
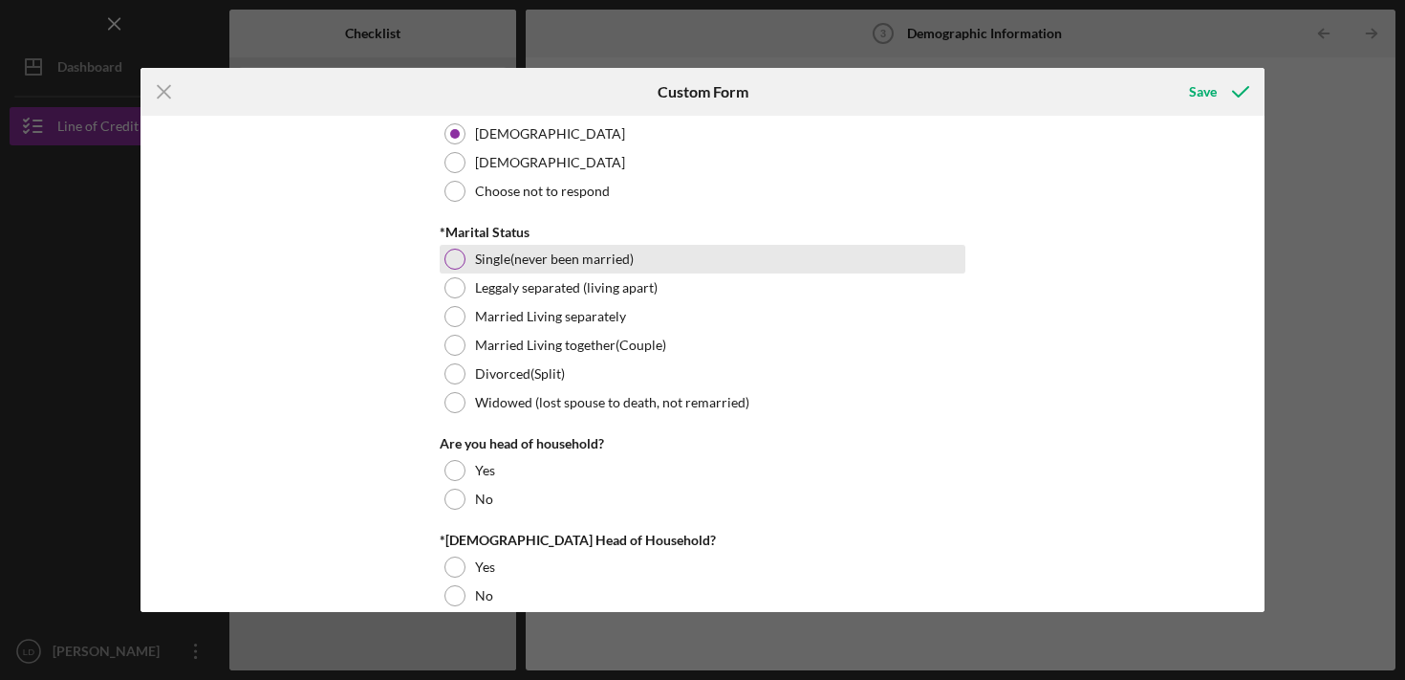
click at [446, 260] on div at bounding box center [454, 259] width 21 height 21
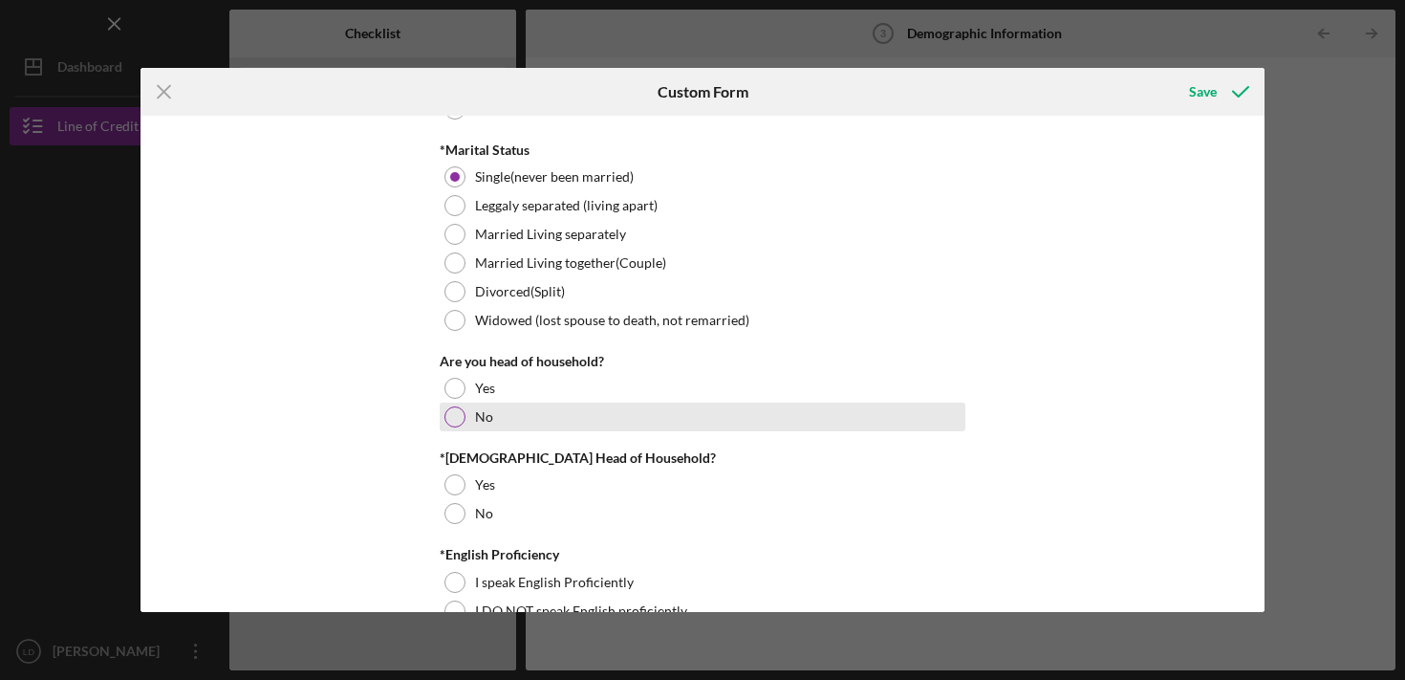
scroll to position [224, 0]
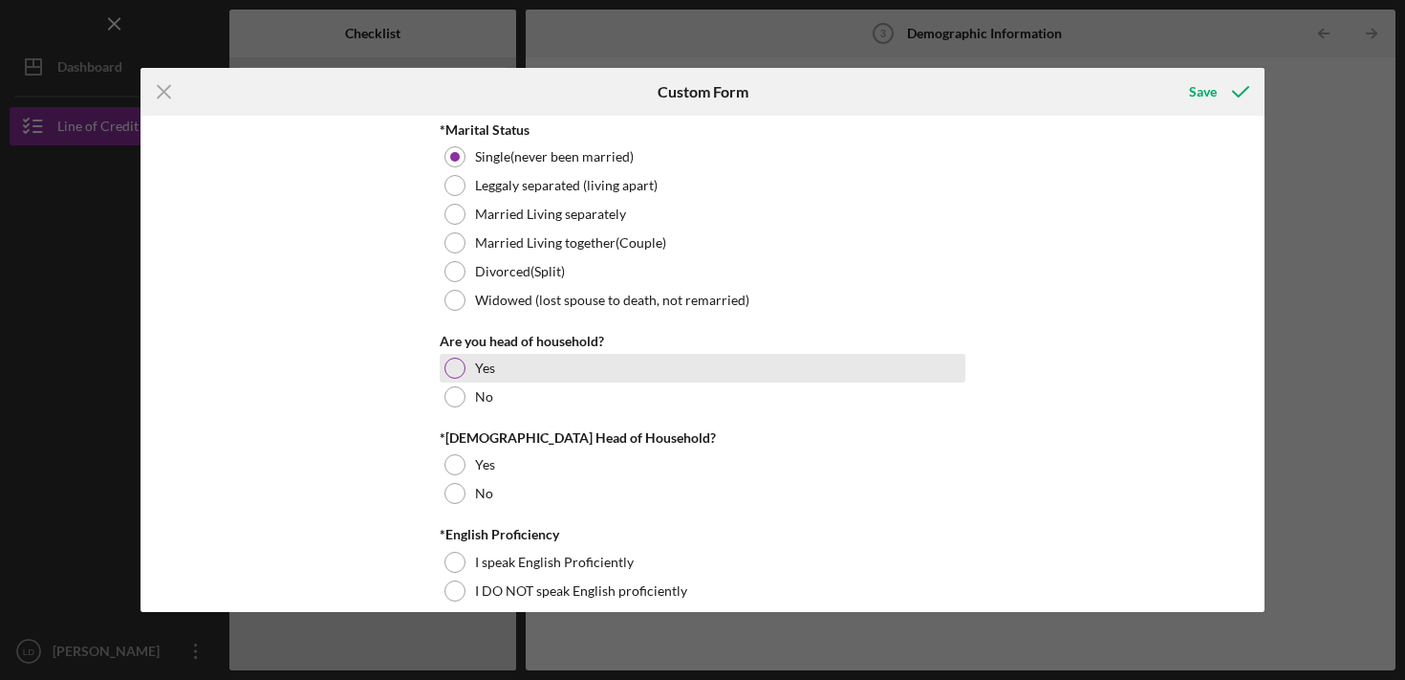
click at [451, 369] on div at bounding box center [454, 367] width 21 height 21
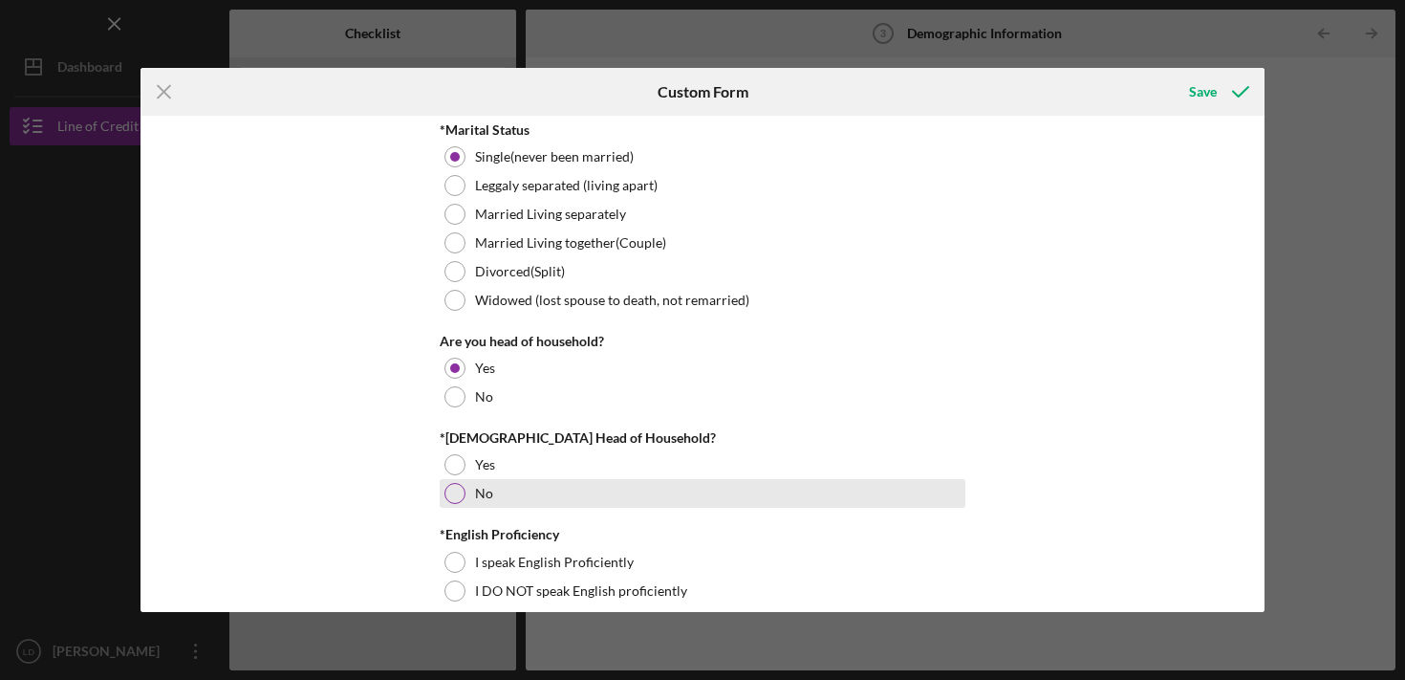
click at [461, 495] on div at bounding box center [454, 493] width 21 height 21
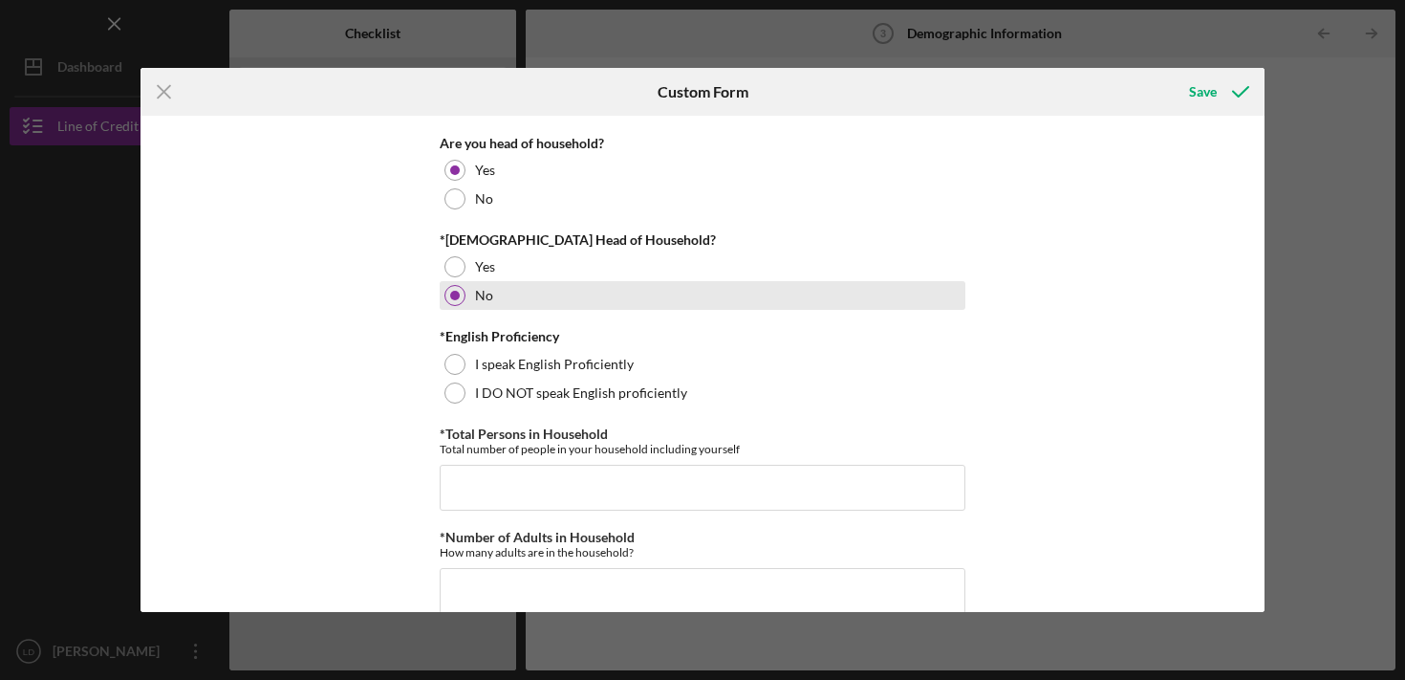
scroll to position [422, 0]
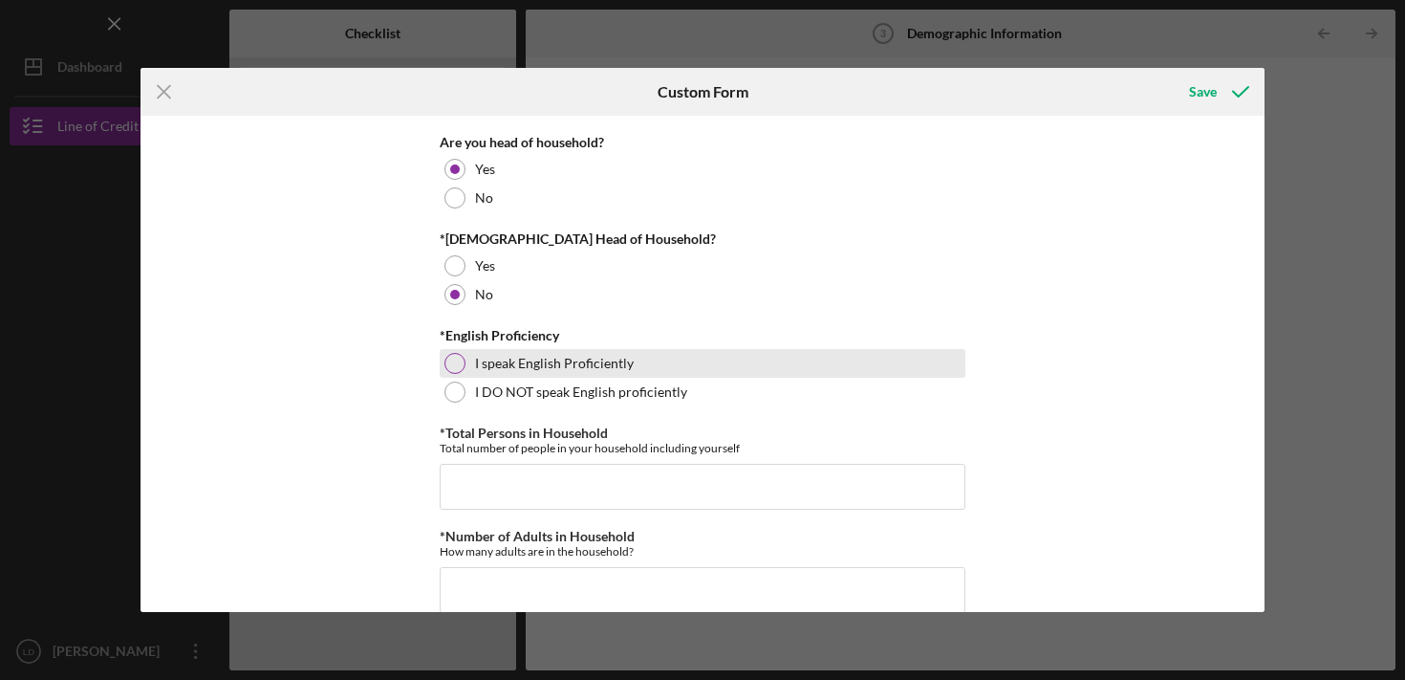
click at [448, 373] on div "I speak English Proficiently" at bounding box center [703, 363] width 526 height 29
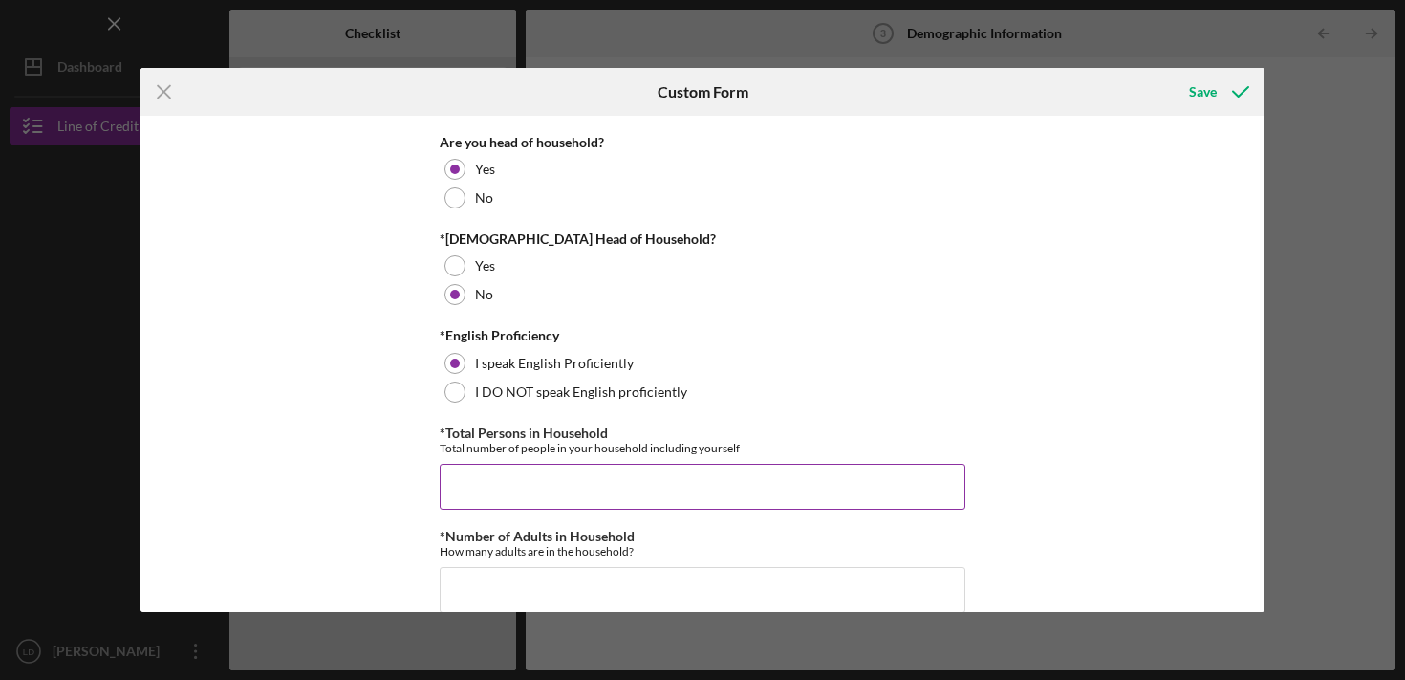
click at [506, 482] on input "*Total Persons in Household" at bounding box center [703, 487] width 526 height 46
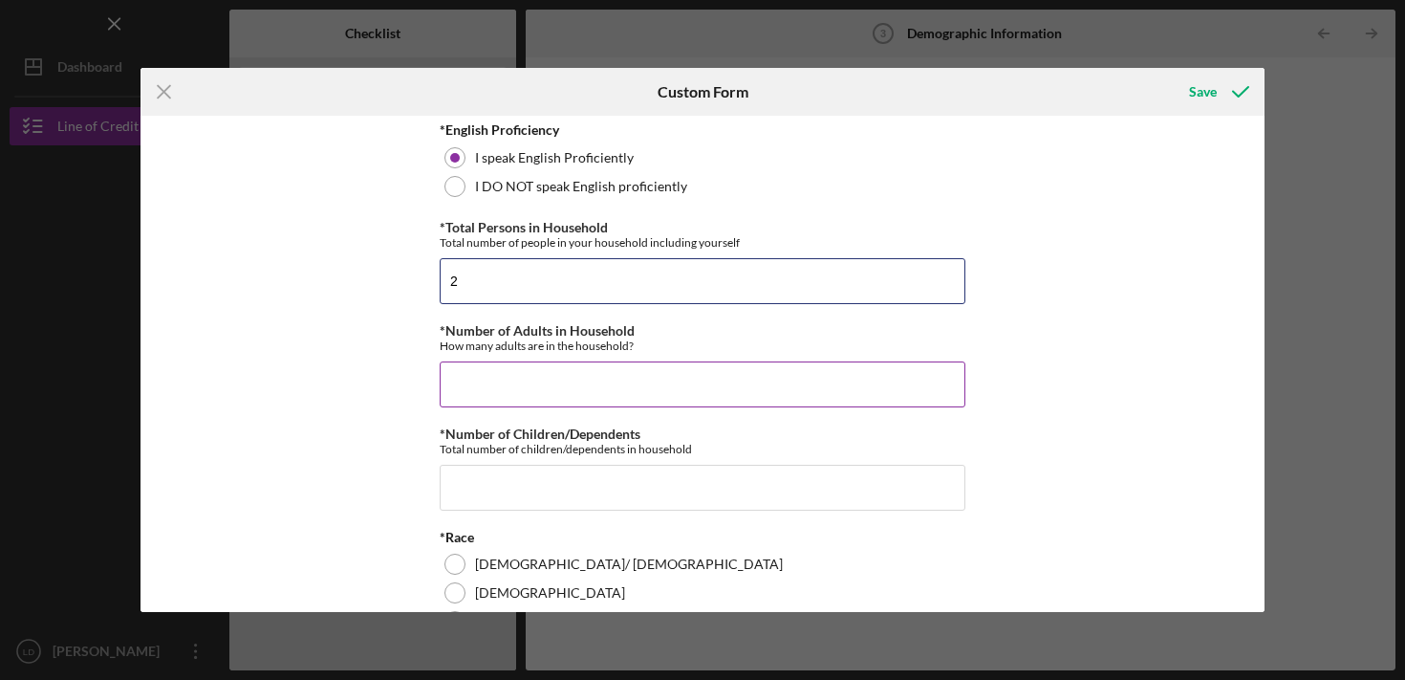
type input "2"
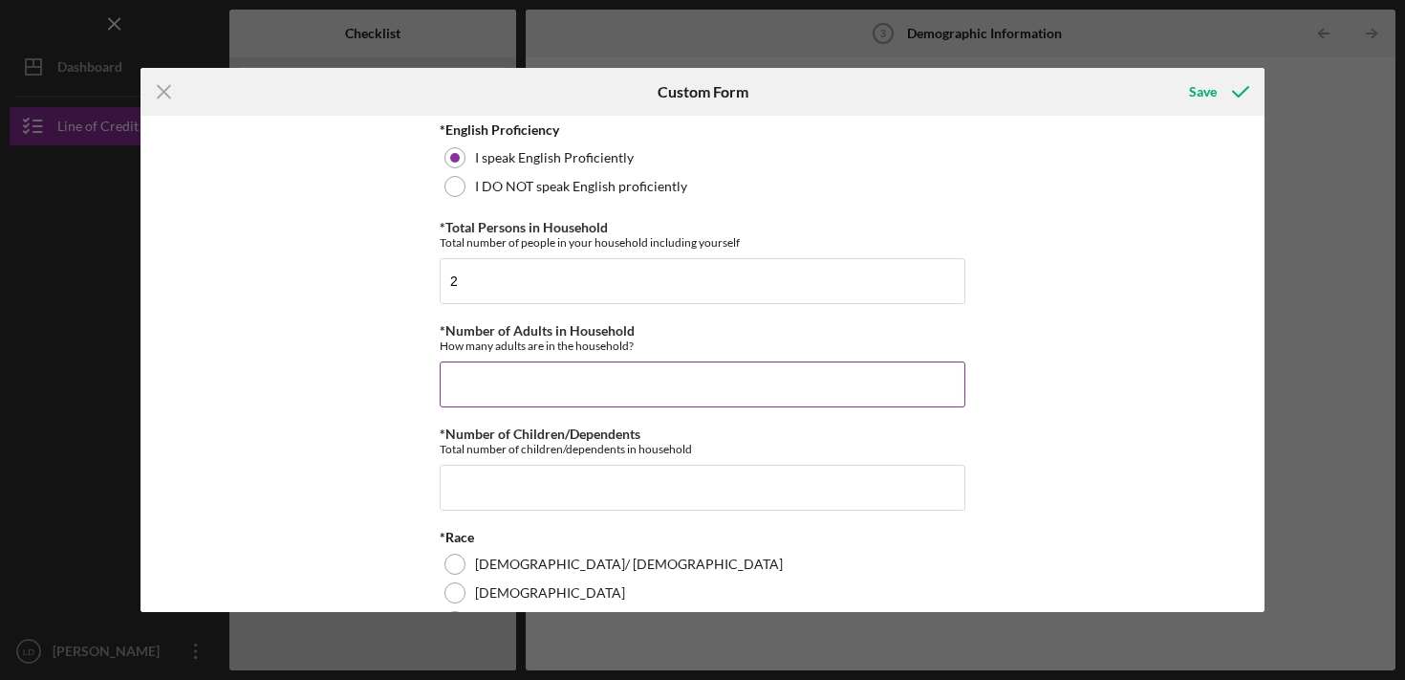
click at [546, 378] on input "*Number of Adults in Household" at bounding box center [703, 384] width 526 height 46
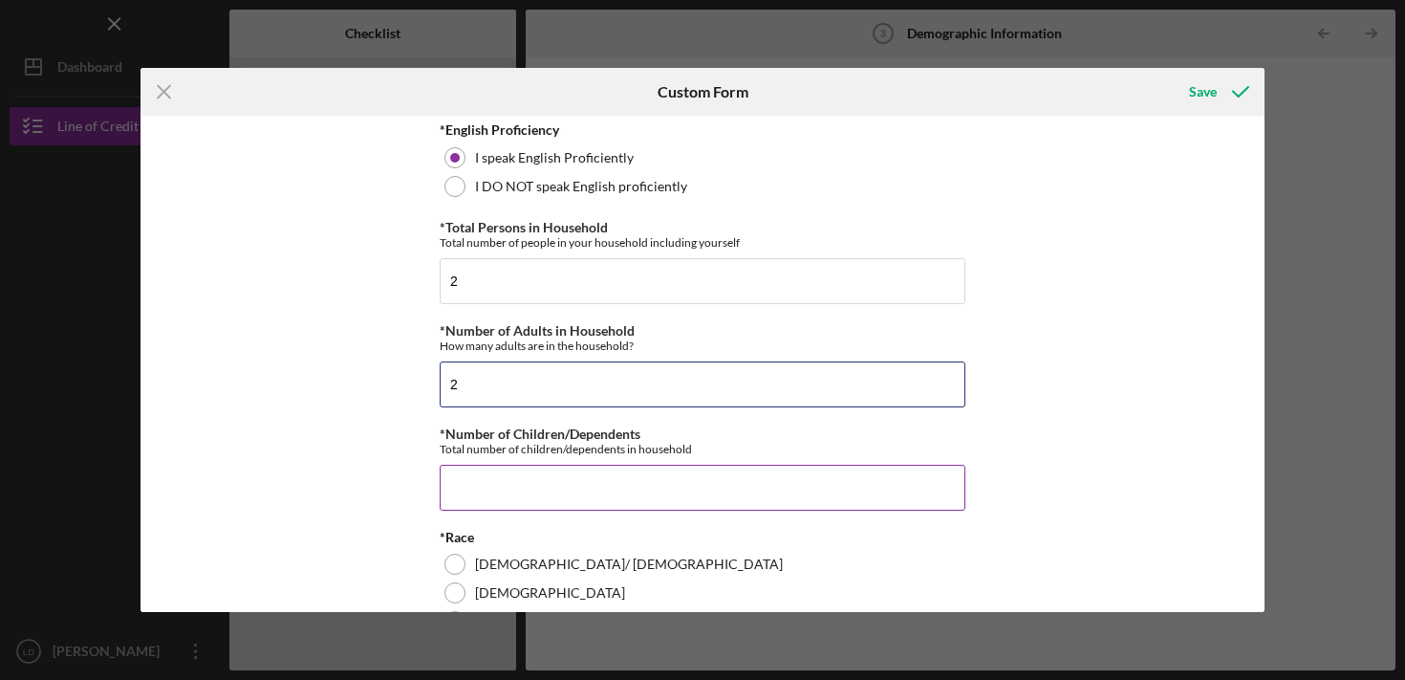
type input "2"
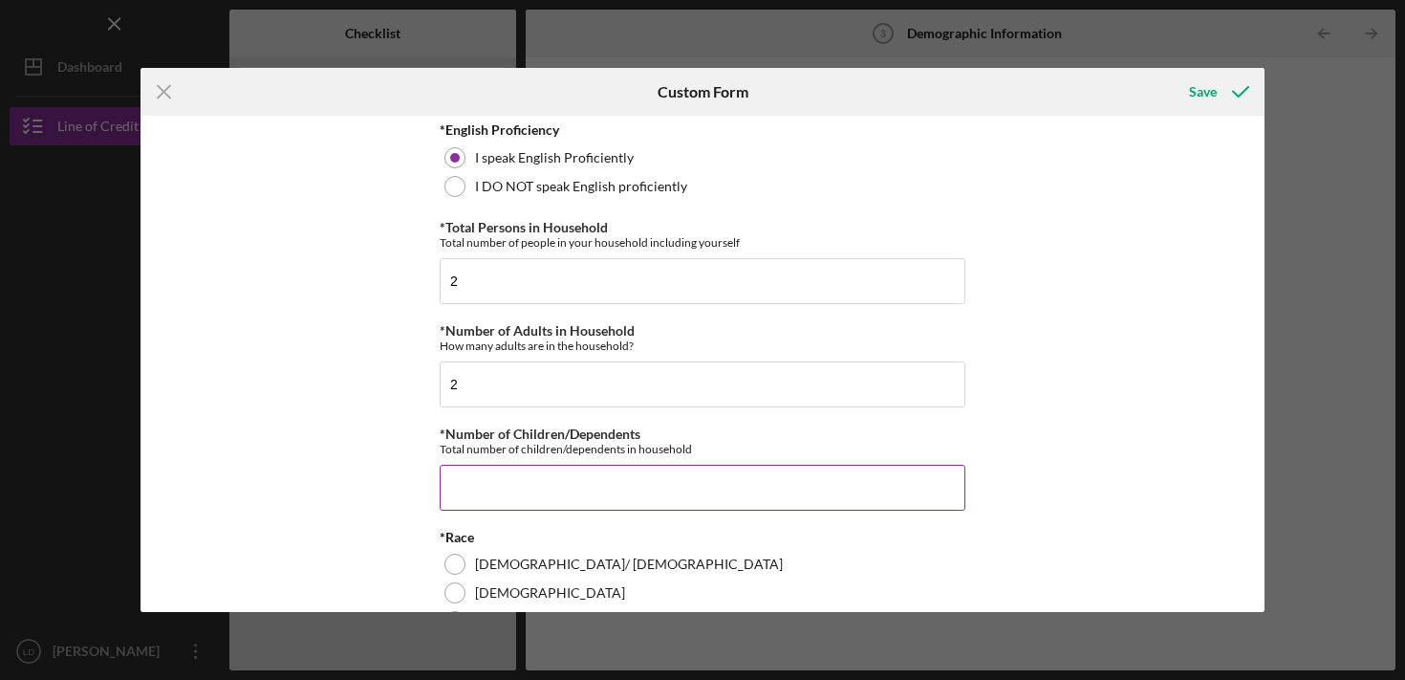
click at [530, 476] on input "*Number of Children/Dependents" at bounding box center [703, 488] width 526 height 46
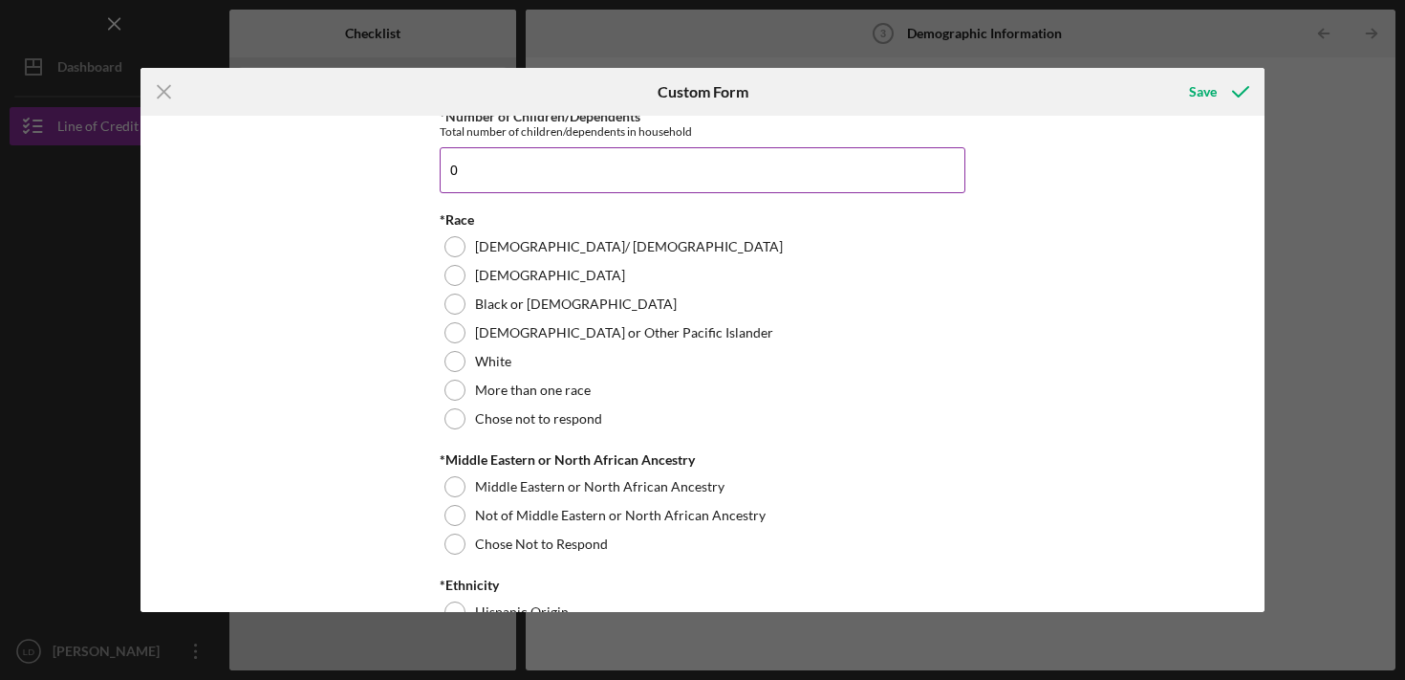
scroll to position [1065, 0]
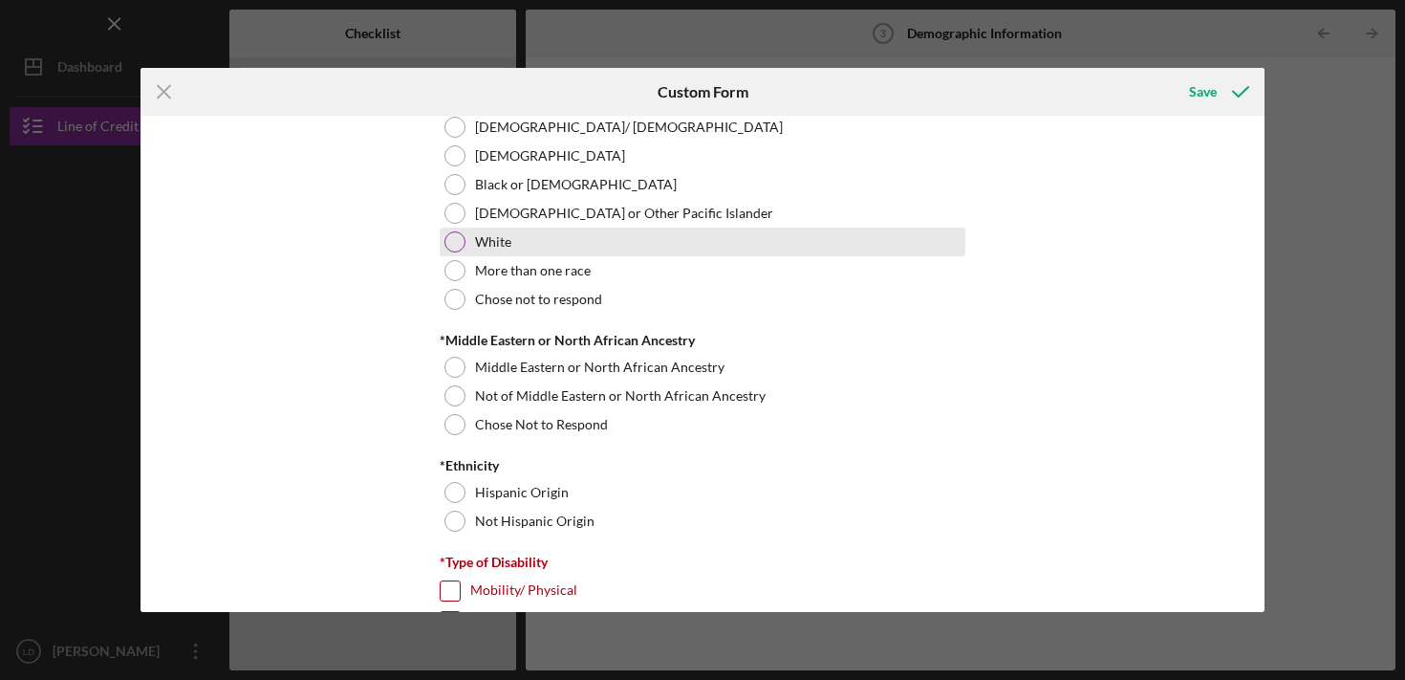
type input "0"
click at [454, 241] on div at bounding box center [454, 241] width 21 height 21
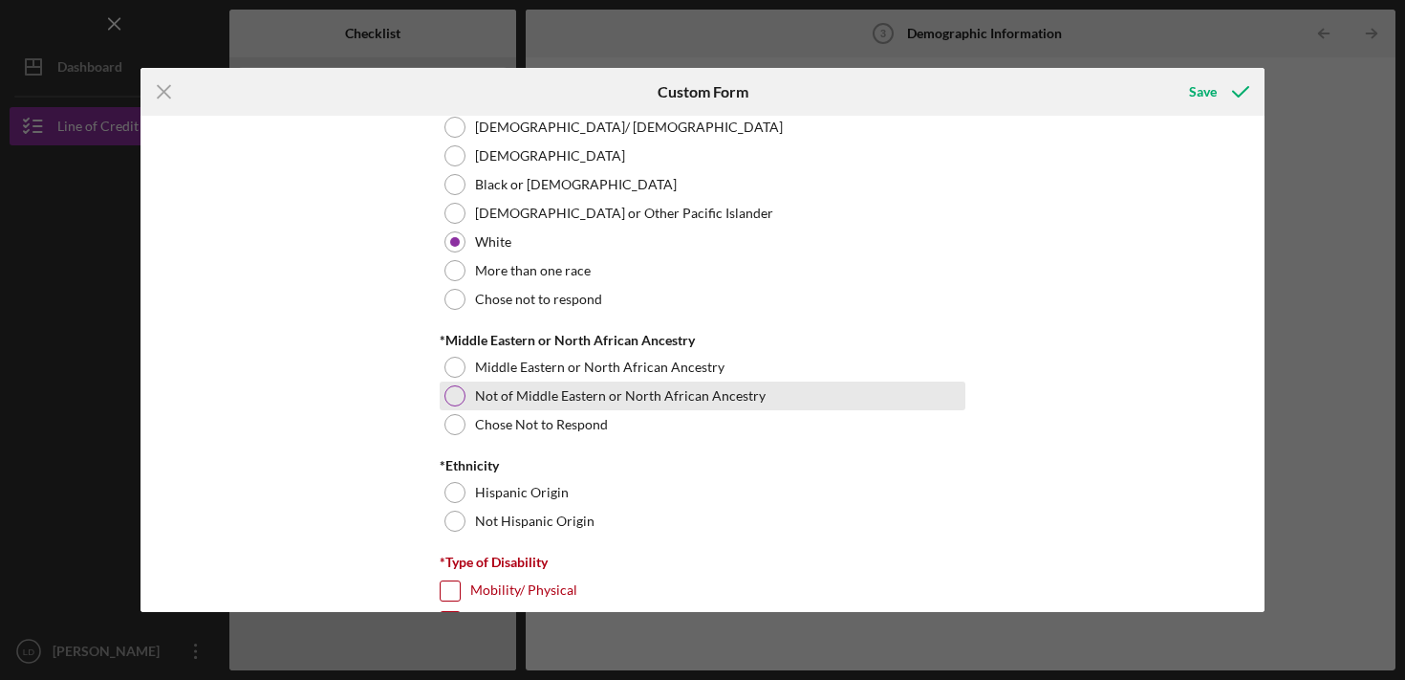
click at [455, 397] on div at bounding box center [454, 395] width 21 height 21
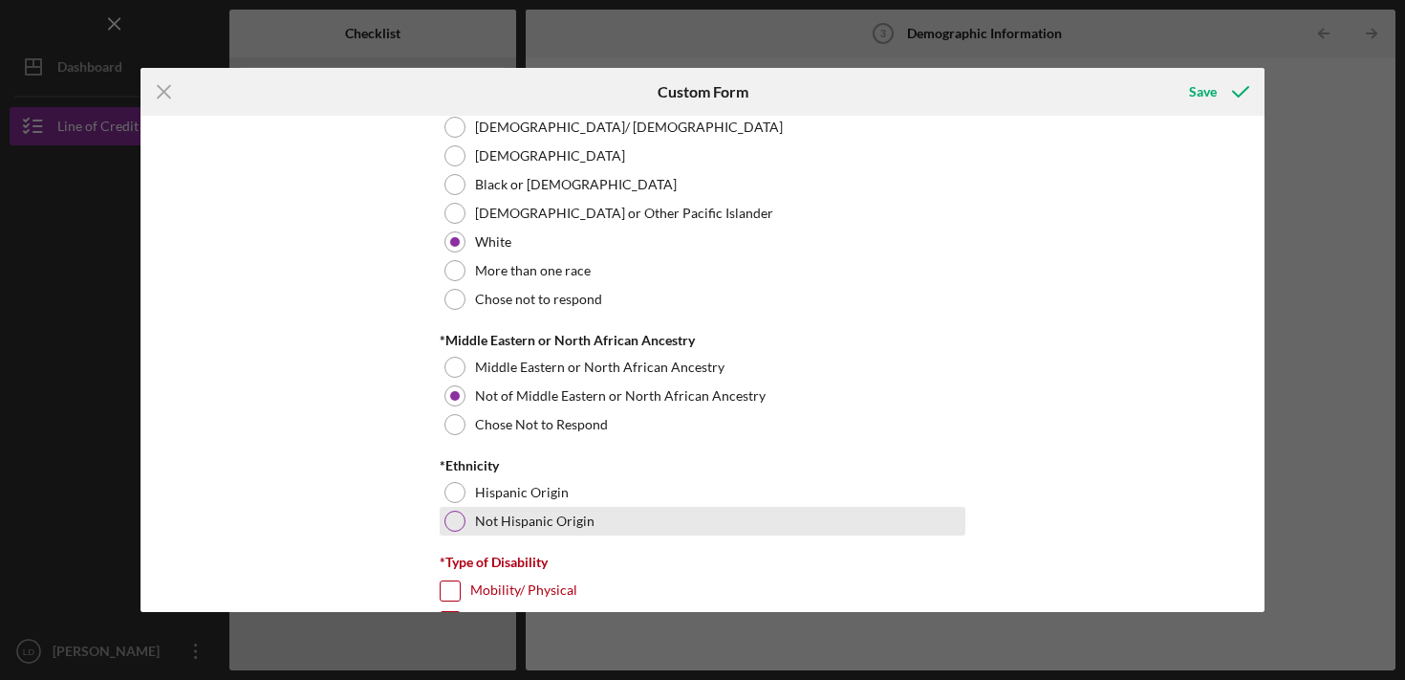
click at [449, 510] on div at bounding box center [454, 520] width 21 height 21
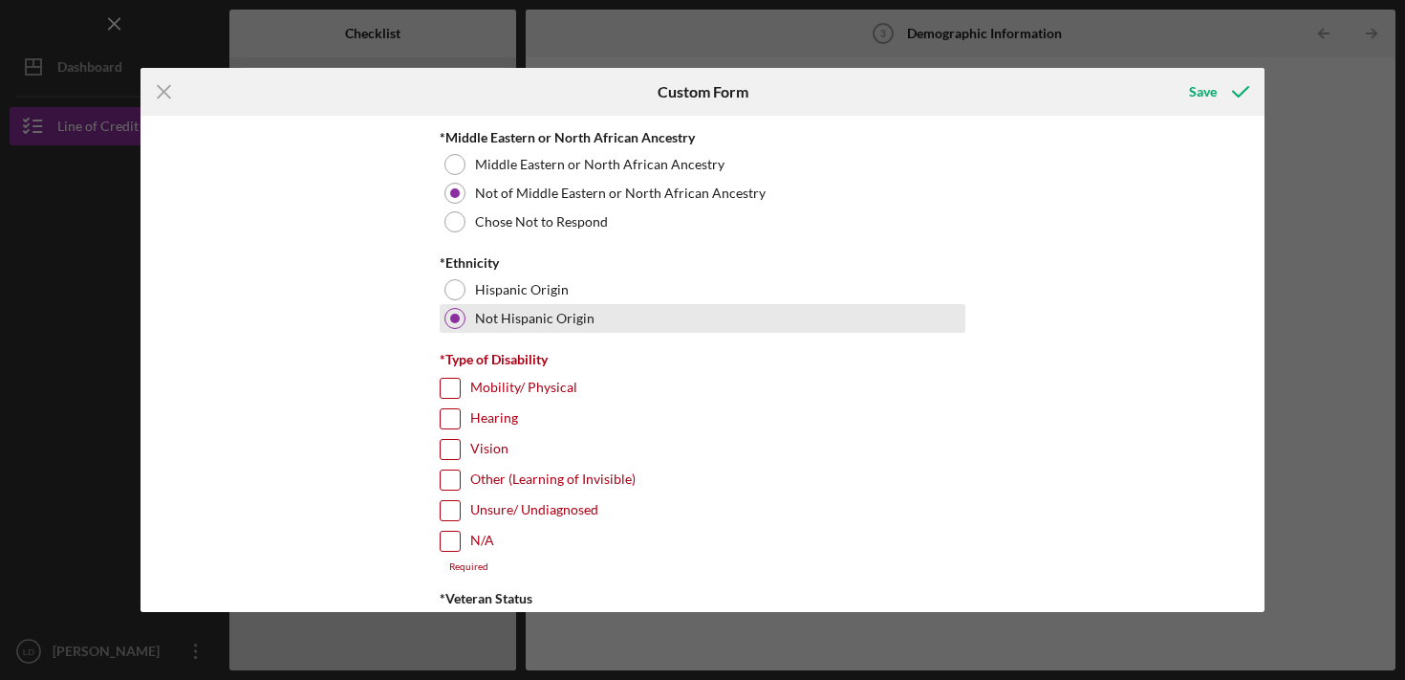
scroll to position [1338, 0]
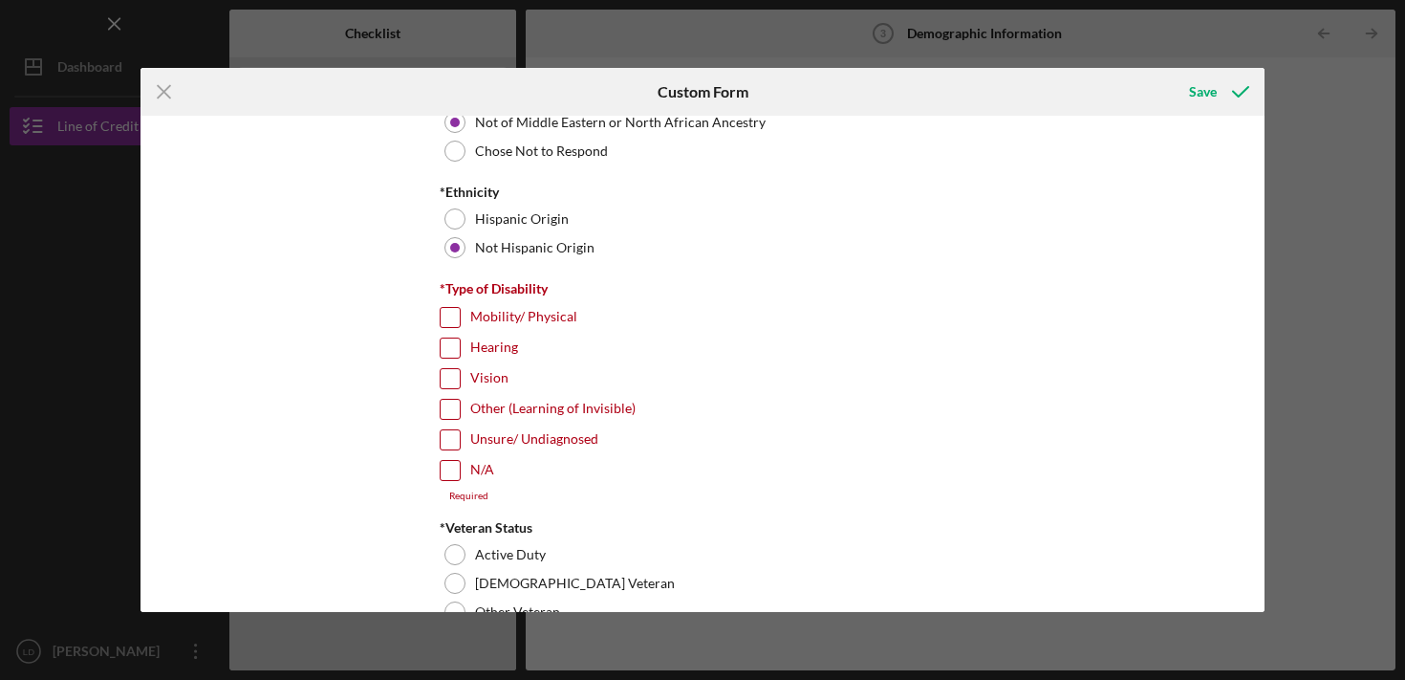
click at [453, 416] on input "Other (Learning of Invisible)" at bounding box center [450, 409] width 19 height 19
checkbox input "true"
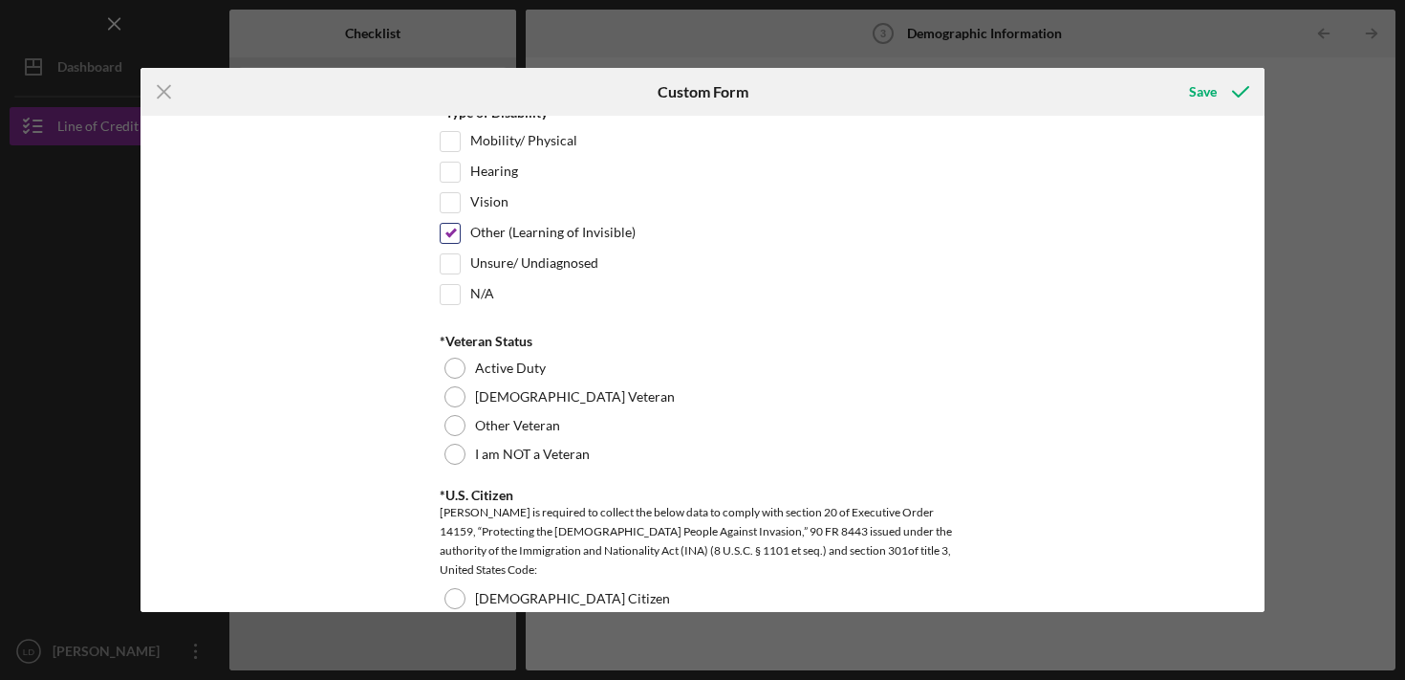
scroll to position [1499, 0]
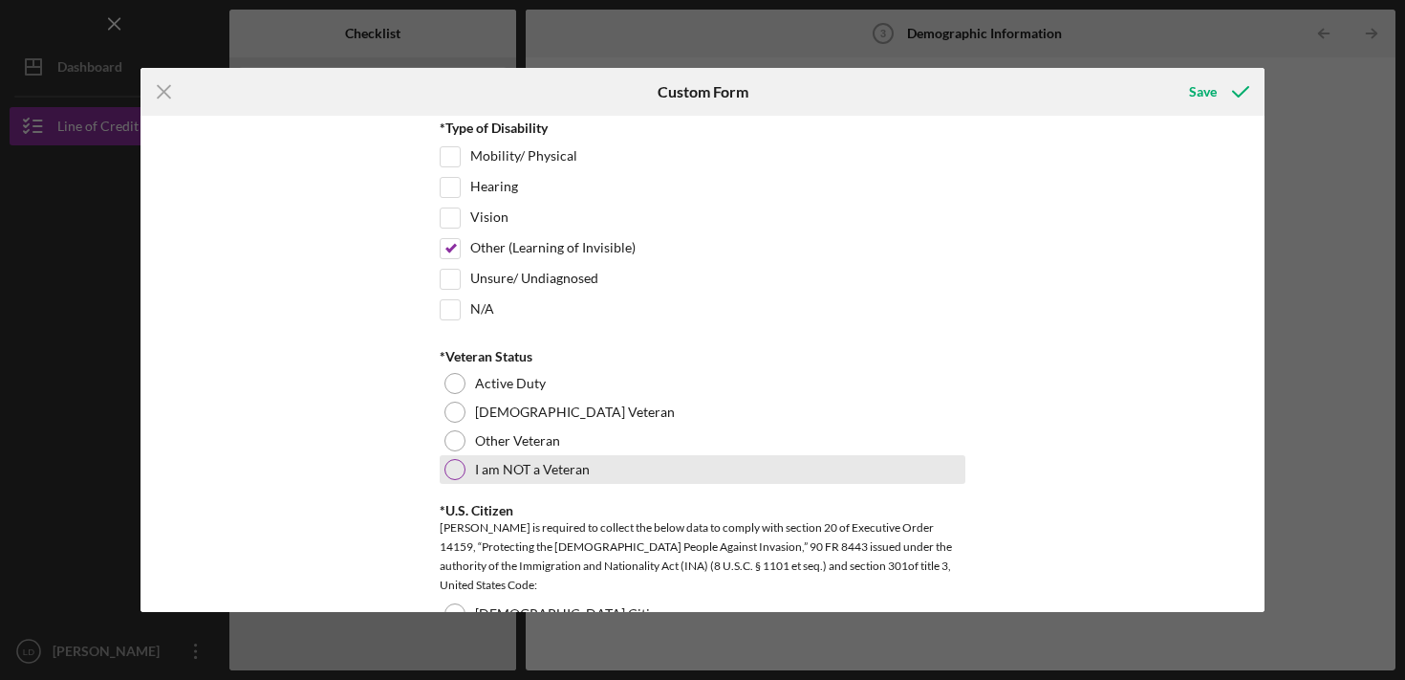
click at [450, 469] on div at bounding box center [454, 469] width 21 height 21
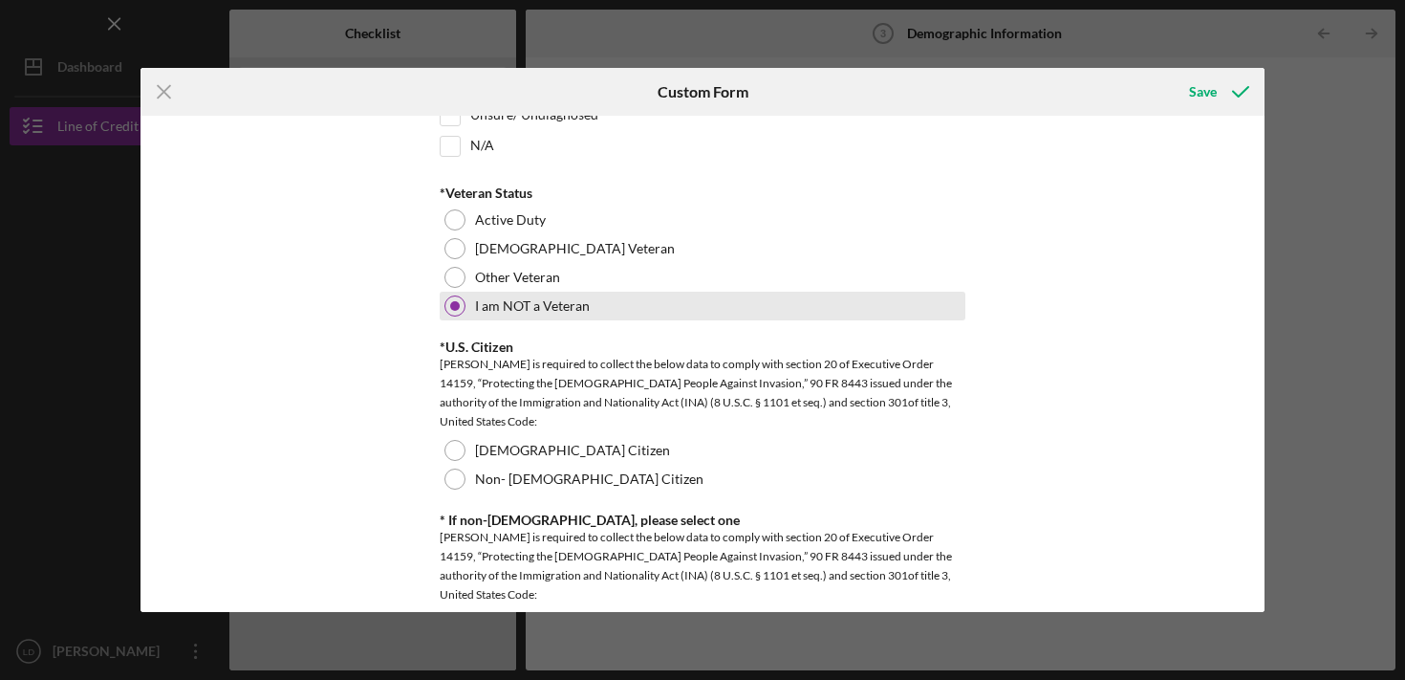
scroll to position [1705, 0]
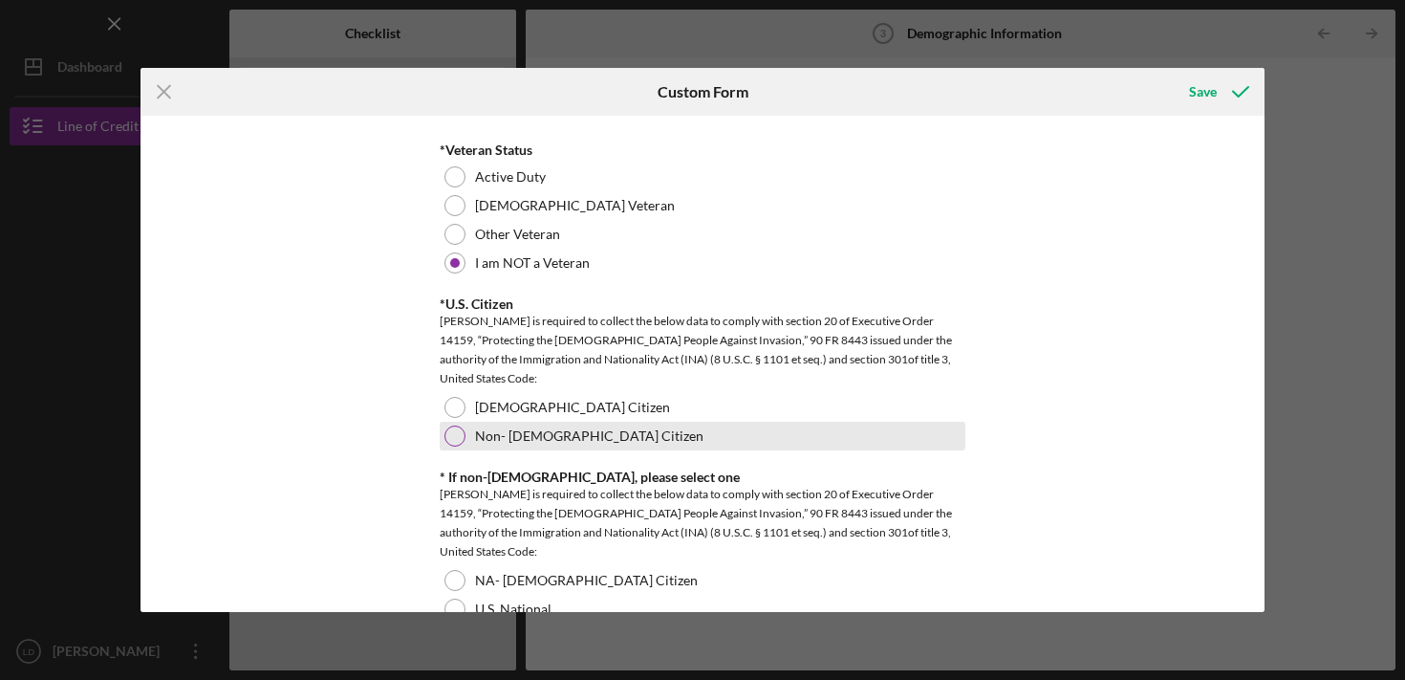
click at [447, 434] on div at bounding box center [454, 435] width 21 height 21
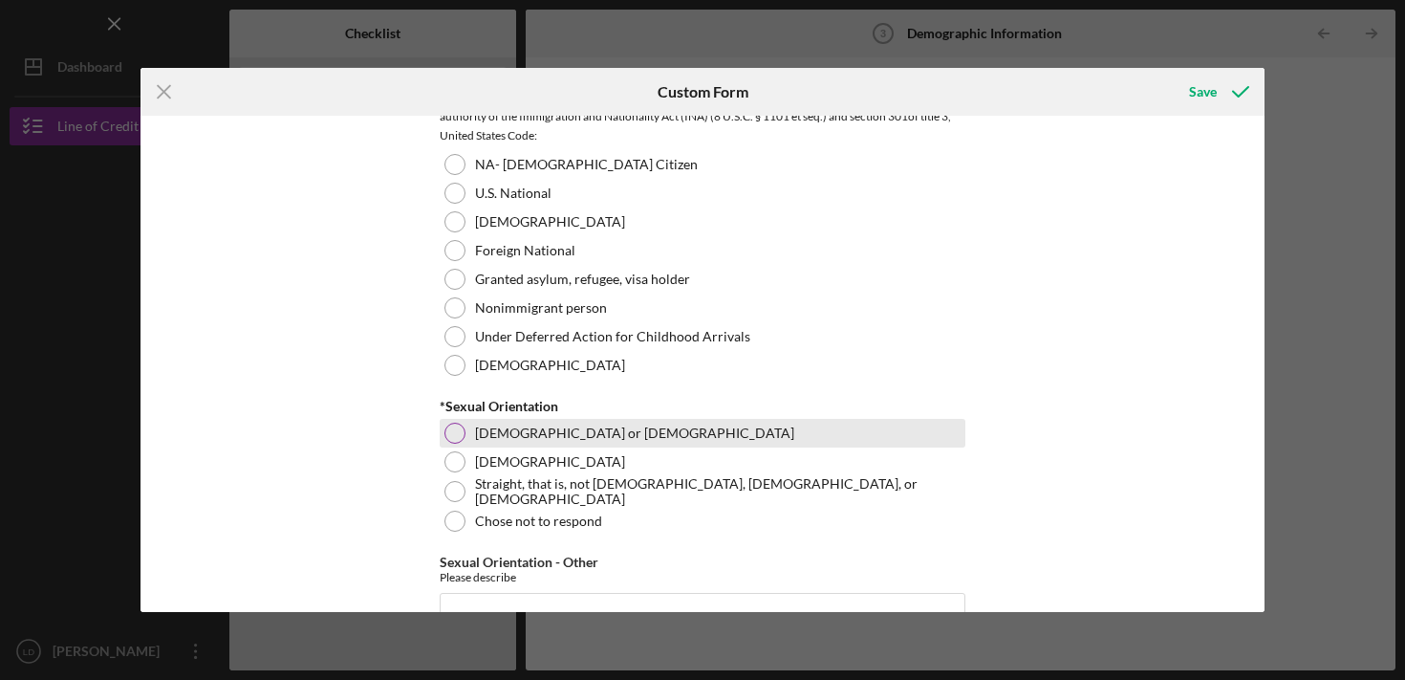
scroll to position [2123, 0]
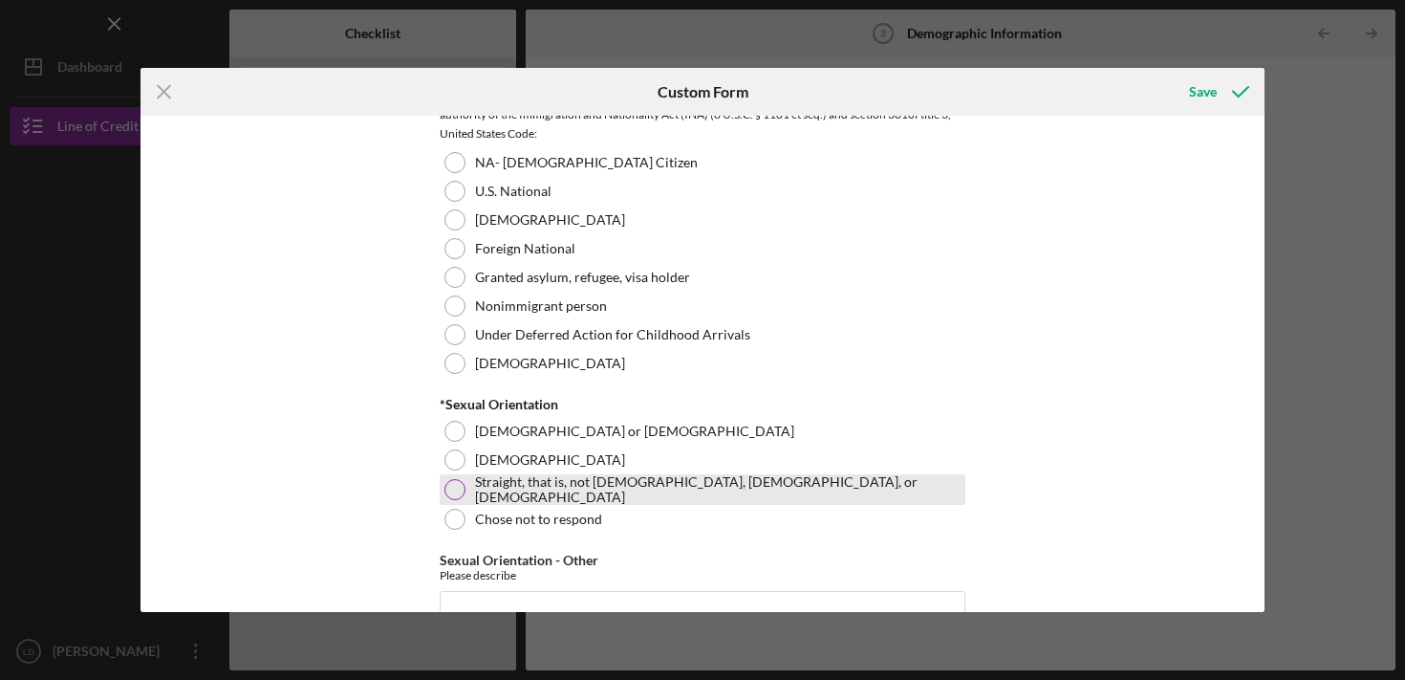
click at [451, 489] on div at bounding box center [454, 489] width 21 height 21
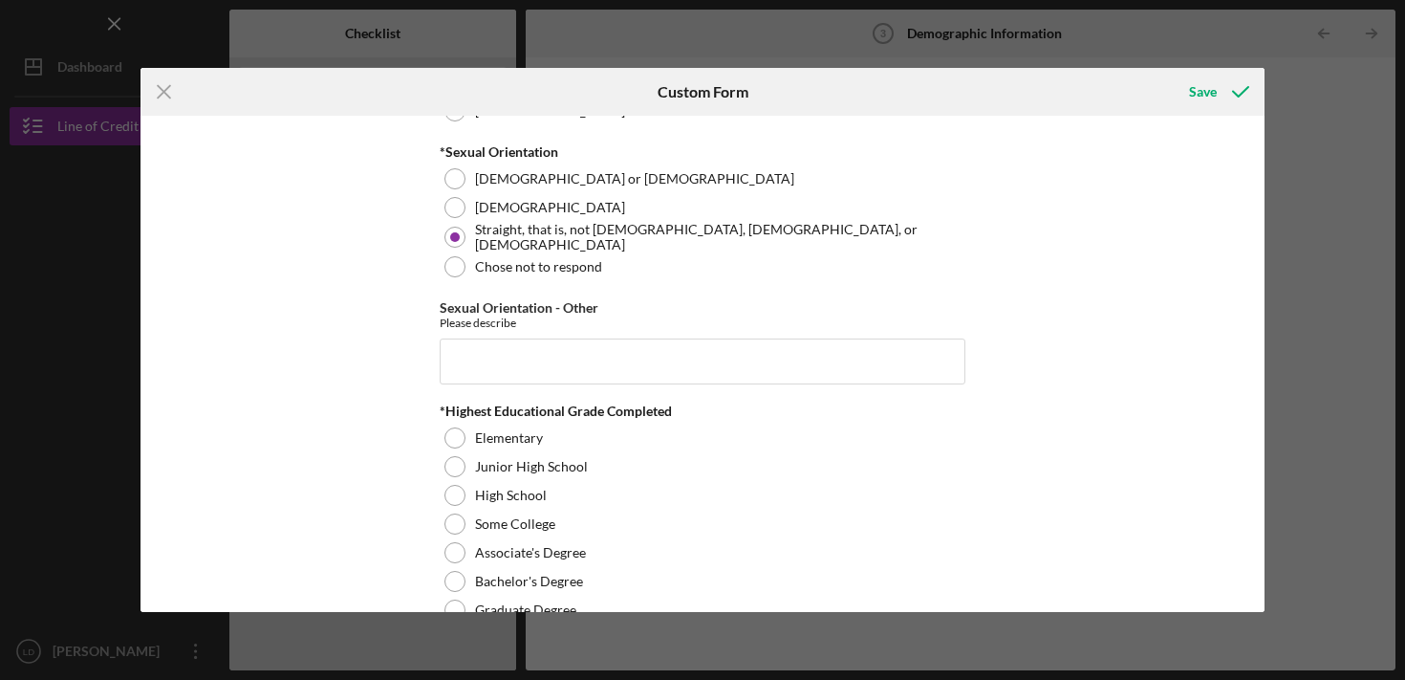
scroll to position [2565, 0]
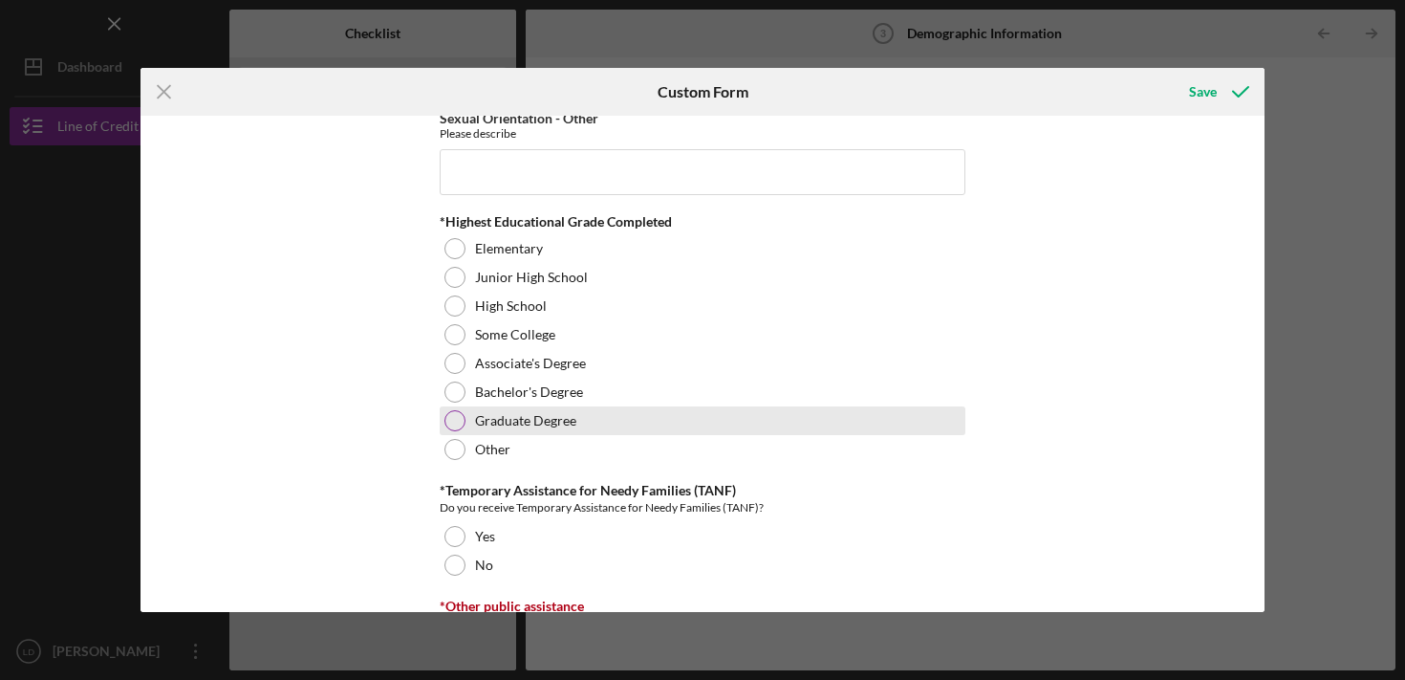
click at [453, 412] on div at bounding box center [454, 420] width 21 height 21
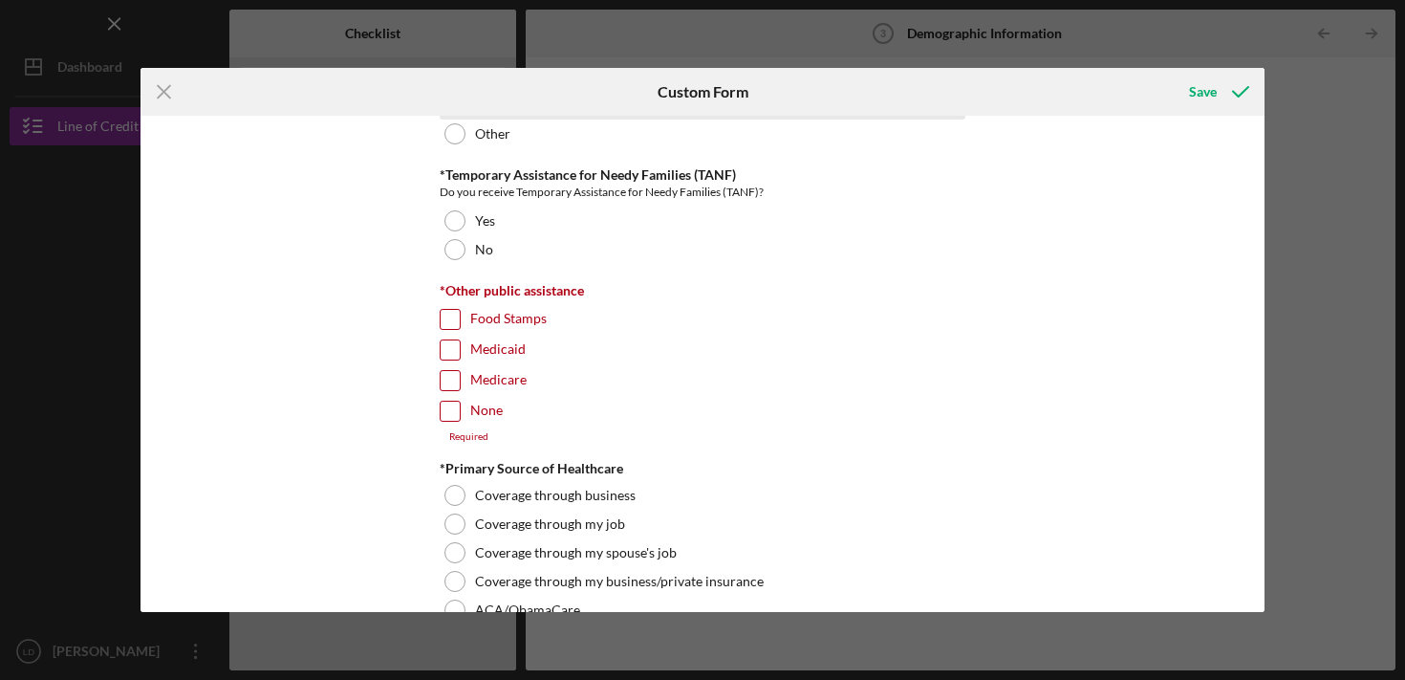
scroll to position [2879, 0]
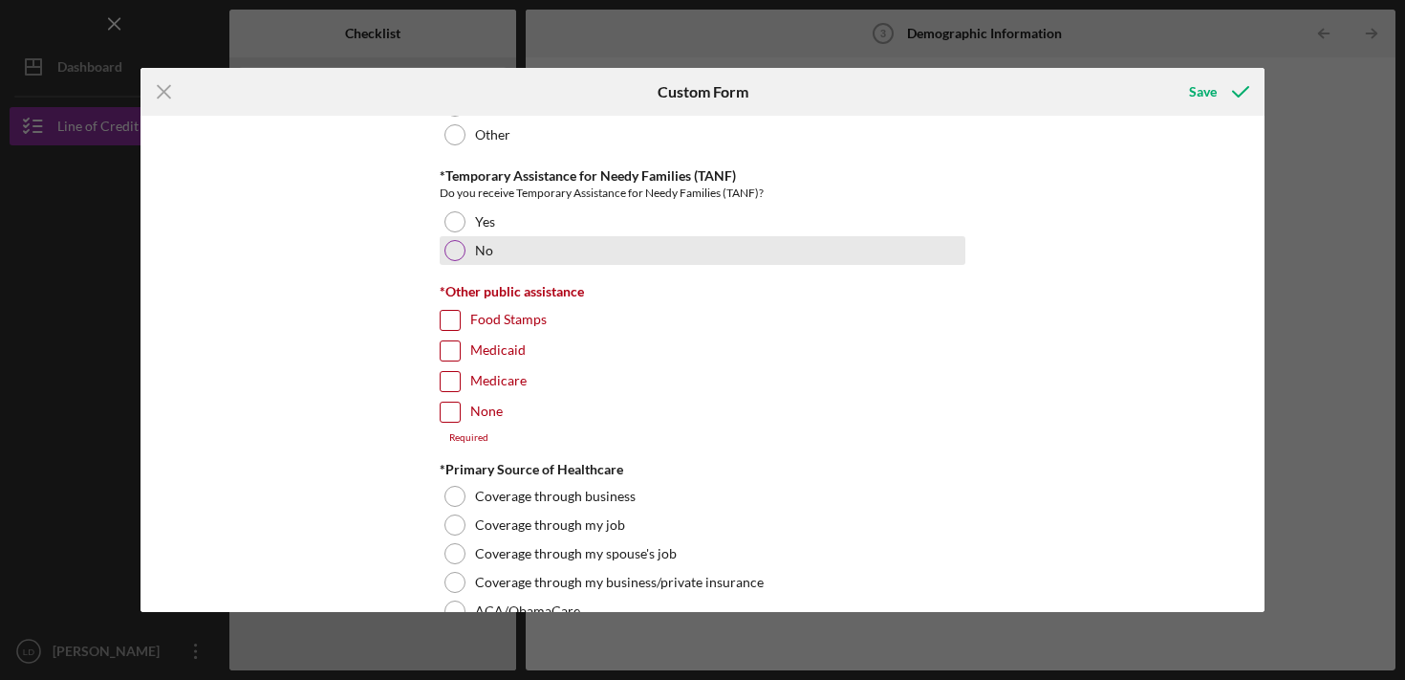
click at [452, 253] on div at bounding box center [454, 250] width 21 height 21
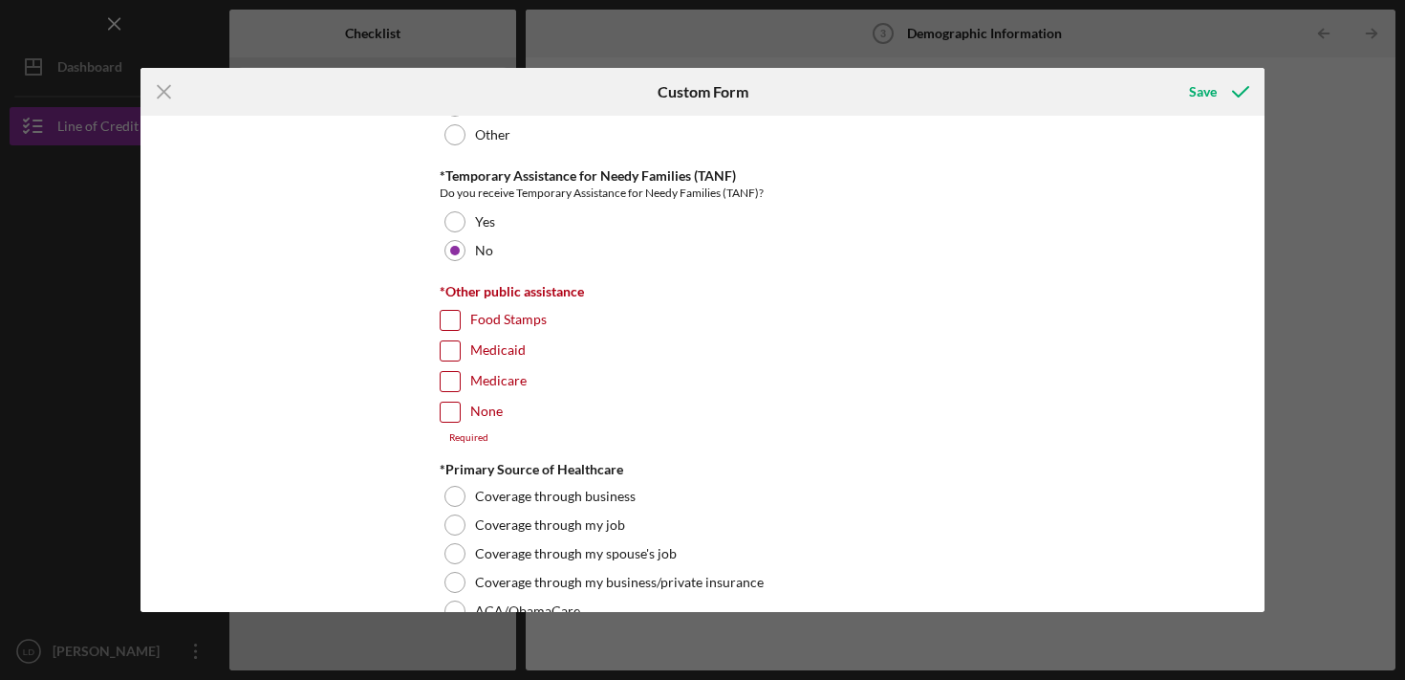
click at [449, 403] on input "None" at bounding box center [450, 411] width 19 height 19
checkbox input "true"
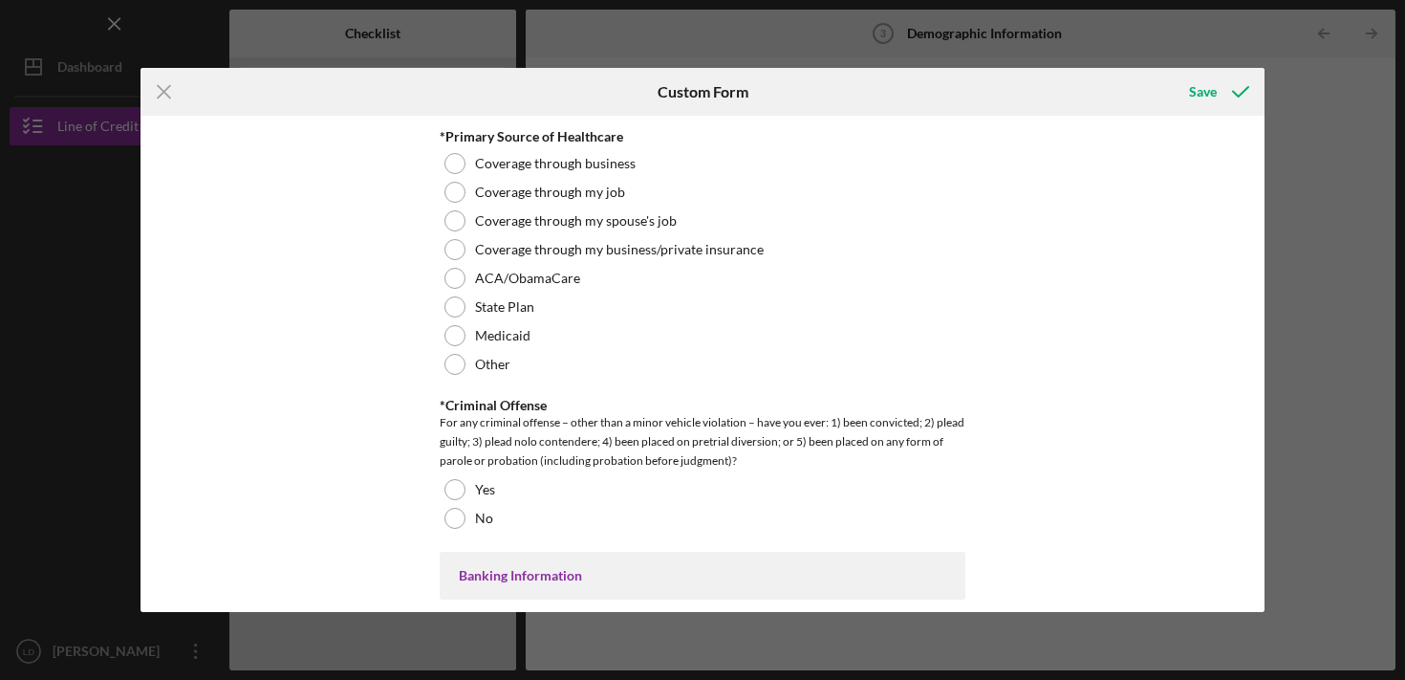
scroll to position [3204, 0]
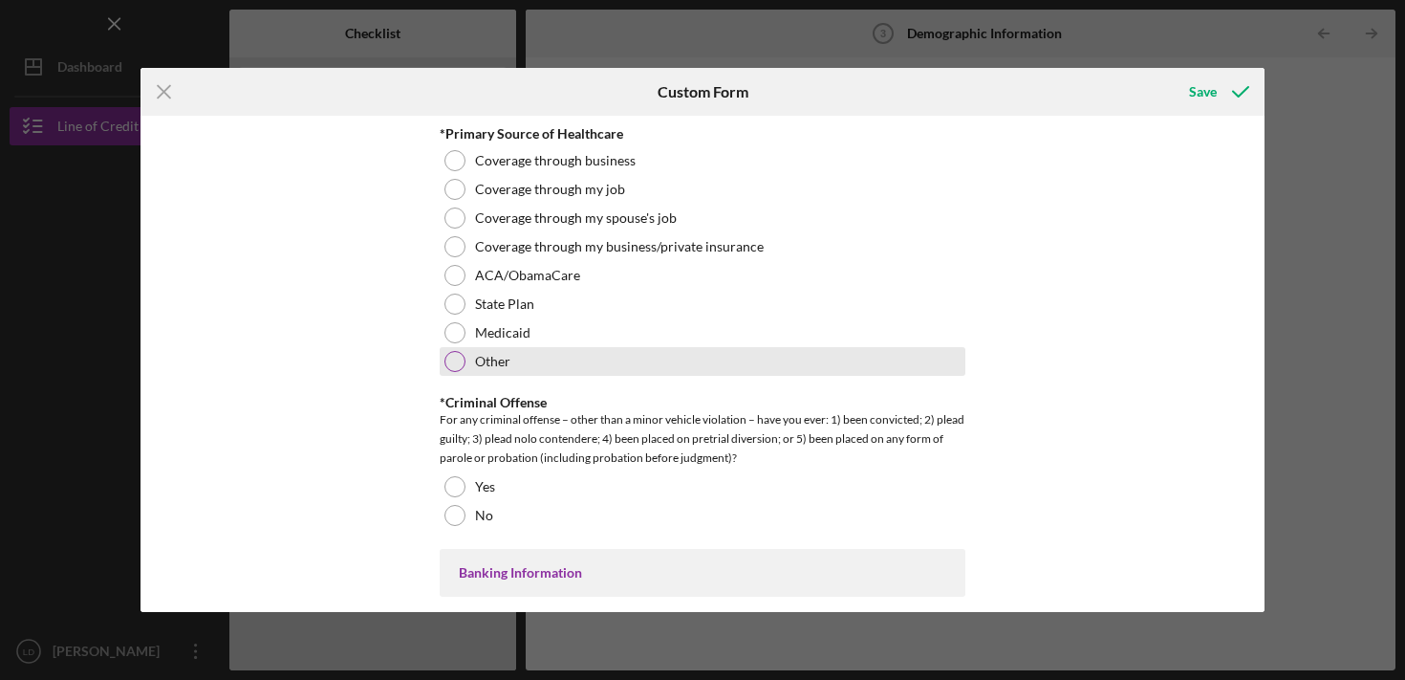
click at [446, 358] on div at bounding box center [454, 361] width 21 height 21
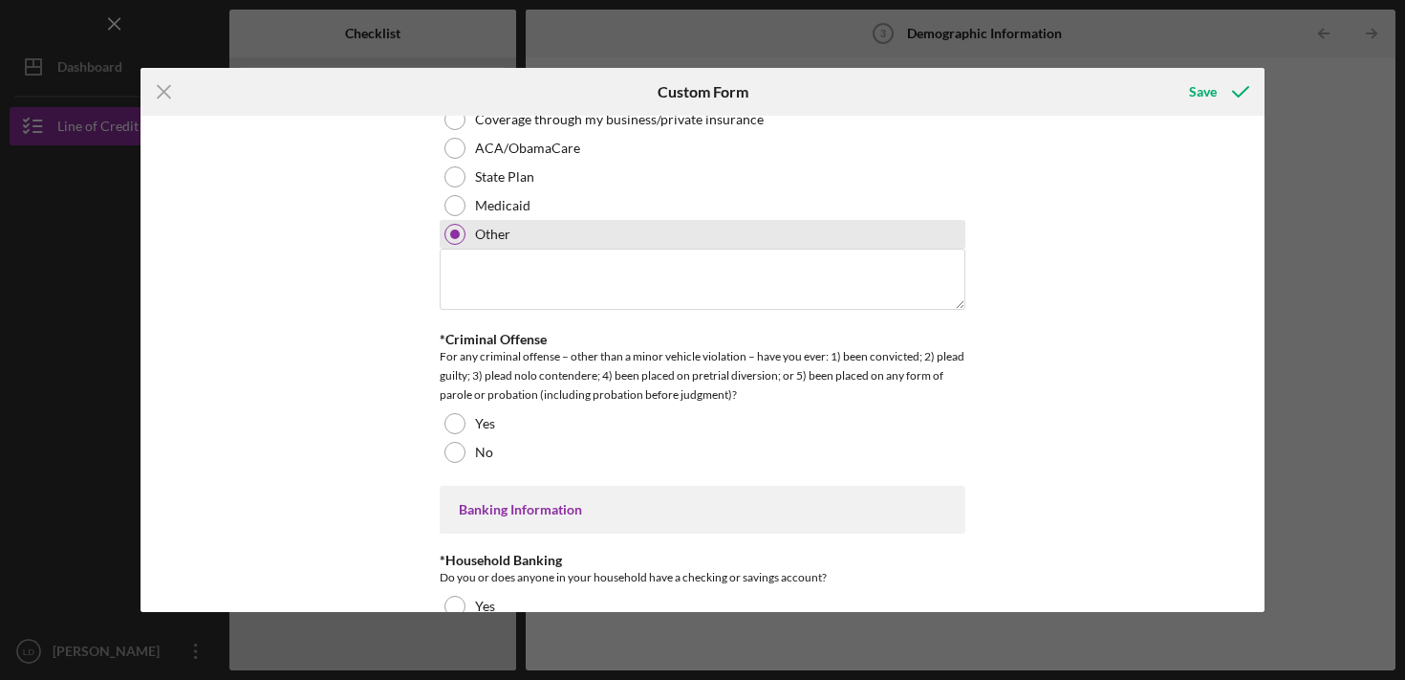
scroll to position [3332, 0]
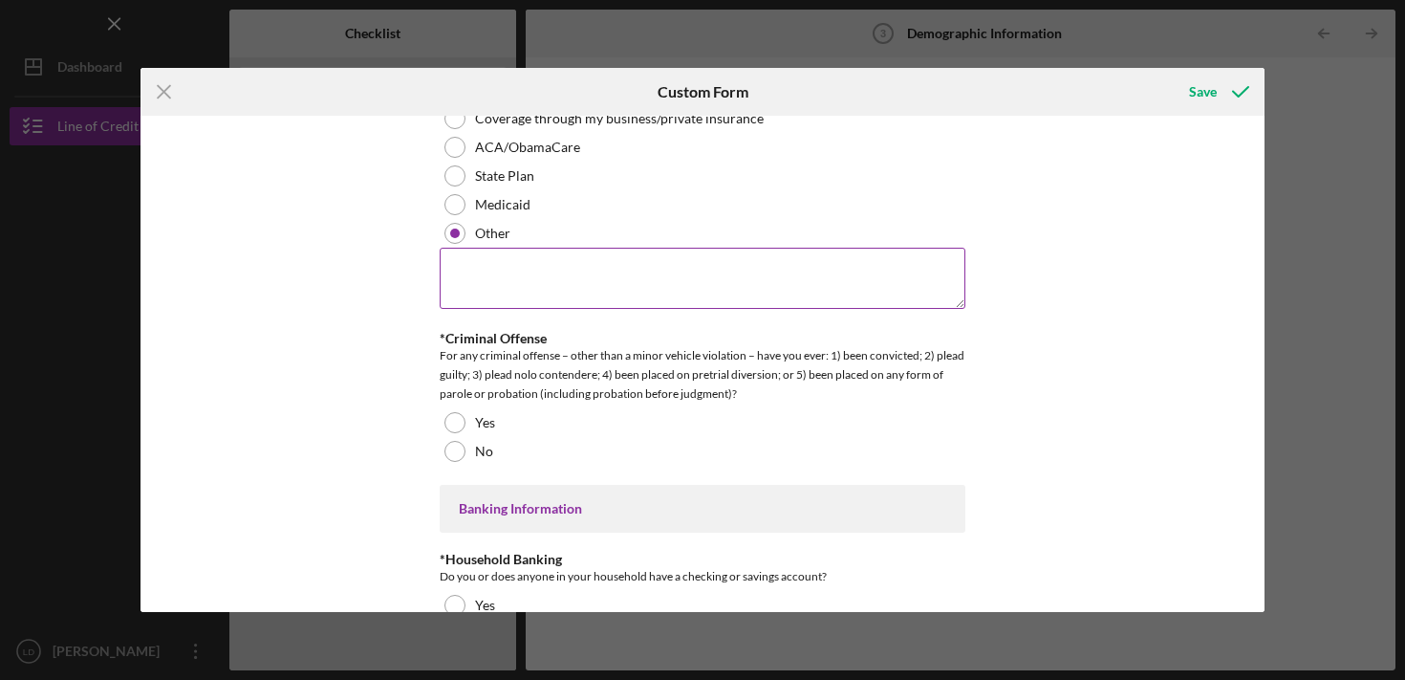
click at [496, 303] on textarea at bounding box center [703, 278] width 526 height 61
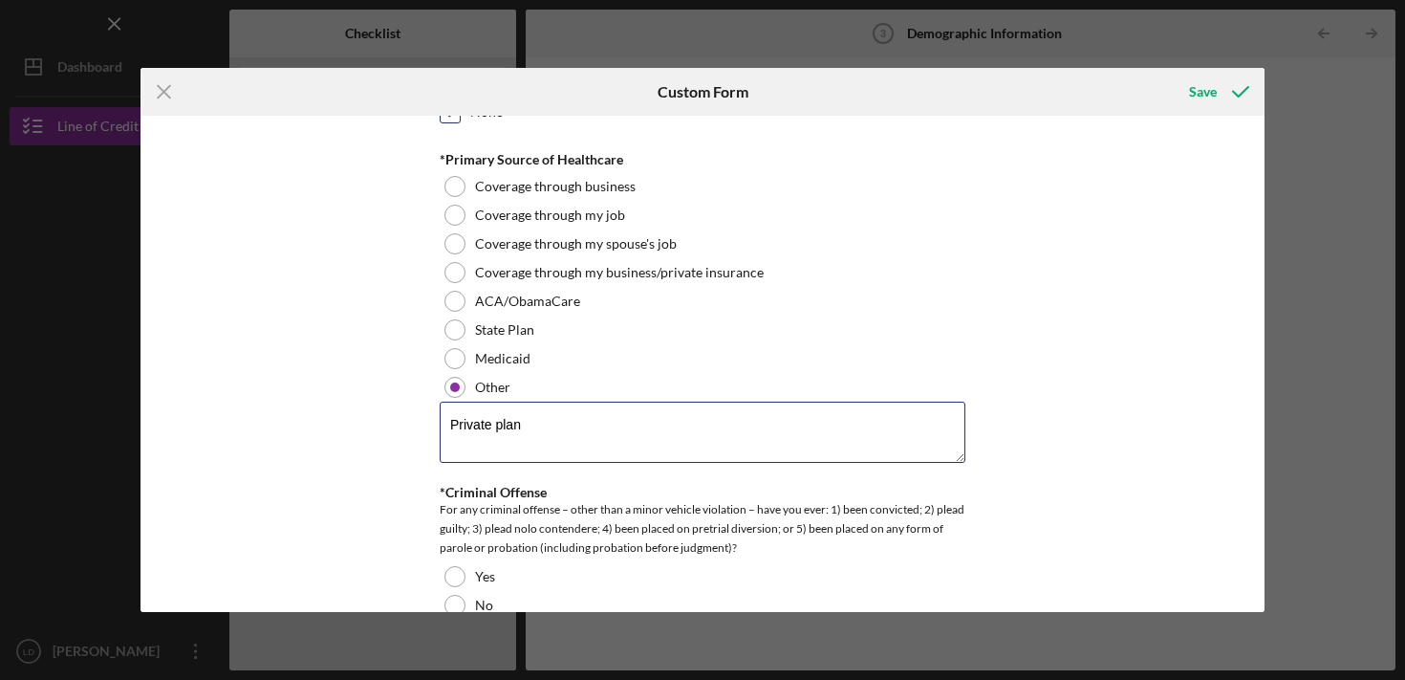
scroll to position [3179, 0]
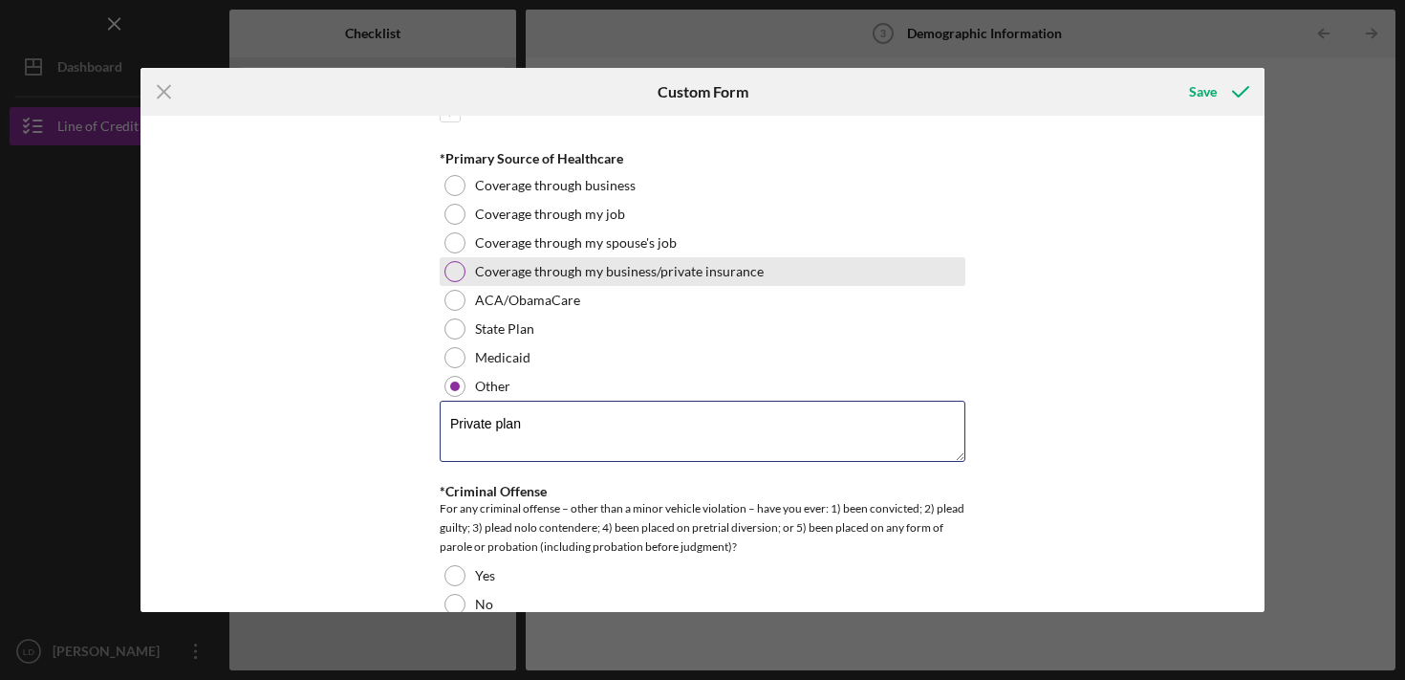
type textarea "Private plan"
click at [454, 273] on div at bounding box center [454, 271] width 21 height 21
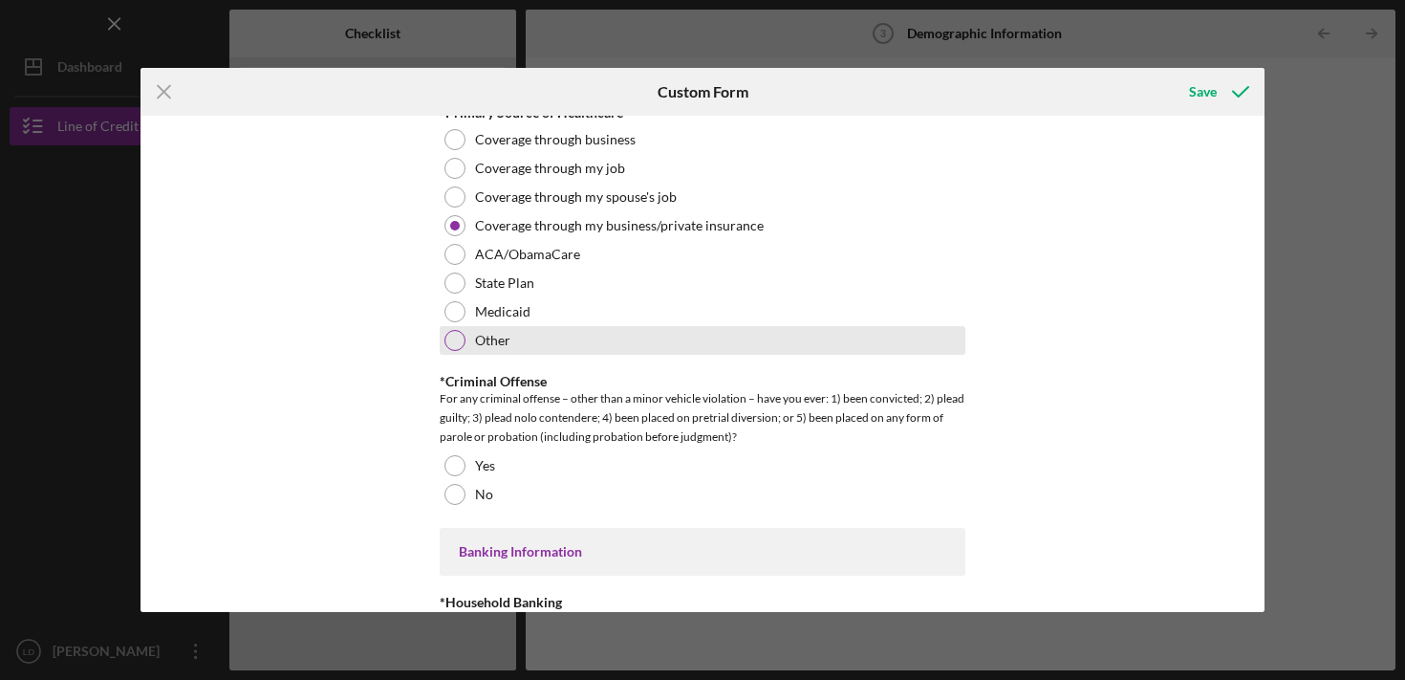
scroll to position [3289, 0]
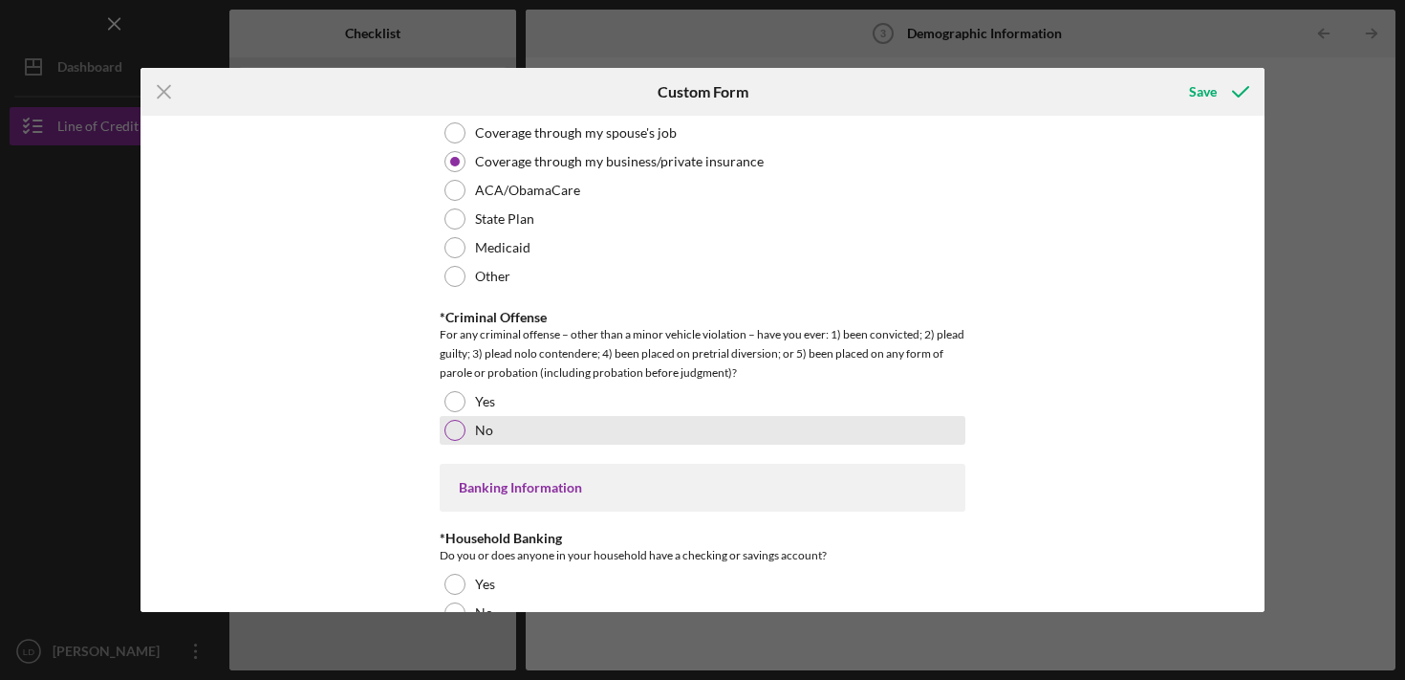
click at [450, 424] on div at bounding box center [454, 430] width 21 height 21
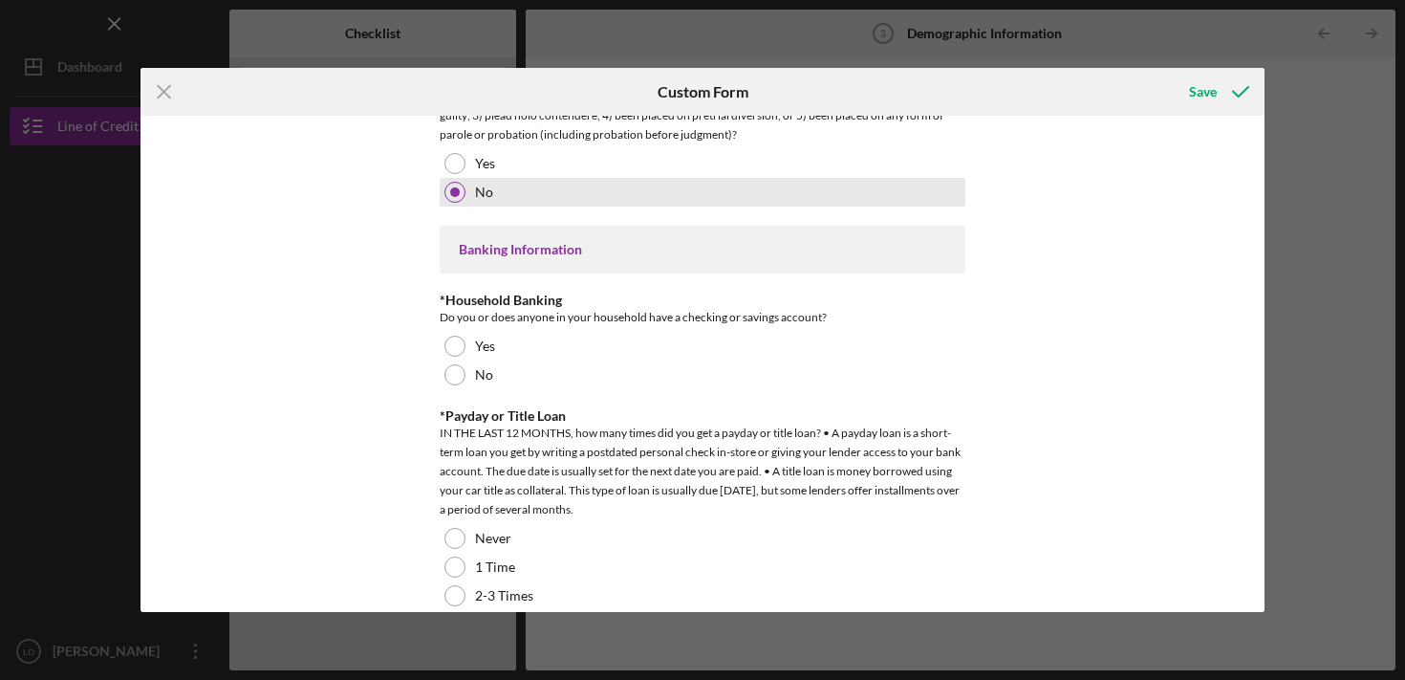
scroll to position [3531, 0]
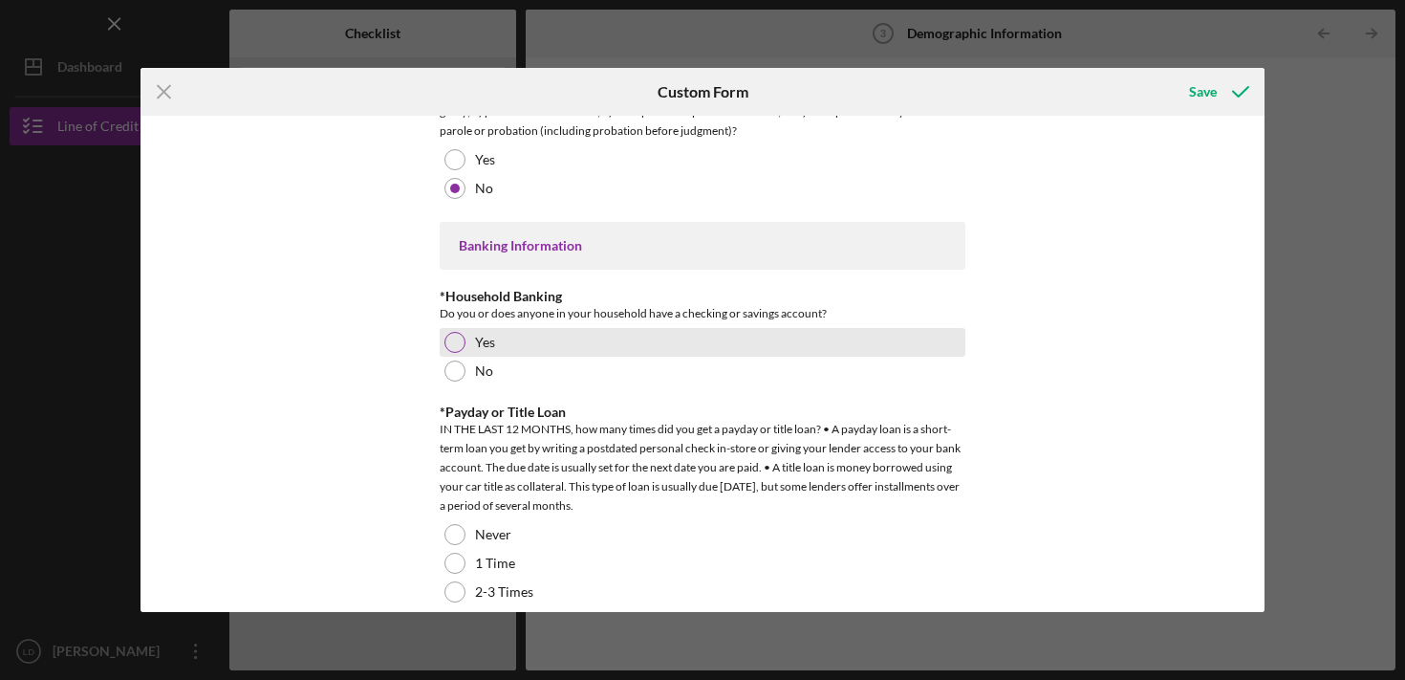
click at [453, 328] on div "Yes" at bounding box center [703, 342] width 526 height 29
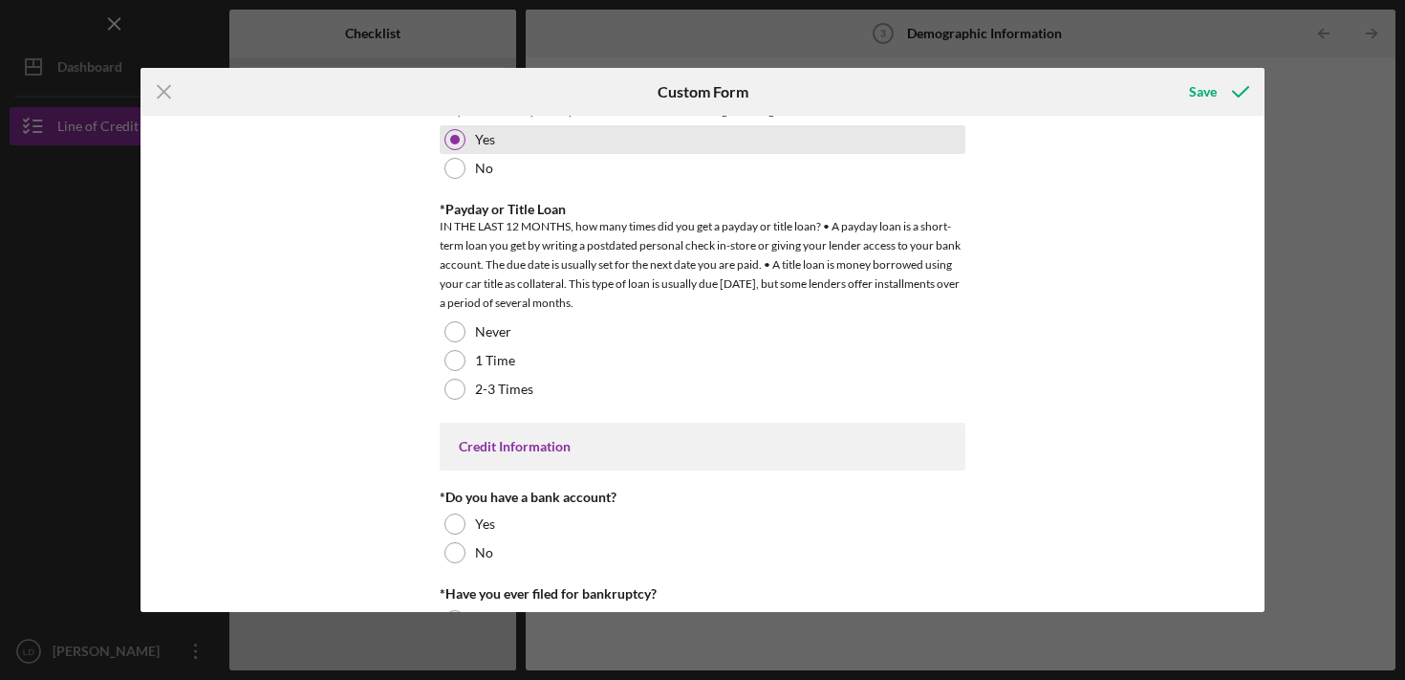
scroll to position [3736, 0]
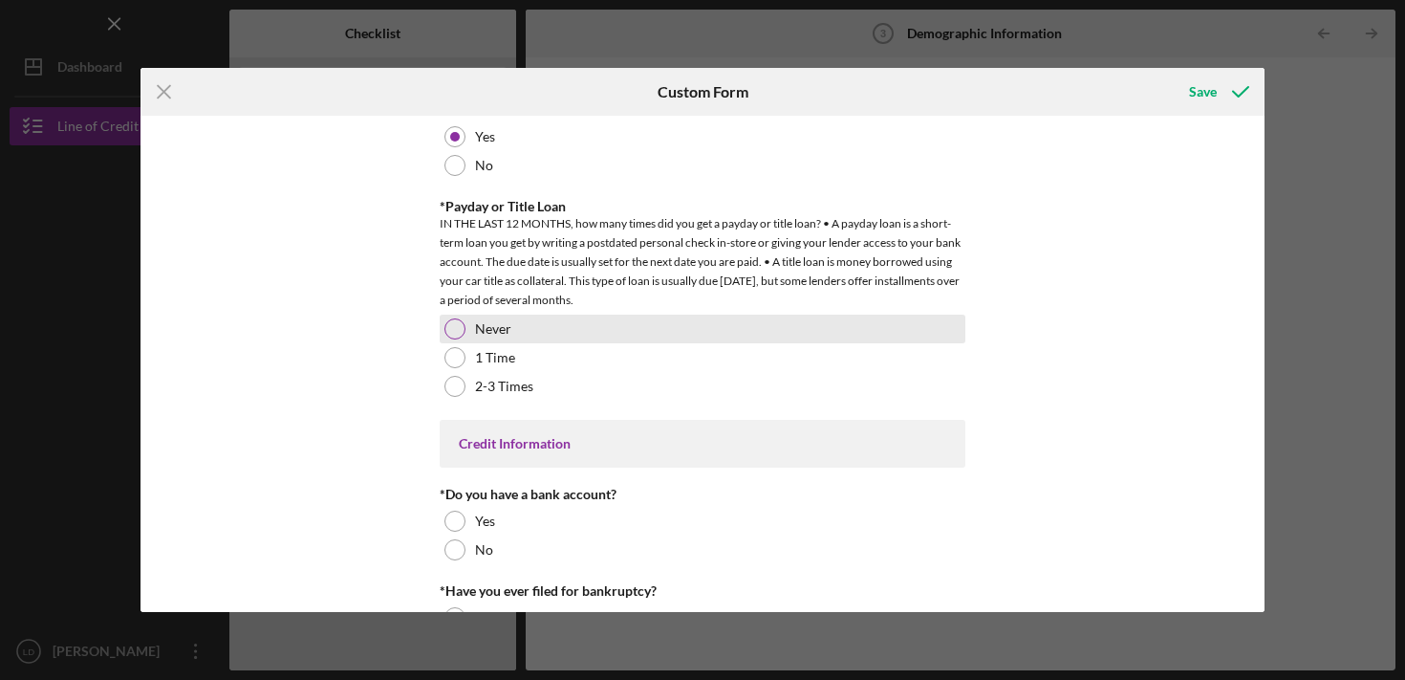
click at [453, 332] on div at bounding box center [454, 328] width 21 height 21
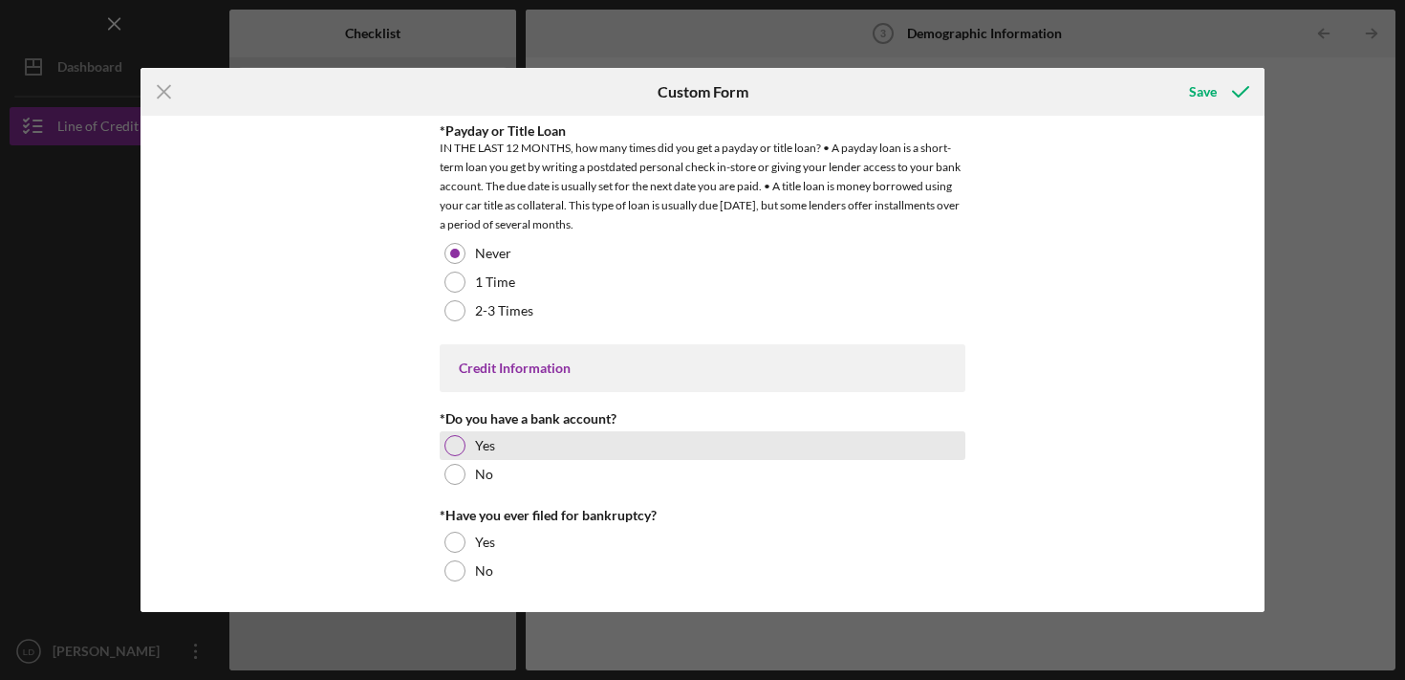
click at [449, 435] on div at bounding box center [454, 445] width 21 height 21
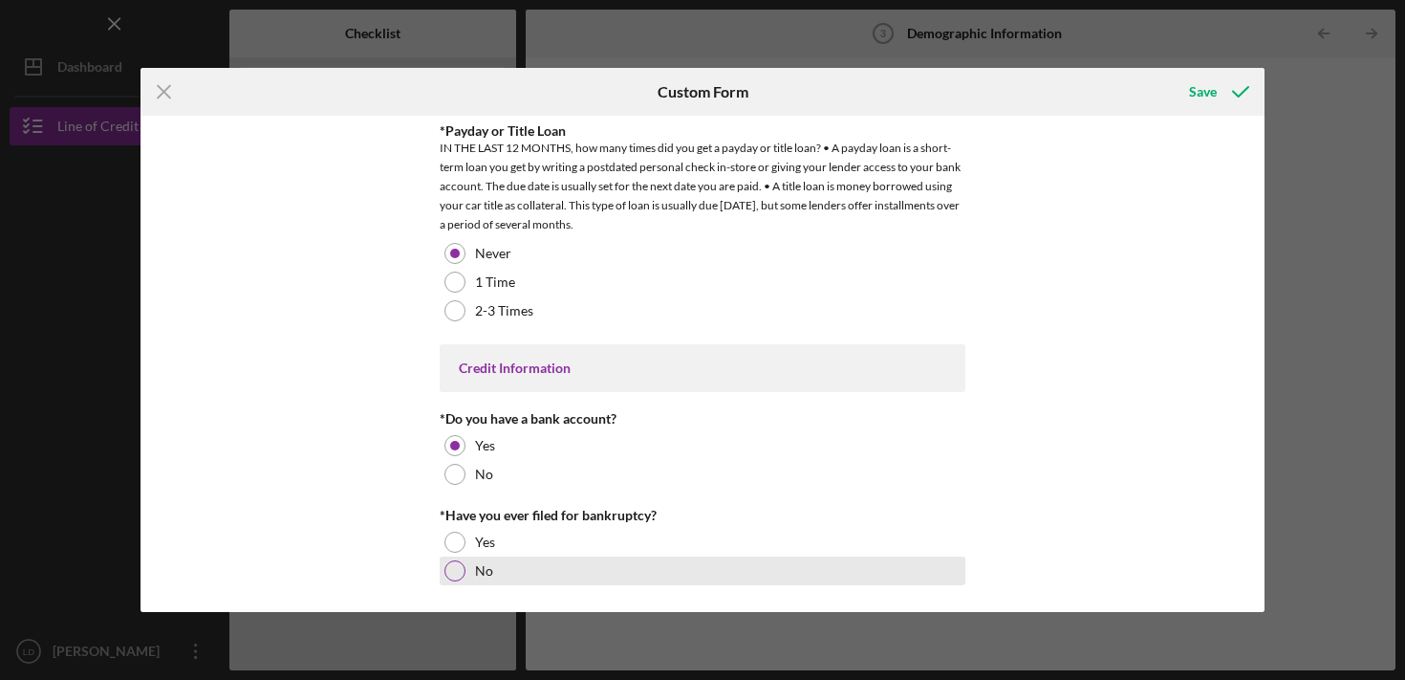
click at [454, 570] on div at bounding box center [454, 570] width 21 height 21
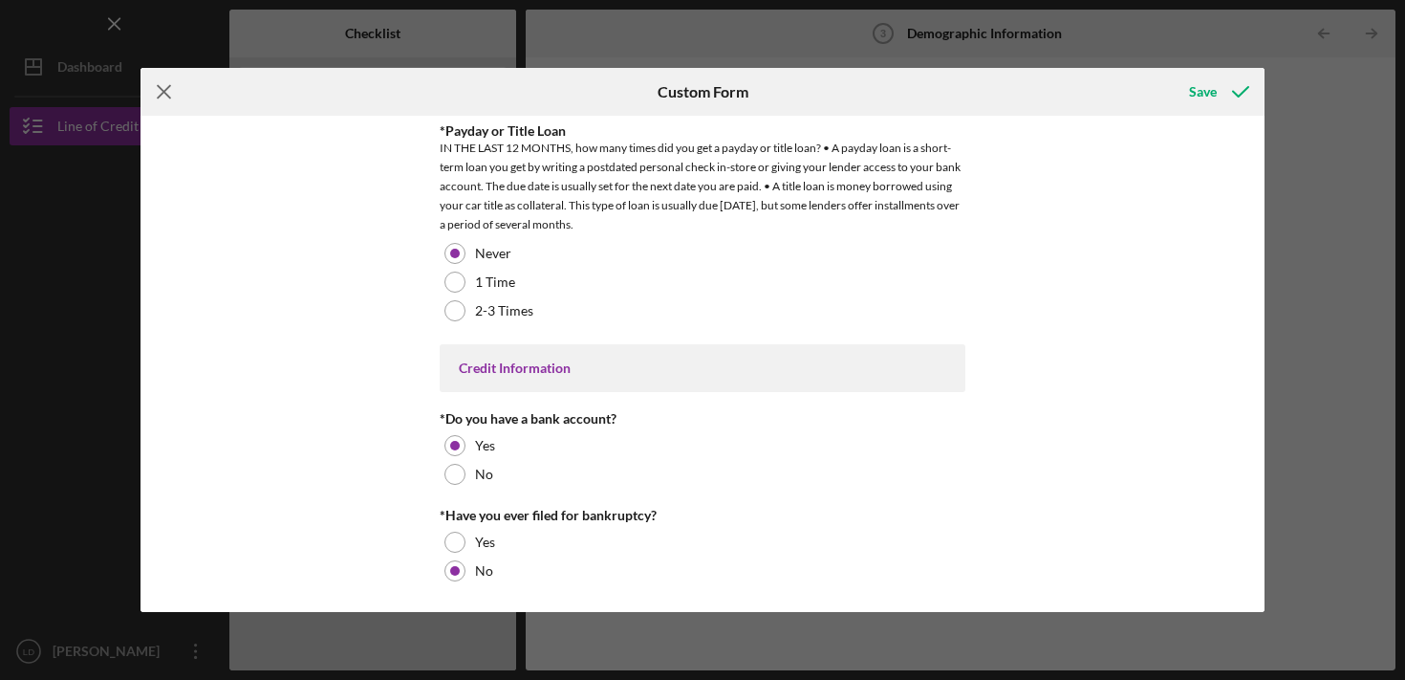
click at [161, 86] on icon "Icon/Menu Close" at bounding box center [165, 92] width 48 height 48
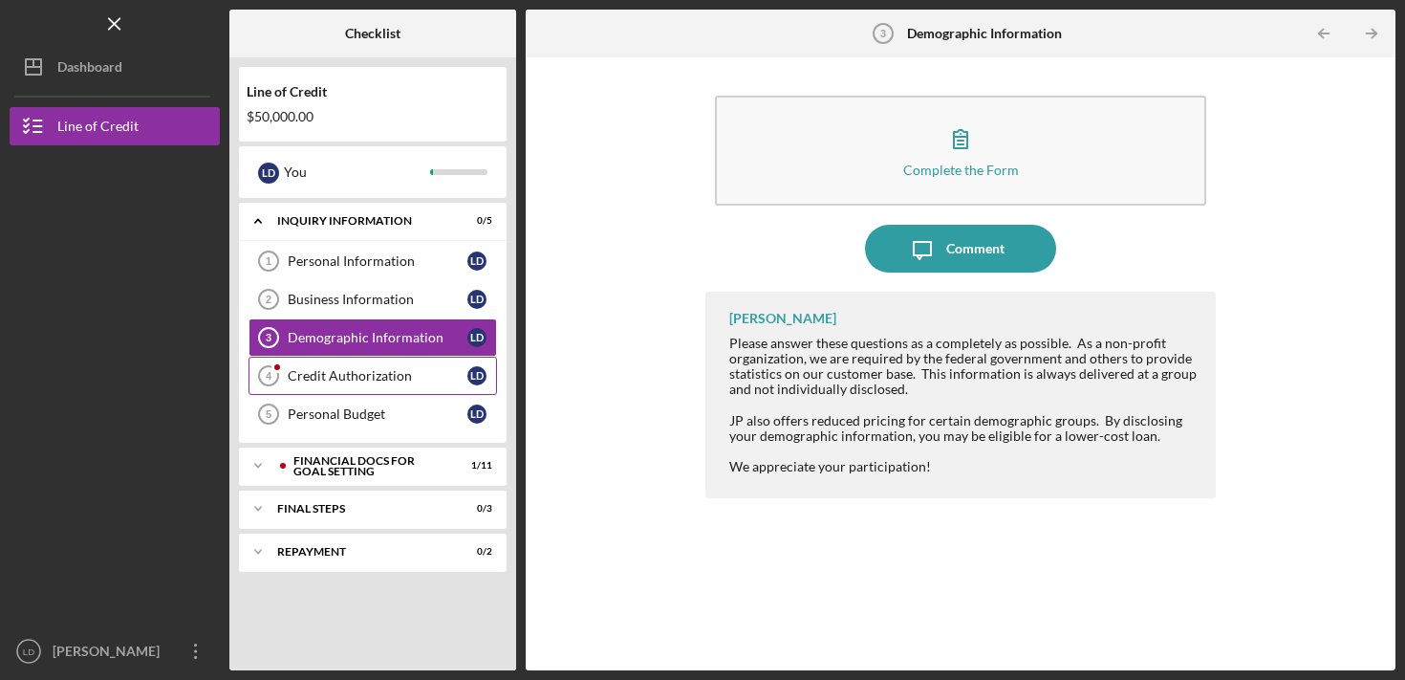
click at [412, 359] on link "Credit Authorization 4 Credit Authorization L D" at bounding box center [373, 376] width 249 height 38
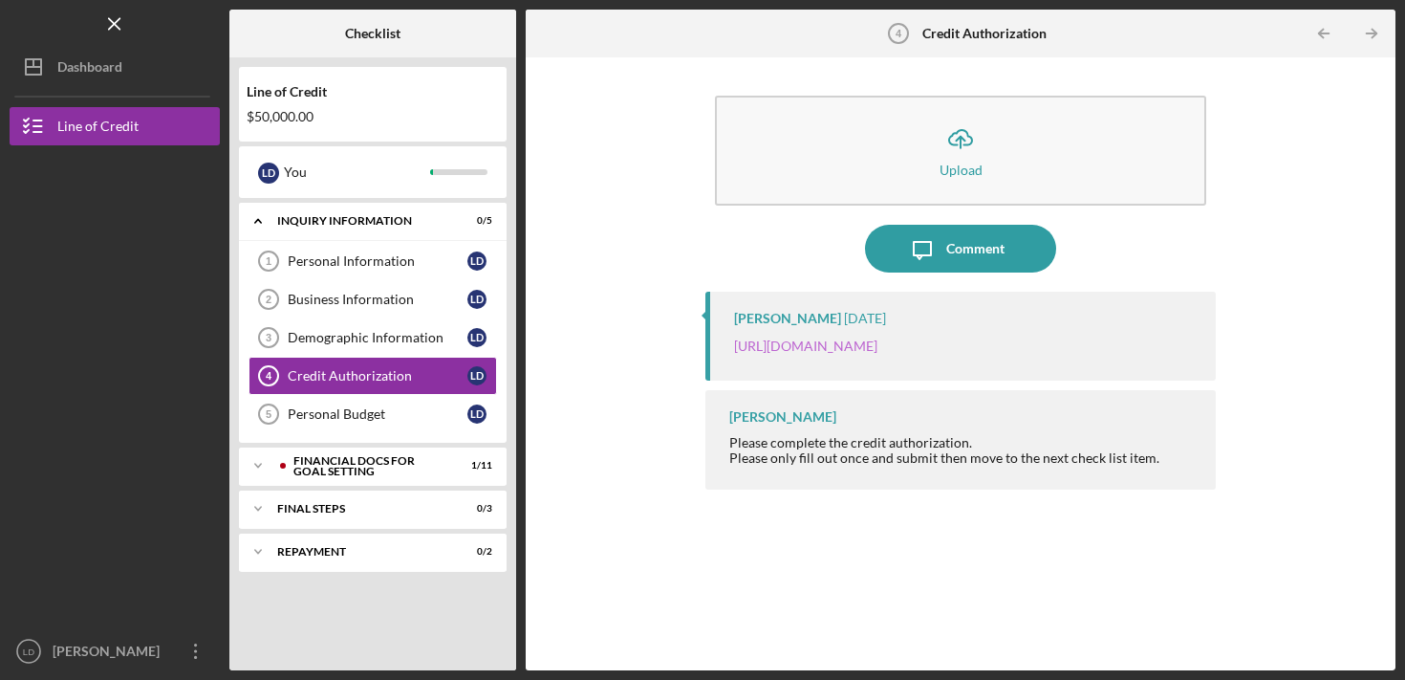
click at [877, 353] on link "https://justinepetersen.tfaforms.net/28?contactid=003PC000009gVBy" at bounding box center [805, 345] width 143 height 16
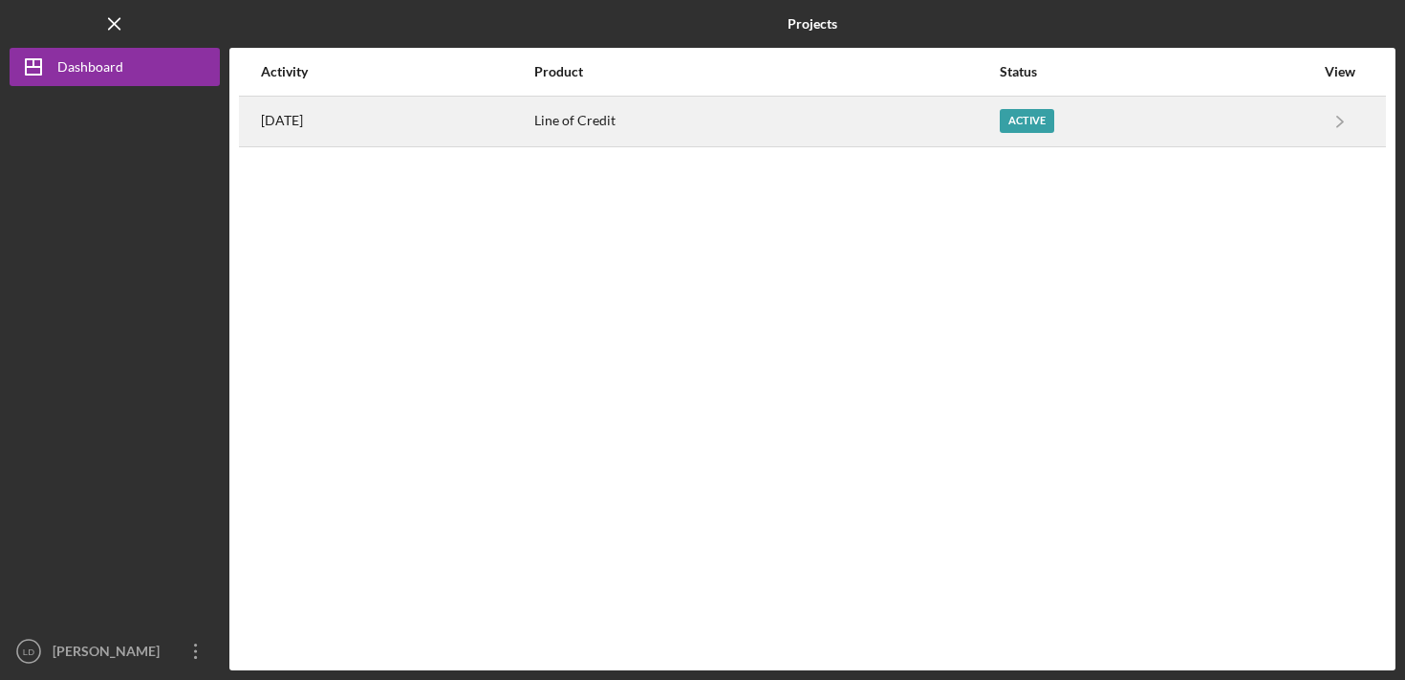
click at [926, 115] on div "Line of Credit" at bounding box center [766, 121] width 465 height 48
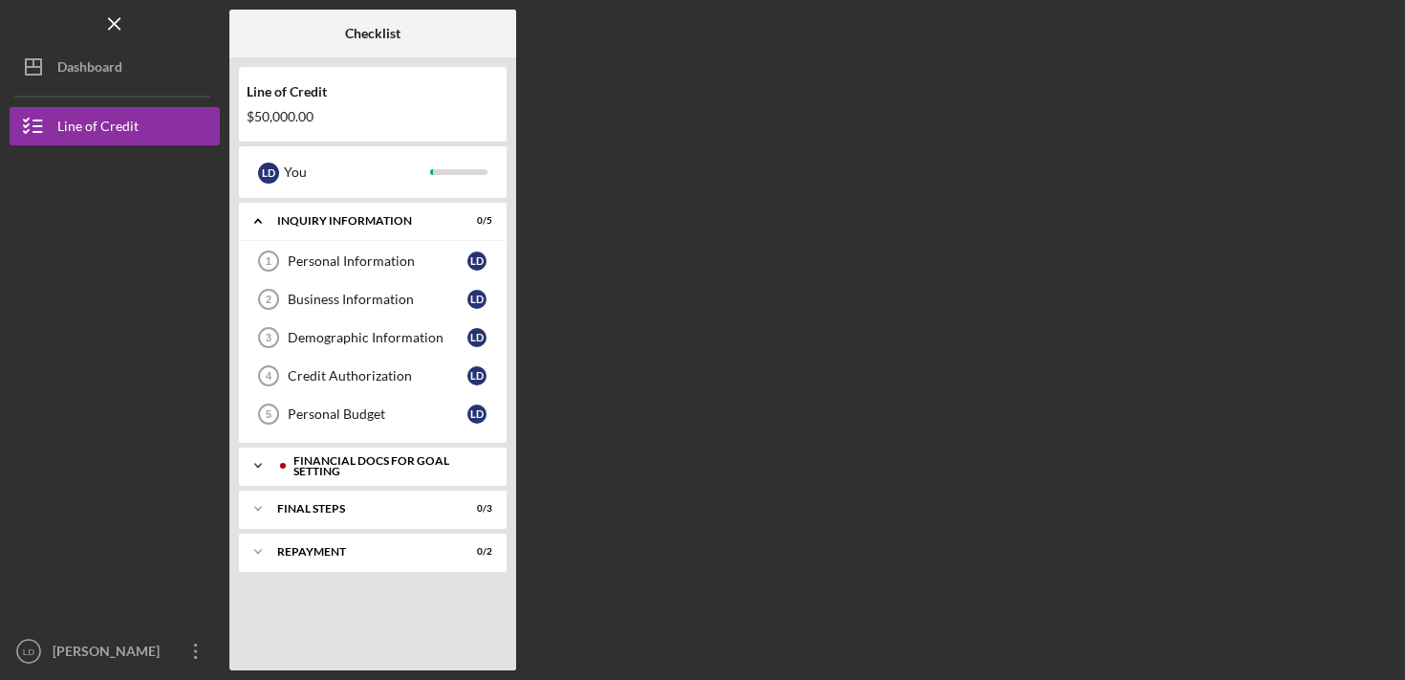
click at [394, 464] on div "Financial Docs for Goal Setting" at bounding box center [387, 466] width 189 height 22
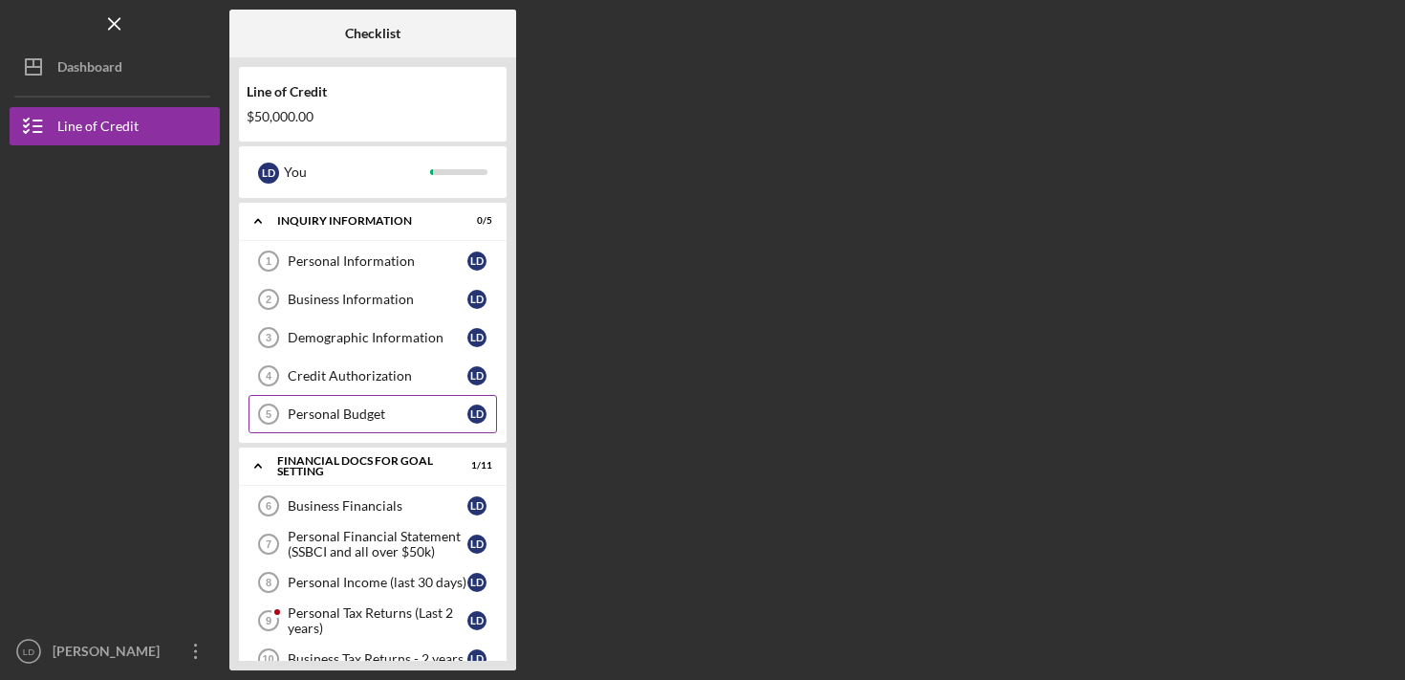
click at [367, 420] on div "Personal Budget" at bounding box center [378, 413] width 180 height 15
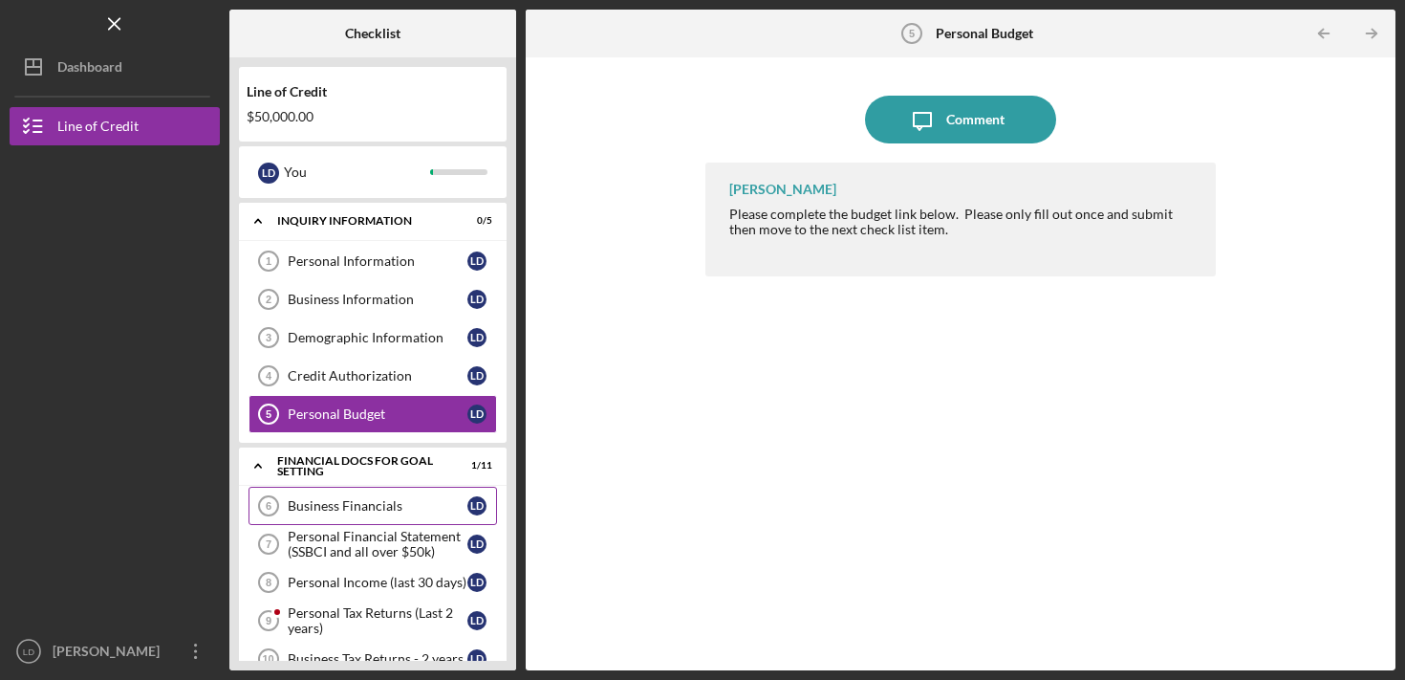
click at [420, 503] on div "Business Financials" at bounding box center [378, 505] width 180 height 15
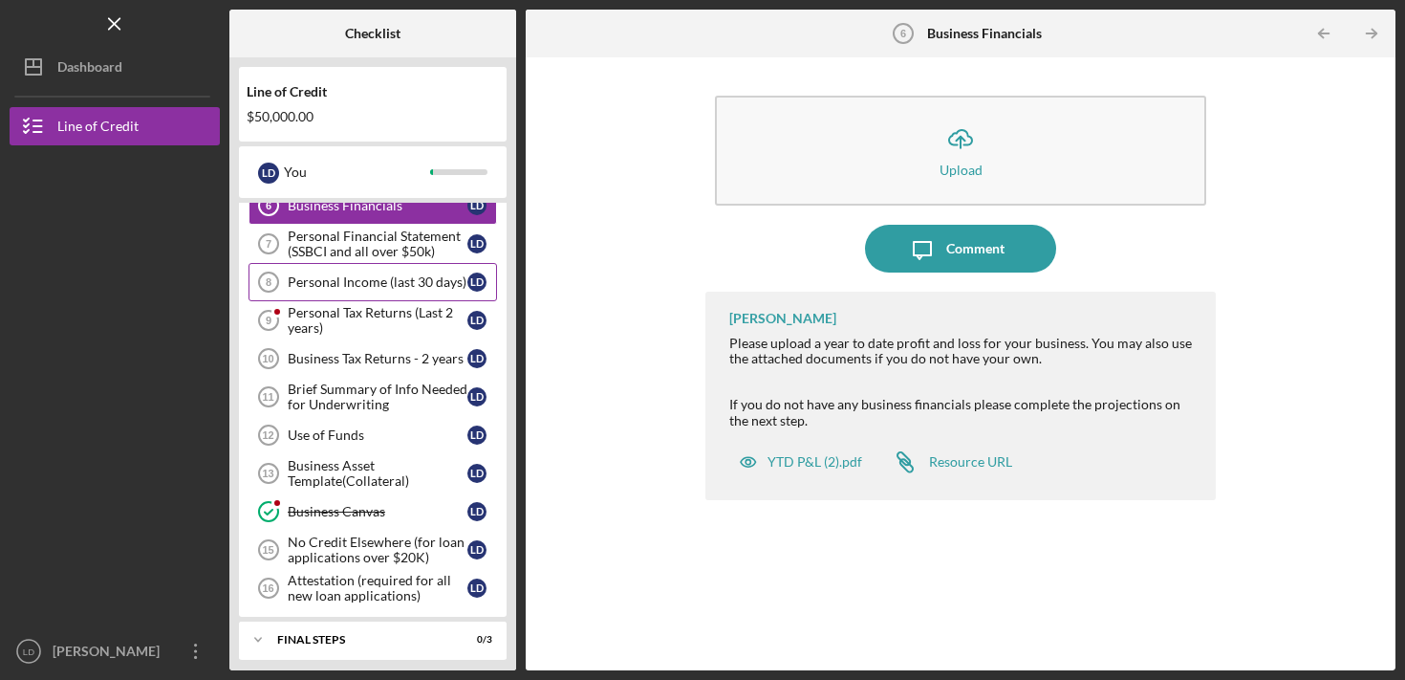
scroll to position [352, 0]
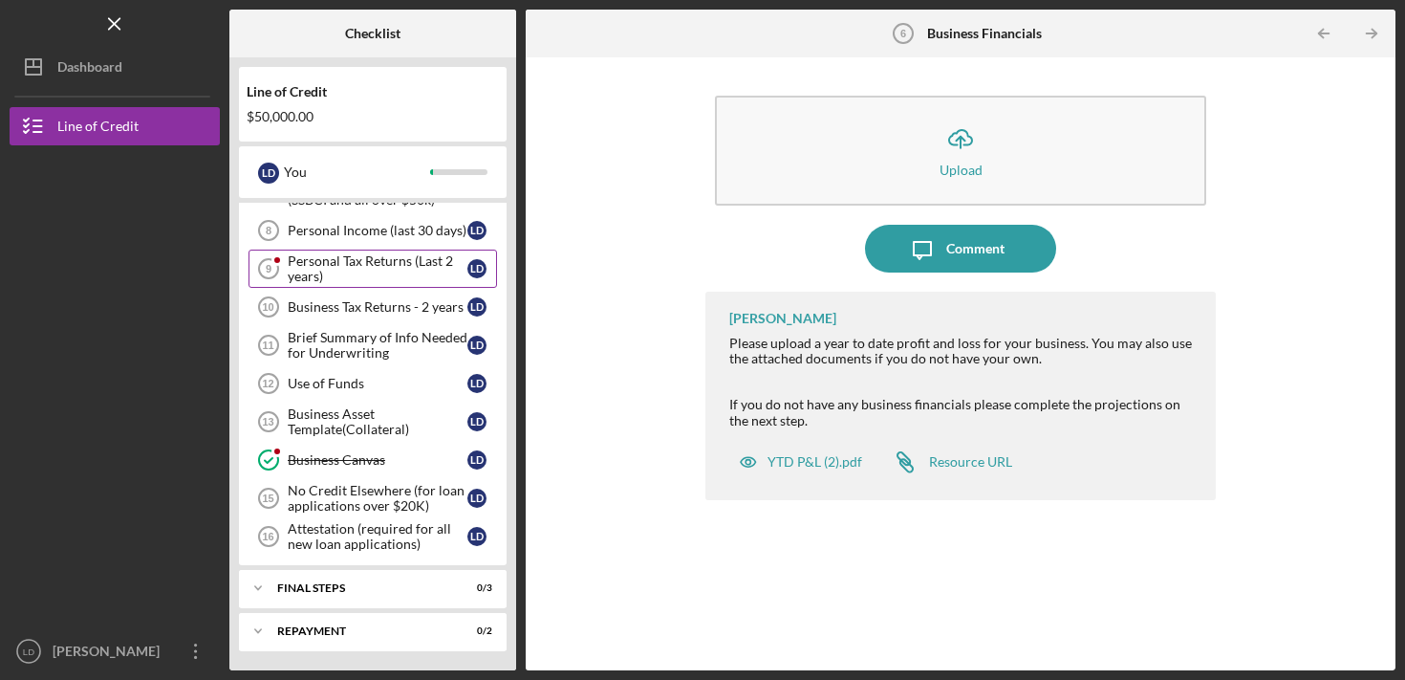
click at [393, 267] on div "Personal Tax Returns (Last 2 years)" at bounding box center [378, 268] width 180 height 31
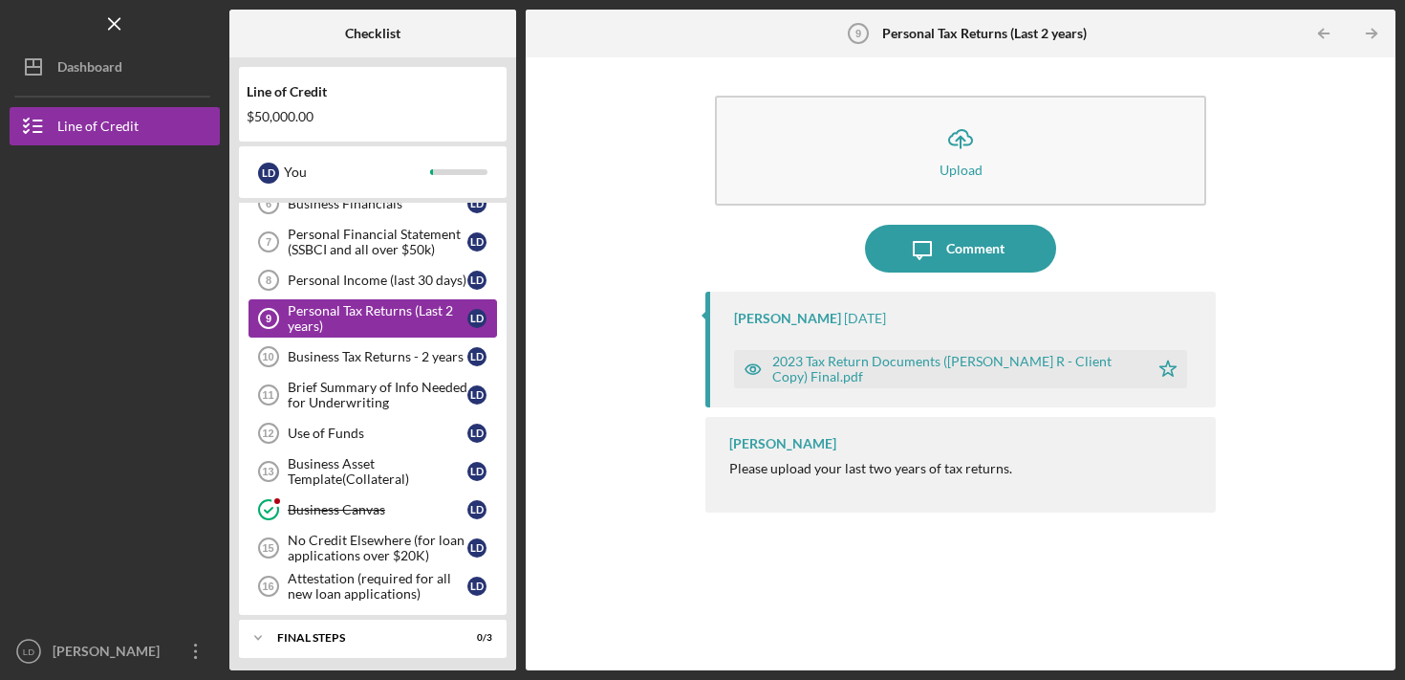
scroll to position [292, 0]
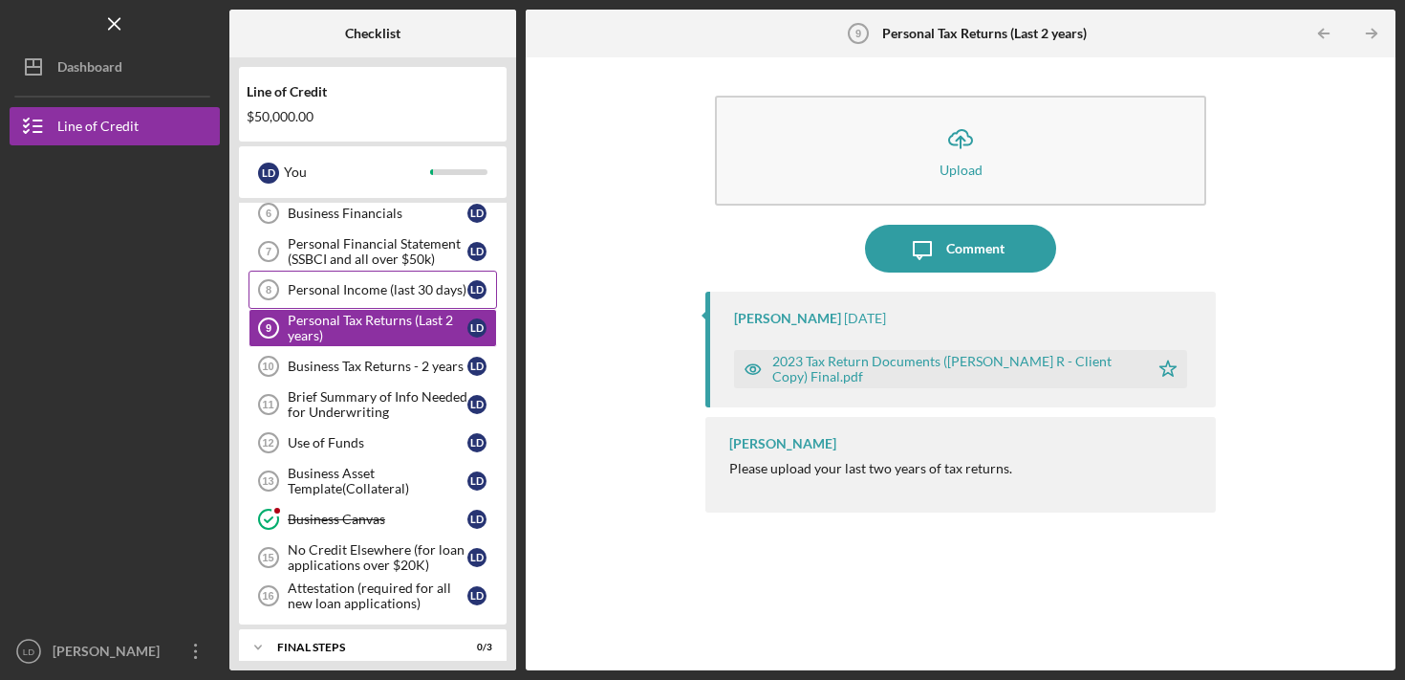
click at [371, 282] on div "Personal Income (last 30 days)" at bounding box center [378, 289] width 180 height 15
